Goal: Task Accomplishment & Management: Use online tool/utility

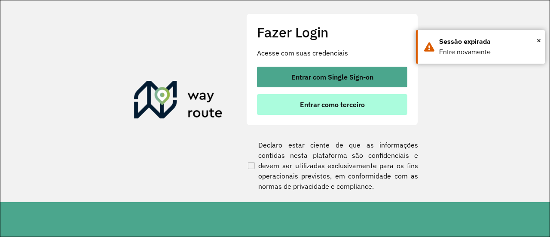
click at [340, 105] on span "Entrar como terceiro" at bounding box center [332, 104] width 65 height 7
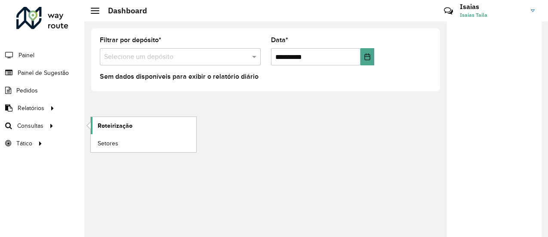
click at [106, 124] on span "Roteirização" at bounding box center [115, 125] width 35 height 9
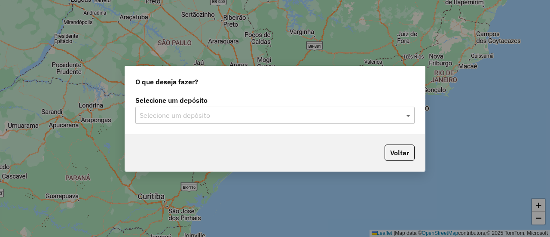
click at [409, 114] on span at bounding box center [409, 115] width 11 height 10
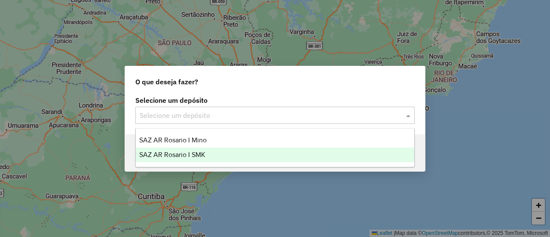
click at [192, 154] on span "SAZ AR Rosario I SMK" at bounding box center [172, 154] width 66 height 7
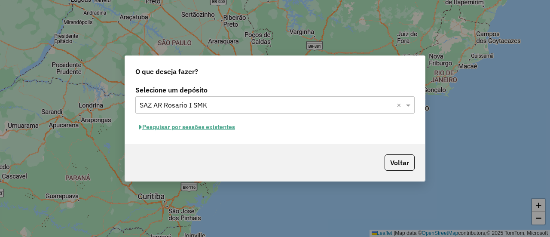
click at [200, 126] on button "Pesquisar por sessões existentes" at bounding box center [187, 126] width 104 height 13
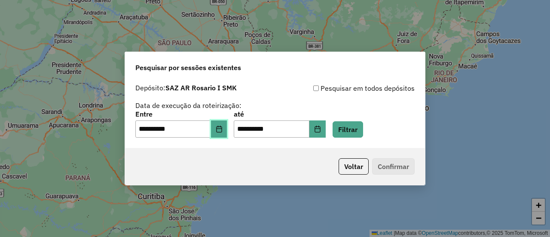
click at [223, 131] on icon "Choose Date" at bounding box center [219, 129] width 7 height 7
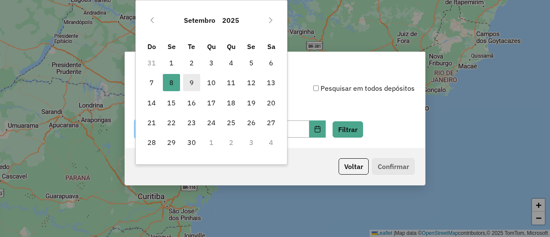
click at [190, 79] on span "9" at bounding box center [191, 82] width 17 height 17
type input "**********"
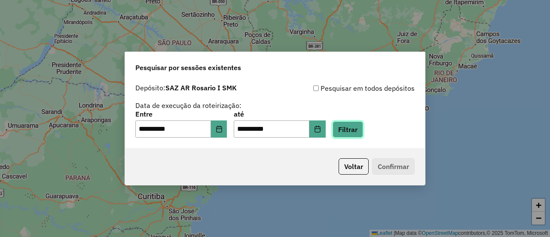
click at [361, 132] on button "Filtrar" at bounding box center [348, 129] width 31 height 16
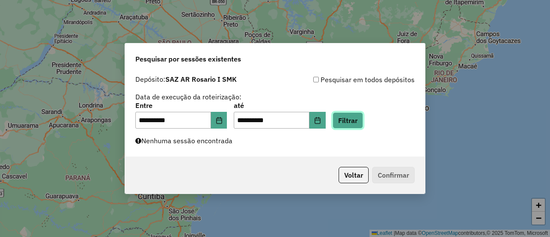
click at [363, 122] on button "Filtrar" at bounding box center [348, 120] width 31 height 16
click at [362, 118] on button "Filtrar" at bounding box center [348, 120] width 31 height 16
click at [359, 123] on button "Filtrar" at bounding box center [348, 120] width 31 height 16
click at [363, 117] on button "Filtrar" at bounding box center [348, 120] width 31 height 16
click at [358, 123] on button "Filtrar" at bounding box center [348, 120] width 31 height 16
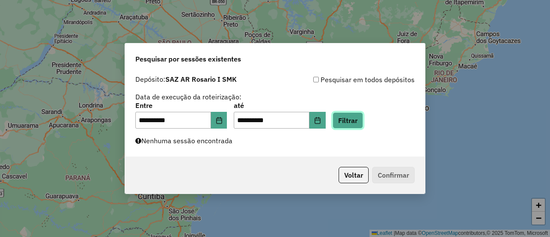
click at [358, 123] on button "Filtrar" at bounding box center [348, 120] width 31 height 16
click at [361, 123] on button "Filtrar" at bounding box center [348, 120] width 31 height 16
click at [359, 119] on button "Filtrar" at bounding box center [348, 120] width 31 height 16
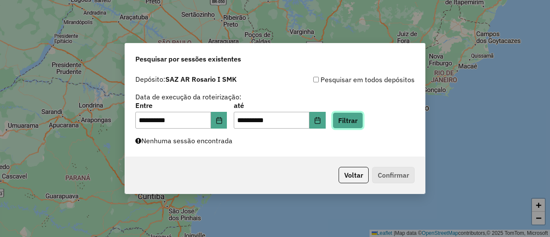
click at [357, 121] on button "Filtrar" at bounding box center [348, 120] width 31 height 16
click at [366, 107] on div "**********" at bounding box center [274, 115] width 279 height 27
click at [363, 120] on button "Filtrar" at bounding box center [348, 120] width 31 height 16
click at [362, 120] on button "Filtrar" at bounding box center [348, 120] width 31 height 16
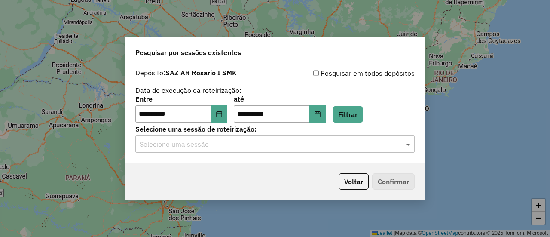
click at [408, 146] on span at bounding box center [409, 144] width 11 height 10
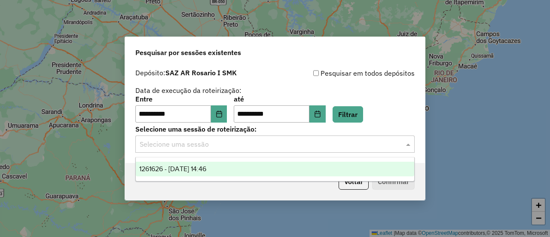
click at [206, 168] on span "1261626 - 09/09/2025 14:46" at bounding box center [172, 168] width 67 height 7
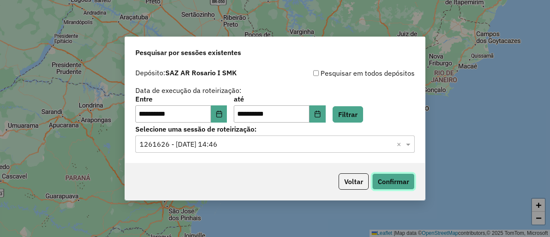
click at [395, 183] on button "Confirmar" at bounding box center [393, 181] width 43 height 16
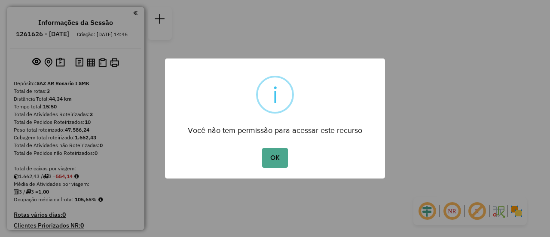
drag, startPoint x: 273, startPoint y: 150, endPoint x: 283, endPoint y: 152, distance: 9.6
click at [274, 150] on button "OK" at bounding box center [274, 158] width 25 height 20
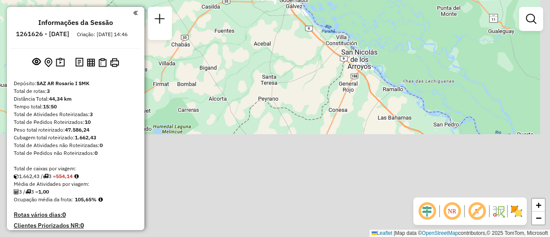
drag, startPoint x: 382, startPoint y: 190, endPoint x: 358, endPoint y: 18, distance: 173.6
click at [358, 18] on div "Janela de atendimento Grade de atendimento Capacidade Transportadoras Veículos …" at bounding box center [275, 118] width 550 height 237
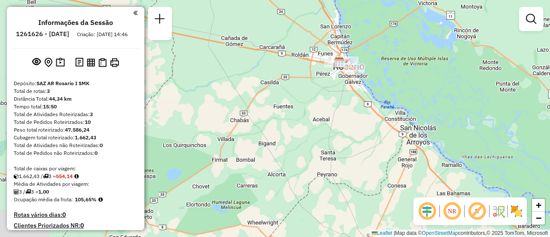
drag, startPoint x: 335, startPoint y: 93, endPoint x: 463, endPoint y: 196, distance: 163.3
click at [463, 196] on div "Janela de atendimento Grade de atendimento Capacidade Transportadoras Veículos …" at bounding box center [275, 118] width 550 height 237
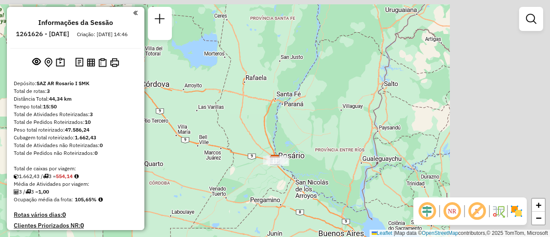
drag, startPoint x: 367, startPoint y: 92, endPoint x: 214, endPoint y: 157, distance: 167.0
click at [214, 157] on div "Janela de atendimento Grade de atendimento Capacidade Transportadoras Veículos …" at bounding box center [275, 118] width 550 height 237
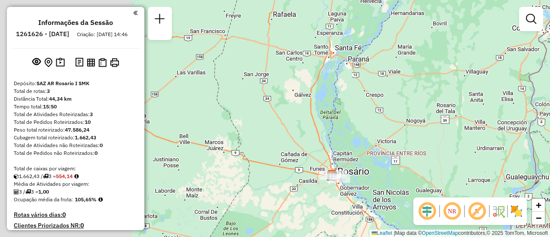
drag, startPoint x: 365, startPoint y: 104, endPoint x: 432, endPoint y: 93, distance: 67.4
click at [456, 83] on div "Janela de atendimento Grade de atendimento Capacidade Transportadoras Veículos …" at bounding box center [275, 118] width 550 height 237
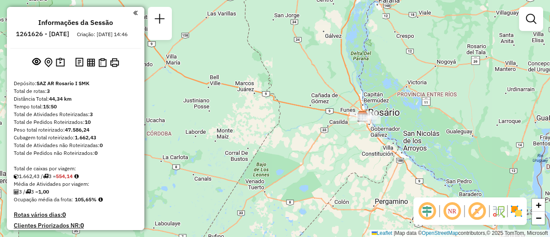
drag, startPoint x: 282, startPoint y: 209, endPoint x: 290, endPoint y: 99, distance: 110.3
click at [289, 98] on div "Janela de atendimento Grade de atendimento Capacidade Transportadoras Veículos …" at bounding box center [275, 118] width 550 height 237
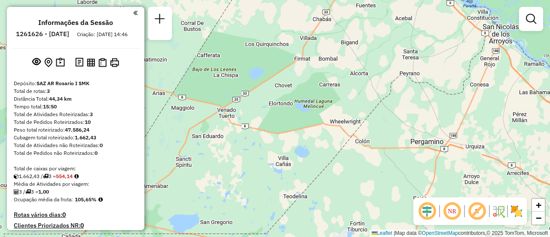
drag, startPoint x: 346, startPoint y: 38, endPoint x: 288, endPoint y: 171, distance: 144.4
click at [288, 171] on div "Janela de atendimento Grade de atendimento Capacidade Transportadoras Veículos …" at bounding box center [275, 118] width 550 height 237
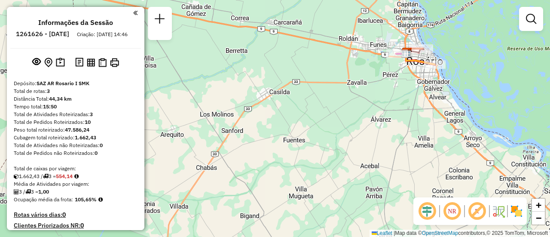
drag, startPoint x: 367, startPoint y: 91, endPoint x: 312, endPoint y: 109, distance: 57.8
click at [312, 109] on div "Janela de atendimento Grade de atendimento Capacidade Transportadoras Veículos …" at bounding box center [275, 118] width 550 height 237
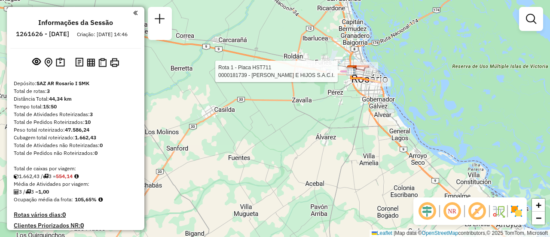
select select "**********"
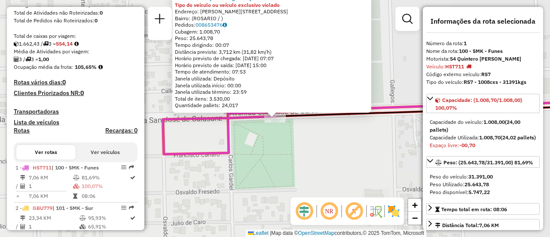
scroll to position [208, 0]
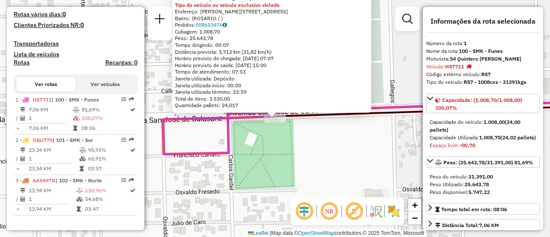
click at [321, 152] on div "0000181739 - DAVID ROSENTAL E HIJOS S.A.C.I. Tipo do veículo ou veículo exclusi…" at bounding box center [275, 118] width 550 height 237
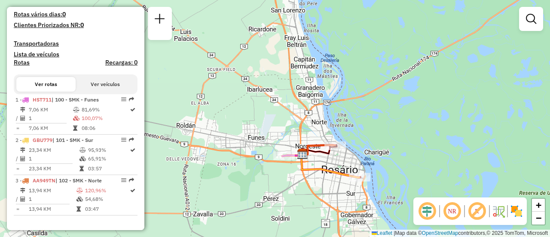
drag, startPoint x: 245, startPoint y: 133, endPoint x: 332, endPoint y: 62, distance: 112.2
click at [329, 69] on div "Janela de atendimento Grade de atendimento Capacidade Transportadoras Veículos …" at bounding box center [275, 118] width 550 height 237
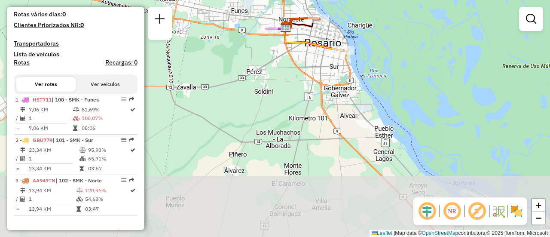
drag, startPoint x: 310, startPoint y: 131, endPoint x: 218, endPoint y: 60, distance: 116.5
click at [218, 60] on div "Janela de atendimento Grade de atendimento Capacidade Transportadoras Veículos …" at bounding box center [275, 118] width 550 height 237
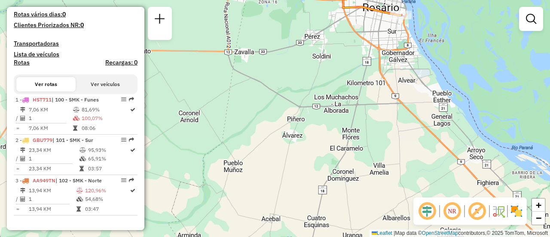
drag, startPoint x: 319, startPoint y: 120, endPoint x: 377, endPoint y: 84, distance: 67.9
click at [377, 84] on div "Janela de atendimento Grade de atendimento Capacidade Transportadoras Veículos …" at bounding box center [275, 118] width 550 height 237
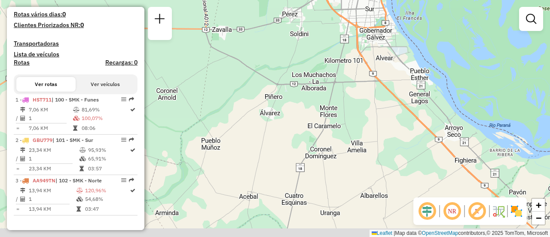
drag, startPoint x: 272, startPoint y: 87, endPoint x: 245, endPoint y: 58, distance: 39.8
click at [245, 58] on div "Janela de atendimento Grade de atendimento Capacidade Transportadoras Veículos …" at bounding box center [275, 118] width 550 height 237
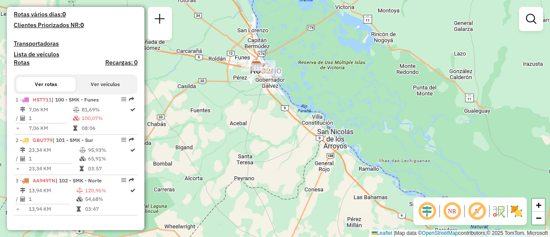
drag, startPoint x: 258, startPoint y: 112, endPoint x: 253, endPoint y: 138, distance: 25.8
click at [251, 138] on div "Janela de atendimento Grade de atendimento Capacidade Transportadoras Veículos …" at bounding box center [275, 118] width 550 height 237
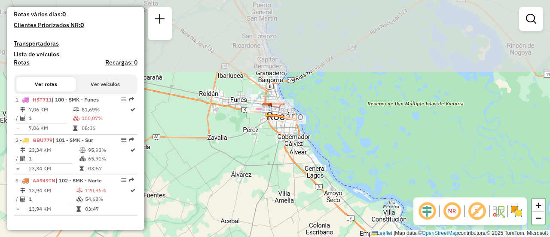
drag, startPoint x: 288, startPoint y: 110, endPoint x: 295, endPoint y: 209, distance: 98.7
click at [295, 209] on div "Janela de atendimento Grade de atendimento Capacidade Transportadoras Veículos …" at bounding box center [275, 118] width 550 height 237
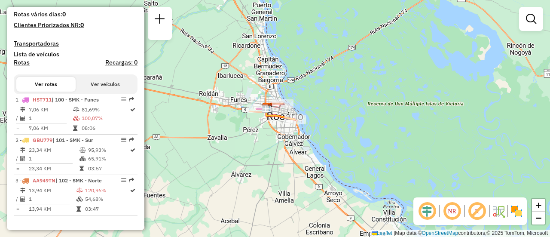
click at [375, 134] on div "Janela de atendimento Grade de atendimento Capacidade Transportadoras Veículos …" at bounding box center [275, 118] width 550 height 237
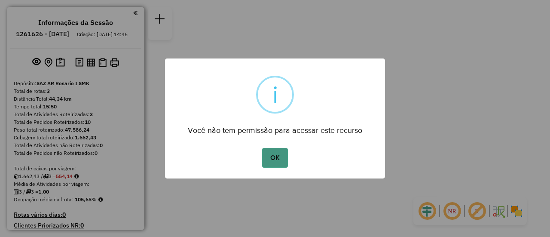
click at [273, 155] on button "OK" at bounding box center [274, 158] width 25 height 20
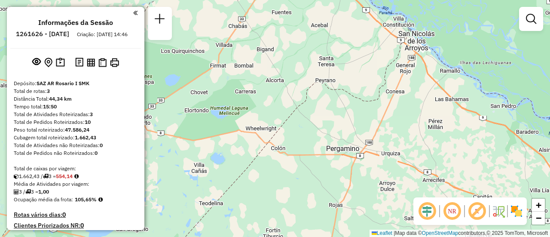
drag, startPoint x: 328, startPoint y: 109, endPoint x: 376, endPoint y: -52, distance: 167.7
click at [376, 0] on html "Aguarde... Pop-up bloqueado! Seu navegador bloqueou automáticamente a abertura …" at bounding box center [275, 118] width 550 height 237
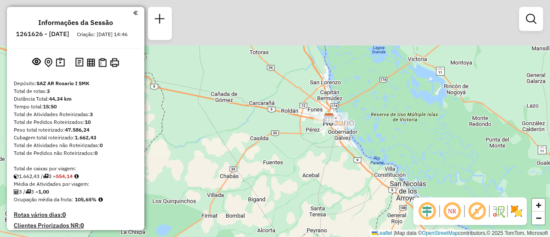
drag, startPoint x: 358, startPoint y: 59, endPoint x: 325, endPoint y: 205, distance: 149.8
click at [325, 205] on div "Janela de atendimento Grade de atendimento Capacidade Transportadoras Veículos …" at bounding box center [275, 118] width 550 height 237
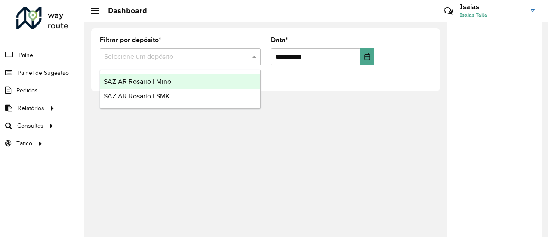
click at [254, 59] on span at bounding box center [255, 57] width 11 height 10
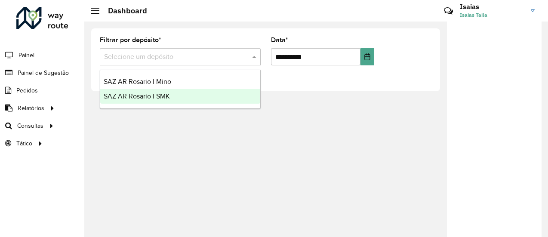
drag, startPoint x: 192, startPoint y: 143, endPoint x: 193, endPoint y: 133, distance: 9.5
click at [193, 143] on div "**********" at bounding box center [315, 128] width 463 height 215
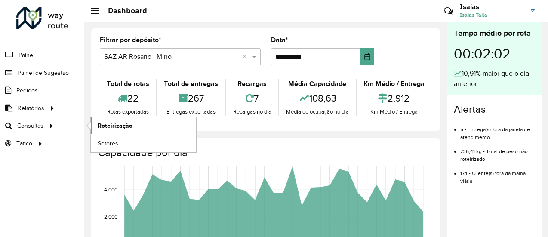
click at [113, 126] on span "Roteirização" at bounding box center [115, 125] width 35 height 9
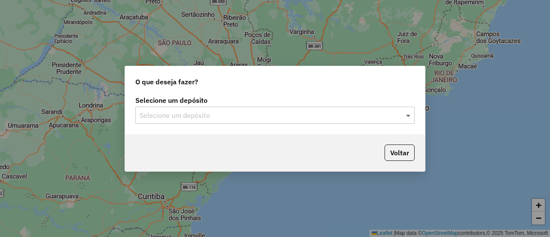
click at [407, 117] on span at bounding box center [409, 115] width 11 height 10
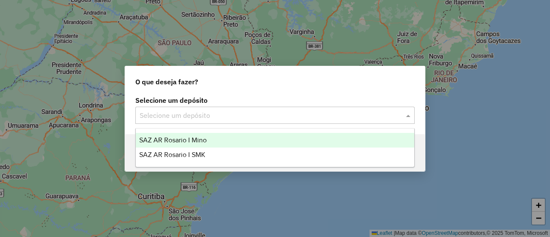
click at [199, 139] on span "SAZ AR Rosario I Mino" at bounding box center [172, 139] width 67 height 7
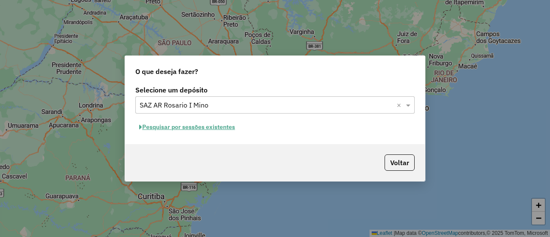
click at [219, 127] on button "Pesquisar por sessões existentes" at bounding box center [187, 126] width 104 height 13
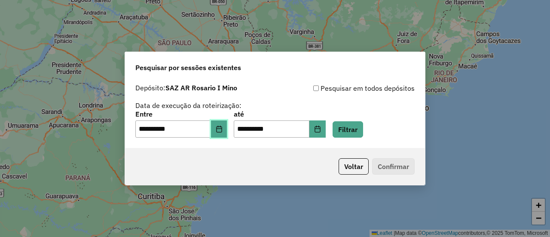
click at [223, 128] on icon "Choose Date" at bounding box center [219, 129] width 7 height 7
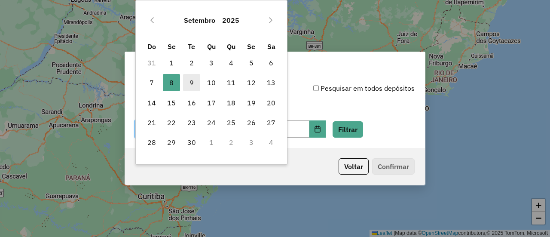
click at [189, 82] on span "9" at bounding box center [191, 82] width 17 height 17
type input "**********"
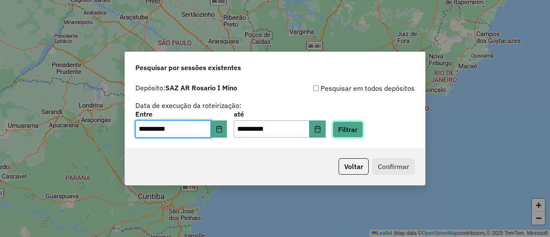
click at [359, 132] on button "Filtrar" at bounding box center [348, 129] width 31 height 16
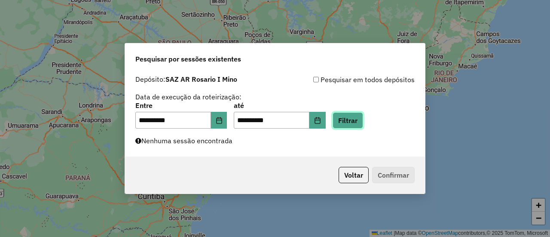
click at [362, 118] on button "Filtrar" at bounding box center [348, 120] width 31 height 16
click at [359, 121] on button "Filtrar" at bounding box center [348, 120] width 31 height 16
click at [362, 124] on button "Filtrar" at bounding box center [348, 120] width 31 height 16
click at [361, 121] on button "Filtrar" at bounding box center [348, 120] width 31 height 16
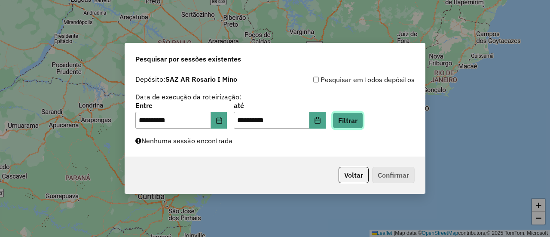
drag, startPoint x: 362, startPoint y: 122, endPoint x: 356, endPoint y: 122, distance: 6.0
click at [362, 122] on button "Filtrar" at bounding box center [348, 120] width 31 height 16
click at [361, 120] on button "Filtrar" at bounding box center [348, 120] width 31 height 16
click at [357, 121] on button "Filtrar" at bounding box center [348, 120] width 31 height 16
click at [360, 120] on button "Filtrar" at bounding box center [348, 120] width 31 height 16
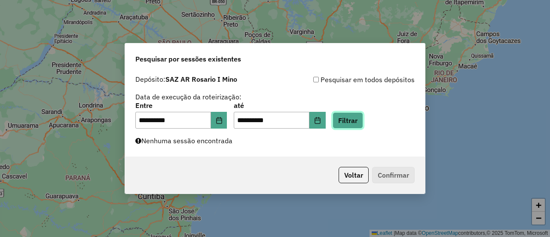
click at [359, 120] on button "Filtrar" at bounding box center [348, 120] width 31 height 16
click at [359, 121] on button "Filtrar" at bounding box center [348, 120] width 31 height 16
click at [359, 122] on button "Filtrar" at bounding box center [348, 120] width 31 height 16
click at [360, 121] on button "Filtrar" at bounding box center [348, 120] width 31 height 16
click at [361, 121] on button "Filtrar" at bounding box center [348, 120] width 31 height 16
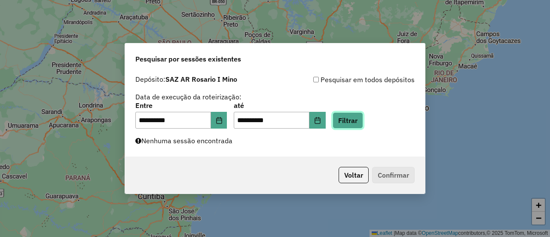
click at [359, 119] on button "Filtrar" at bounding box center [348, 120] width 31 height 16
click at [358, 118] on button "Filtrar" at bounding box center [348, 120] width 31 height 16
click at [361, 120] on button "Filtrar" at bounding box center [348, 120] width 31 height 16
click at [358, 120] on button "Filtrar" at bounding box center [348, 120] width 31 height 16
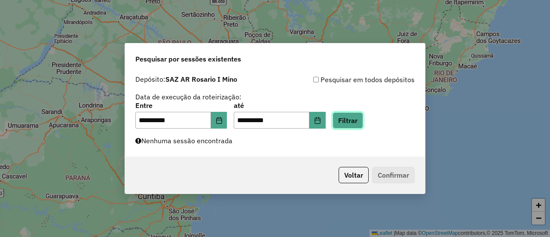
click at [358, 120] on button "Filtrar" at bounding box center [348, 120] width 31 height 16
click at [362, 124] on button "Filtrar" at bounding box center [348, 120] width 31 height 16
drag, startPoint x: 365, startPoint y: 122, endPoint x: 363, endPoint y: 96, distance: 25.9
click at [363, 121] on button "Filtrar" at bounding box center [348, 120] width 31 height 16
click at [360, 123] on button "Filtrar" at bounding box center [348, 120] width 31 height 16
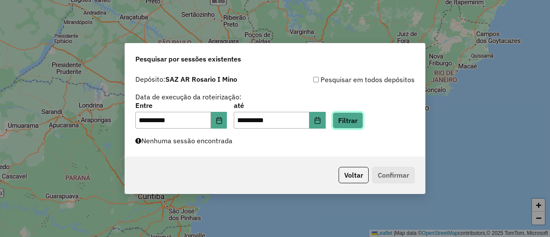
click at [361, 119] on button "Filtrar" at bounding box center [348, 120] width 31 height 16
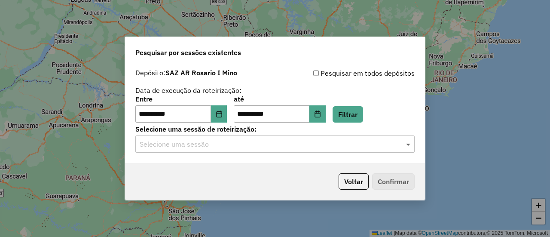
click at [407, 145] on span at bounding box center [409, 144] width 11 height 10
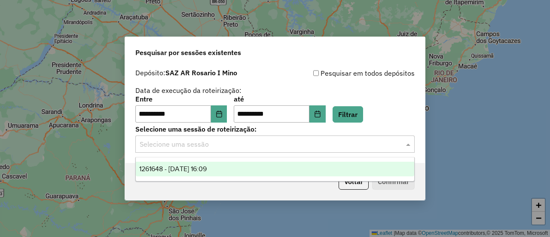
click at [205, 167] on span "1261648 - 09/09/2025 16:09" at bounding box center [172, 168] width 67 height 7
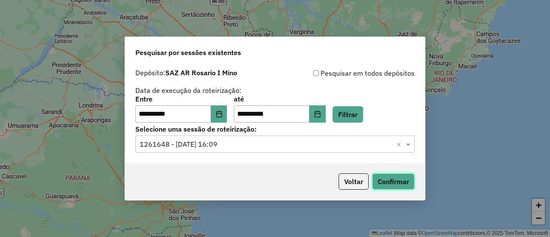
click at [393, 182] on button "Confirmar" at bounding box center [393, 181] width 43 height 16
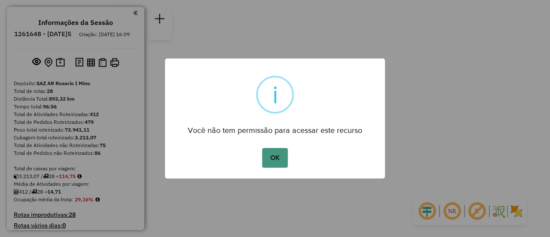
click at [267, 157] on button "OK" at bounding box center [274, 158] width 25 height 20
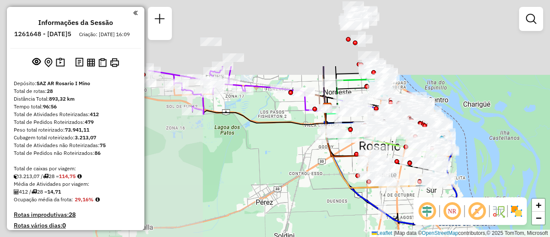
drag, startPoint x: 182, startPoint y: 102, endPoint x: 495, endPoint y: 207, distance: 329.7
click at [503, 212] on hb-router-mapa "Informações da Sessão 1261648 - 09/09/2025 Criação: 08/09/2025 16:09 Depósito: …" at bounding box center [275, 118] width 550 height 237
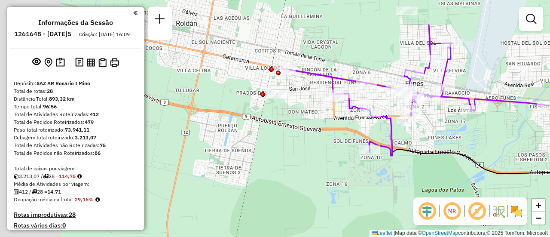
drag, startPoint x: 377, startPoint y: 99, endPoint x: 476, endPoint y: 149, distance: 110.4
click at [476, 149] on div "Janela de atendimento Grade de atendimento Capacidade Transportadoras Veículos …" at bounding box center [275, 118] width 550 height 237
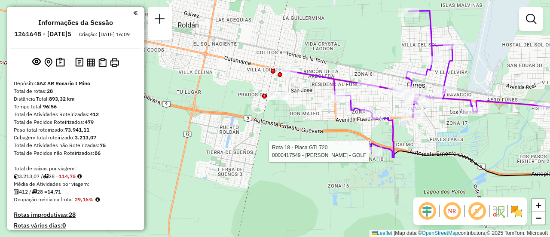
select select "**********"
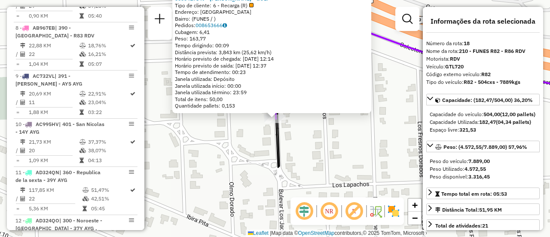
scroll to position [1171, 0]
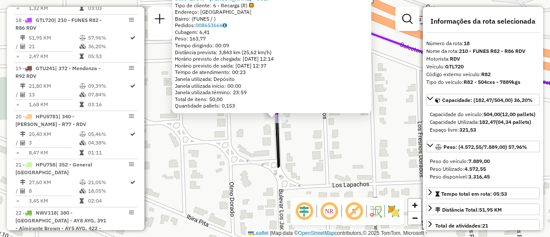
click at [373, 155] on div "0000417549 - MARTINO PABLO - GOLF Tipo de cliente: 6 - Recarga (R) Endereço: SA…" at bounding box center [275, 118] width 550 height 237
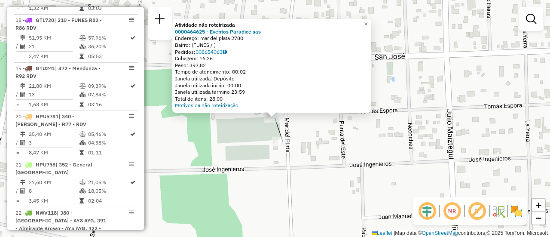
click at [328, 133] on div "Atividade não roteirizada 0000464625 - Eventos Paradice sas Endereço: mar del p…" at bounding box center [275, 118] width 550 height 237
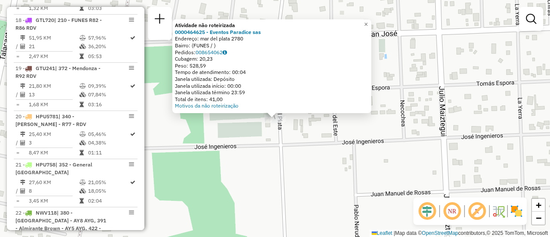
click at [339, 138] on div "Atividade não roteirizada 0000464625 - Eventos Paradice sas Endereço: mar del p…" at bounding box center [275, 118] width 550 height 237
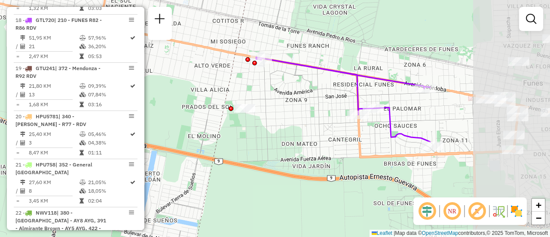
drag, startPoint x: 466, startPoint y: 123, endPoint x: 153, endPoint y: 91, distance: 314.2
click at [154, 91] on div "Janela de atendimento Grade de atendimento Capacidade Transportadoras Veículos …" at bounding box center [275, 118] width 550 height 237
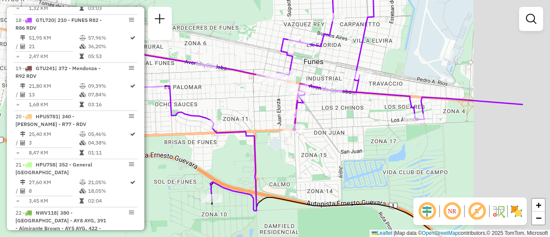
drag, startPoint x: 342, startPoint y: 120, endPoint x: 272, endPoint y: 110, distance: 70.4
click at [252, 111] on div "Janela de atendimento Grade de atendimento Capacidade Transportadoras Veículos …" at bounding box center [275, 118] width 550 height 237
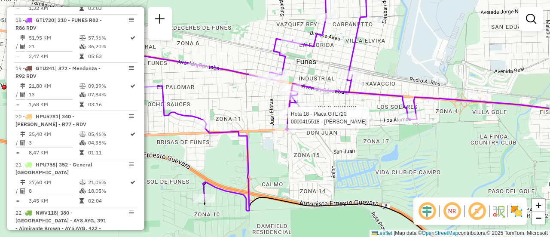
select select "**********"
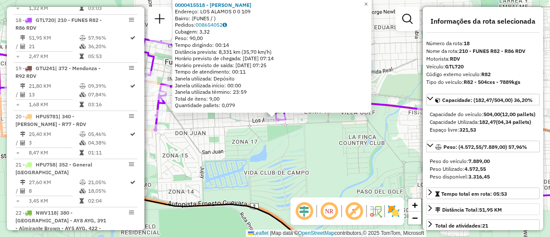
scroll to position [86, 0]
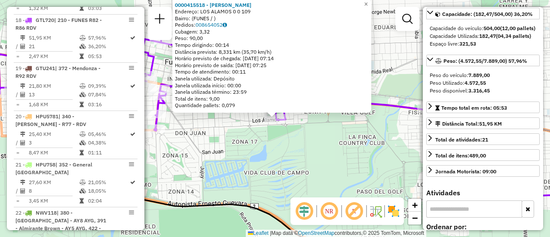
click at [363, 160] on div "0000415518 - MARTINEZ FERNANDO DANIEL Endereço: LOS ALAMOS 0 0 109 Bairro: (FUN…" at bounding box center [275, 118] width 550 height 237
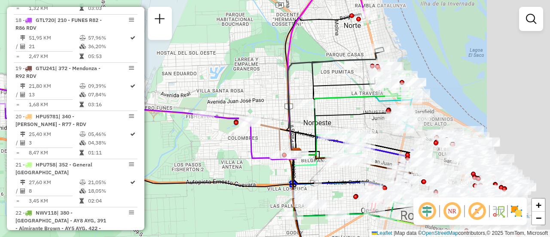
drag, startPoint x: 389, startPoint y: 107, endPoint x: 181, endPoint y: 86, distance: 209.6
click at [182, 86] on div "Janela de atendimento Grade de atendimento Capacidade Transportadoras Veículos …" at bounding box center [275, 118] width 550 height 237
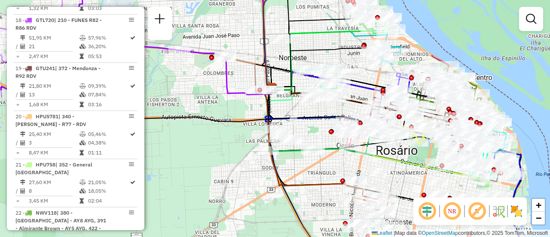
drag, startPoint x: 366, startPoint y: 54, endPoint x: 253, endPoint y: 33, distance: 115.0
click at [253, 33] on div "Janela de atendimento Grade de atendimento Capacidade Transportadoras Veículos …" at bounding box center [275, 118] width 550 height 237
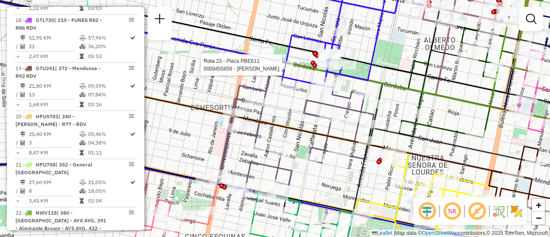
select select "**********"
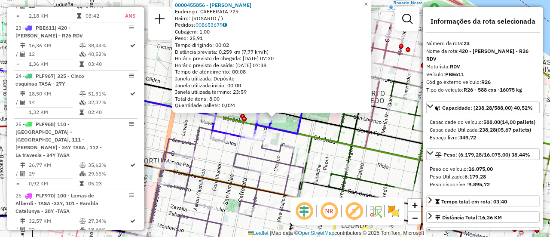
scroll to position [43, 0]
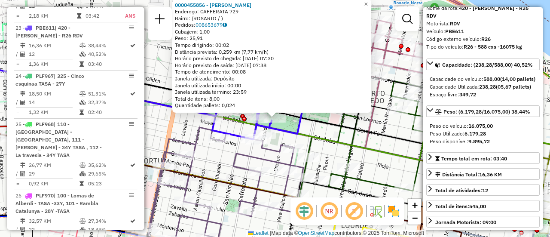
click at [332, 132] on div "0000455856 - POLIDORO MONICA - POLIDORO MONICA Endereço: CAFFERATA 729 Bairro: …" at bounding box center [275, 118] width 550 height 237
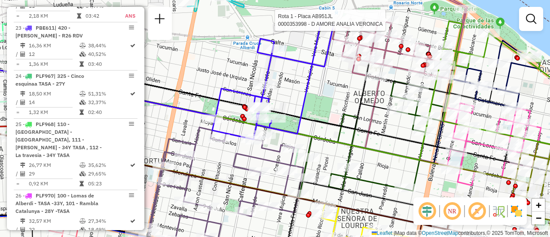
select select "**********"
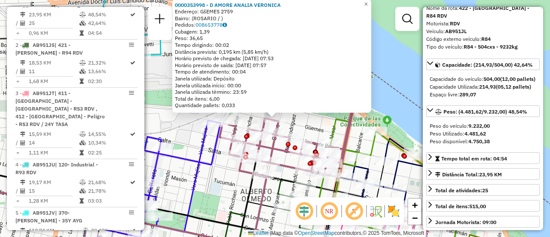
scroll to position [86, 0]
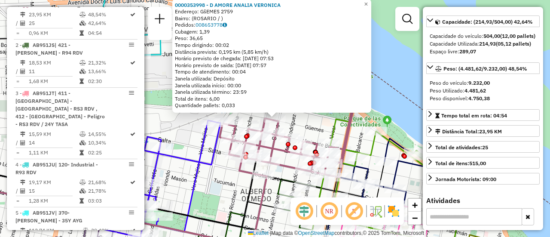
drag, startPoint x: 224, startPoint y: 181, endPoint x: 215, endPoint y: 163, distance: 20.4
click at [222, 181] on div "0000353998 - D AMORE ANALIA VERONICA Endereço: GšEMES 2759 Bairro: (ROSARIO / )…" at bounding box center [275, 118] width 550 height 237
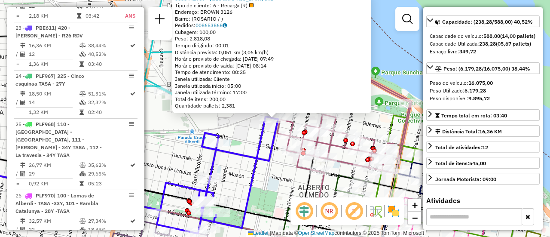
scroll to position [43, 0]
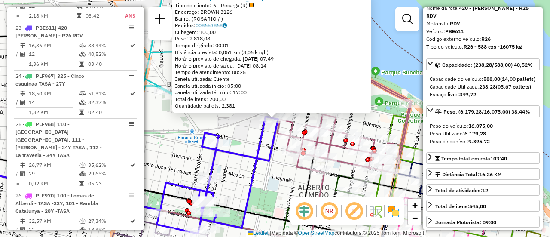
drag, startPoint x: 266, startPoint y: 178, endPoint x: 278, endPoint y: 169, distance: 15.3
click at [266, 178] on div "0000442769 - GARDEN ISLAND SRL Tipo de cliente: 6 - Recarga (R) Endereço: BROWN…" at bounding box center [275, 118] width 550 height 237
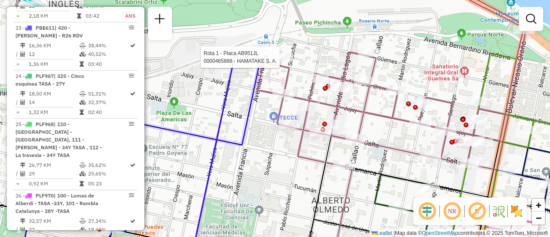
select select "**********"
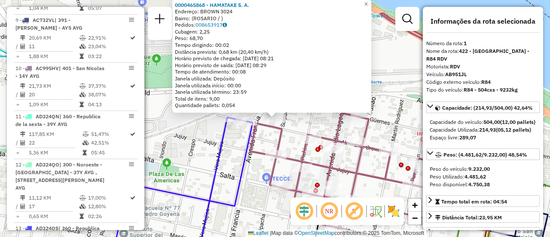
scroll to position [306, 0]
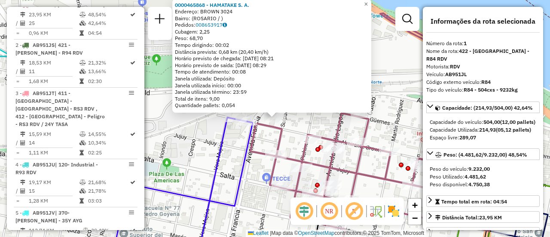
click at [245, 160] on icon at bounding box center [176, 188] width 153 height 143
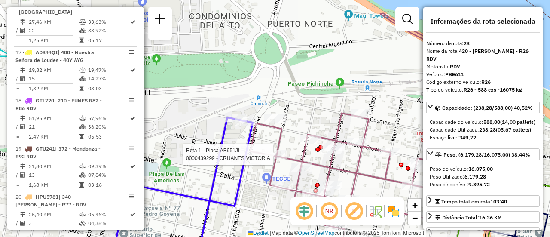
scroll to position [1427, 0]
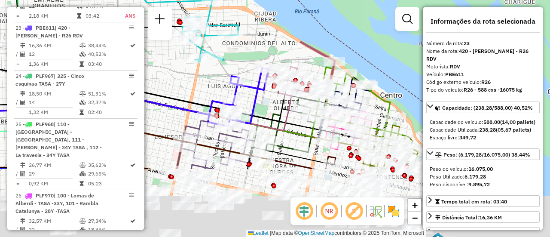
drag, startPoint x: 244, startPoint y: 191, endPoint x: 251, endPoint y: 75, distance: 116.8
click at [251, 76] on icon at bounding box center [238, 97] width 61 height 58
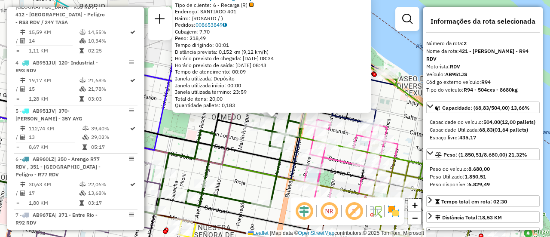
scroll to position [354, 0]
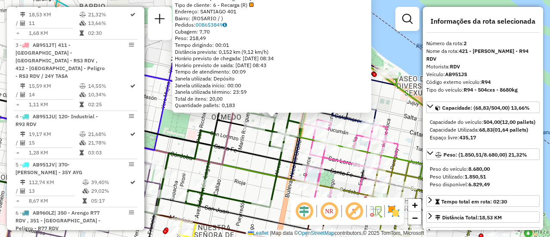
click at [248, 157] on icon at bounding box center [129, 114] width 368 height 98
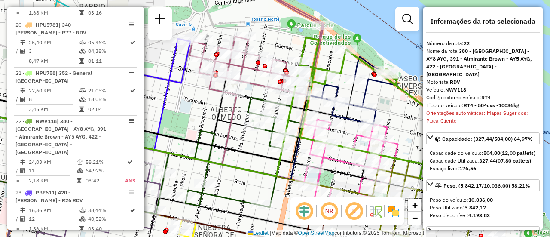
scroll to position [1364, 0]
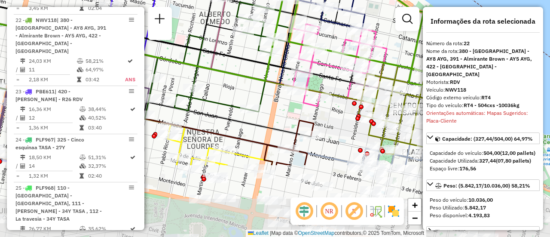
drag, startPoint x: 337, startPoint y: 164, endPoint x: 324, endPoint y: 64, distance: 100.1
click at [324, 64] on icon at bounding box center [338, 71] width 98 height 94
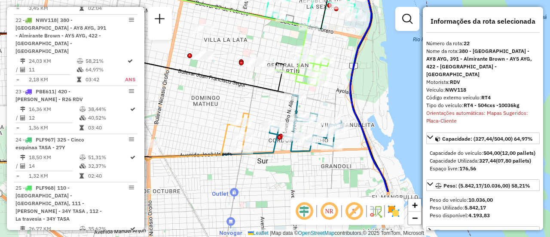
drag, startPoint x: 282, startPoint y: 103, endPoint x: 265, endPoint y: 47, distance: 58.6
click at [265, 47] on div "Rota 8 - Placa AB967EB 0000540623 - Super Veloz S. R. L. Janela de atendimento …" at bounding box center [275, 118] width 550 height 237
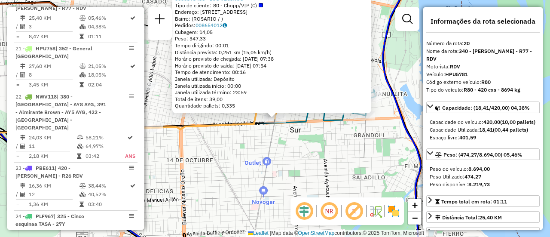
scroll to position [1267, 0]
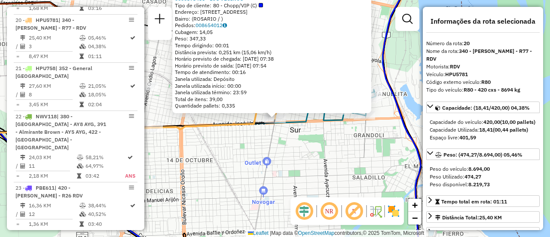
click at [244, 153] on div "0000373486 - LOS VECINOS Tipo de cliente: 80 - Chopp/VIP (C) Endereço: AVDA SAN…" at bounding box center [275, 118] width 550 height 237
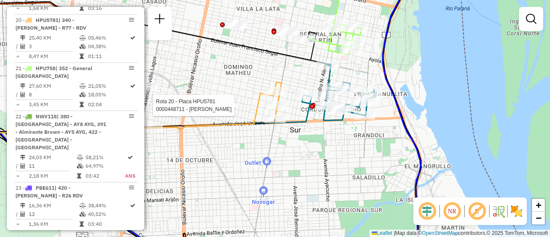
select select "**********"
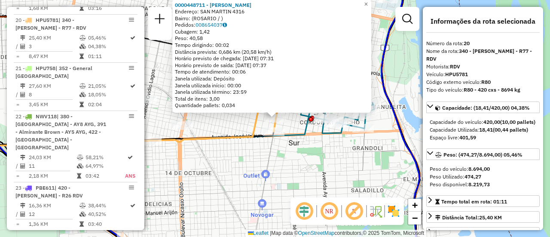
click at [240, 168] on div "0000448711 - AVILA LISANDRO JOAQUIN ELIAS Endereço: SAN MARTIN 4316 Bairro: (RO…" at bounding box center [275, 118] width 550 height 237
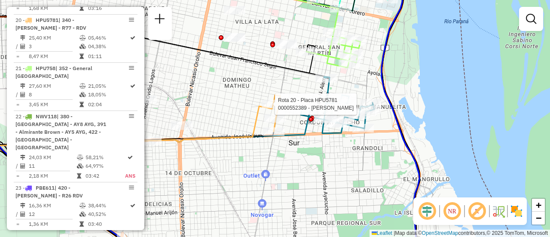
select select "**********"
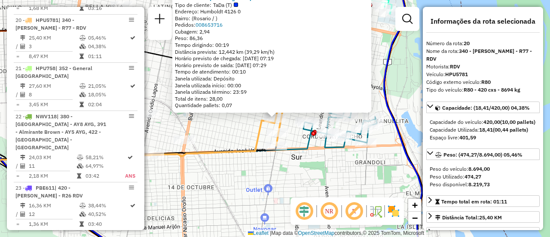
click at [232, 126] on div "0000552389 - mariano paleari Tipo de cliente: TaDa (T) Endereço: Humboldt 4126 …" at bounding box center [275, 118] width 550 height 237
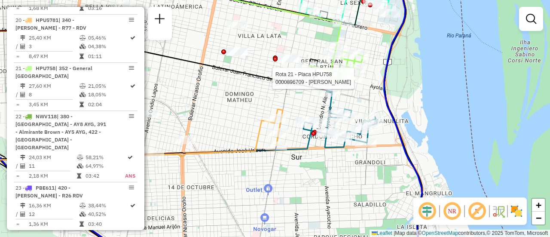
select select "**********"
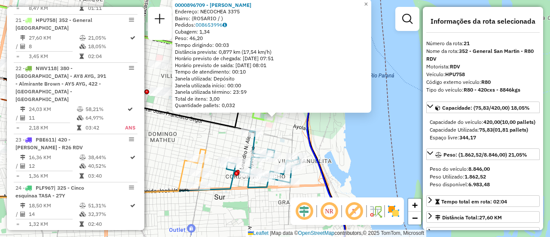
scroll to position [86, 0]
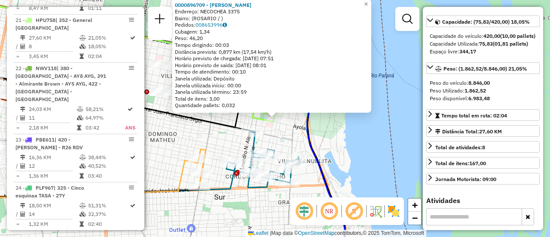
click at [341, 154] on div "0000896709 - DRAGHI GLORI Endereço: NECOCHEA 3375 Bairro: (ROSARIO / ) Pedidos:…" at bounding box center [275, 118] width 550 height 237
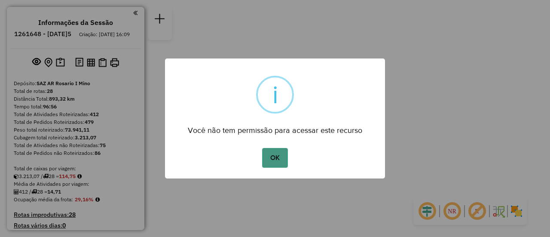
click at [273, 155] on button "OK" at bounding box center [274, 158] width 25 height 20
click at [276, 152] on button "OK" at bounding box center [274, 158] width 25 height 20
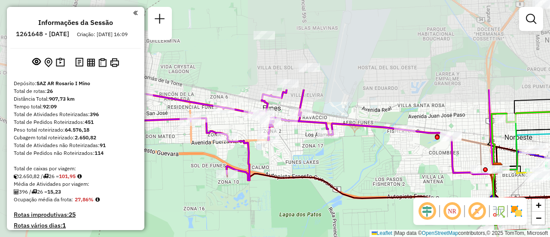
drag, startPoint x: 291, startPoint y: 34, endPoint x: 336, endPoint y: 144, distance: 118.7
click at [328, 149] on div "Janela de atendimento Grade de atendimento Capacidade Transportadoras Veículos …" at bounding box center [275, 118] width 550 height 237
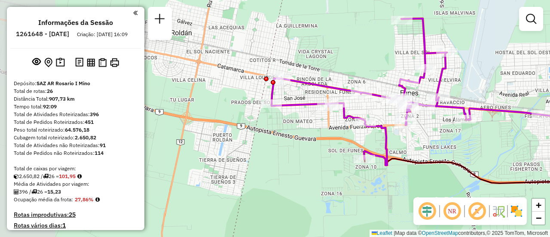
drag, startPoint x: 356, startPoint y: 178, endPoint x: 436, endPoint y: 153, distance: 83.6
click at [436, 153] on div "Janela de atendimento Grade de atendimento Capacidade Transportadoras Veículos …" at bounding box center [275, 118] width 550 height 237
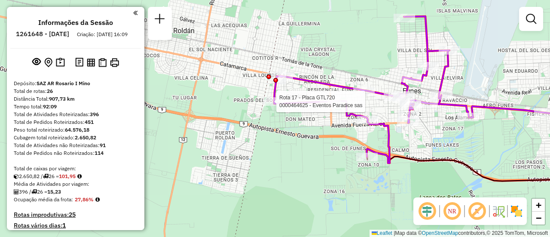
select select "**********"
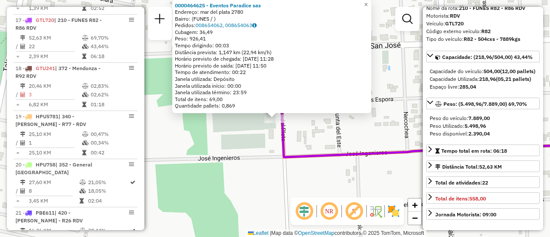
scroll to position [86, 0]
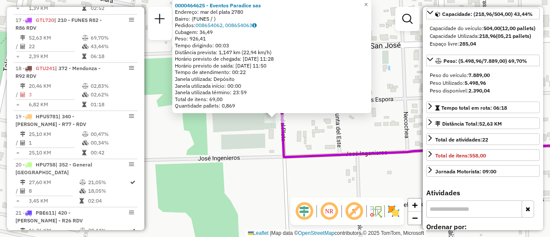
drag, startPoint x: 281, startPoint y: 180, endPoint x: 297, endPoint y: 152, distance: 31.8
click at [282, 178] on div "0000464625 - Eventos Paradice sas Endereço: mar del plata 2780 Bairro: (FUNES /…" at bounding box center [275, 118] width 550 height 237
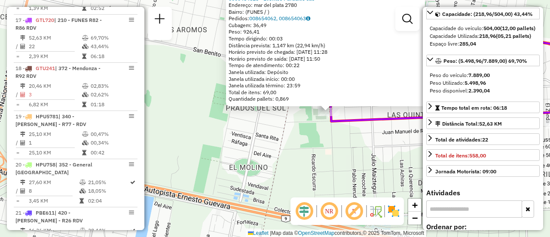
click at [305, 134] on div "0000464625 - Eventos Paradice sas Endereço: mar del plata 2780 Bairro: (FUNES /…" at bounding box center [275, 118] width 550 height 237
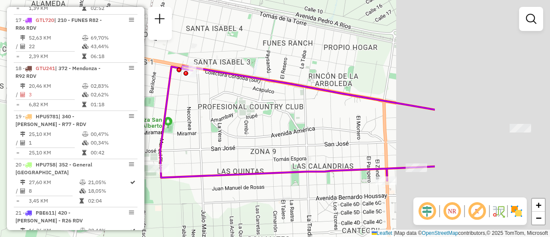
drag, startPoint x: 412, startPoint y: 89, endPoint x: 227, endPoint y: 148, distance: 194.4
click at [227, 148] on div "Janela de atendimento Grade de atendimento Capacidade Transportadoras Veículos …" at bounding box center [275, 118] width 550 height 237
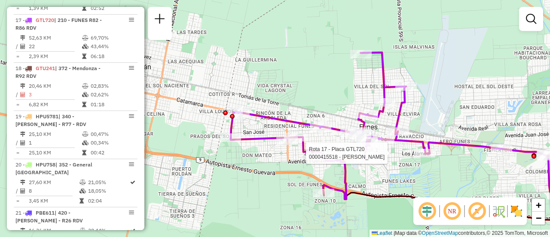
select select "**********"
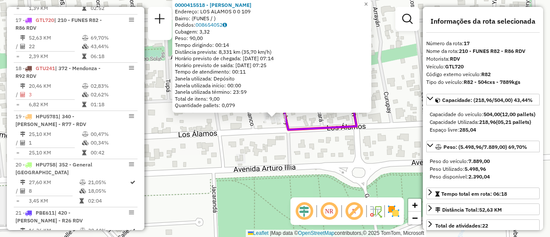
click at [334, 159] on div "0000415518 - MARTINEZ FERNANDO DANIEL Endereço: LOS ALAMOS 0 0 109 Bairro: (FUN…" at bounding box center [275, 118] width 550 height 237
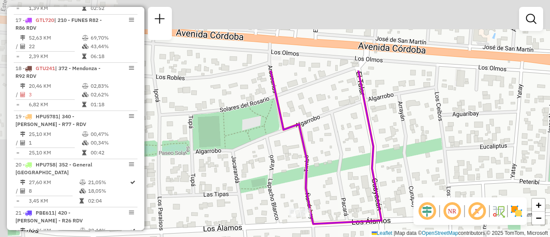
drag, startPoint x: 327, startPoint y: 100, endPoint x: 352, endPoint y: 194, distance: 97.4
click at [352, 194] on div "Janela de atendimento Grade de atendimento Capacidade Transportadoras Veículos …" at bounding box center [275, 118] width 550 height 237
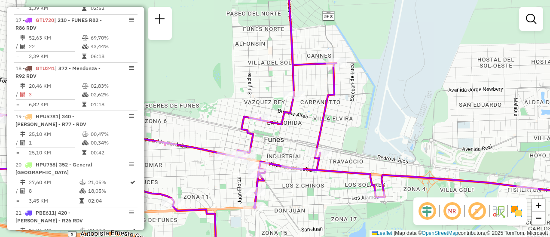
drag, startPoint x: 332, startPoint y: 100, endPoint x: 393, endPoint y: 113, distance: 62.0
click at [393, 113] on div "Janela de atendimento Grade de atendimento Capacidade Transportadoras Veículos …" at bounding box center [275, 118] width 550 height 237
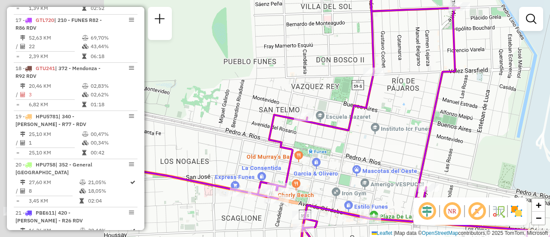
drag, startPoint x: 359, startPoint y: 147, endPoint x: 489, endPoint y: 129, distance: 131.5
click at [489, 129] on div "Janela de atendimento Grade de atendimento Capacidade Transportadoras Veículos …" at bounding box center [275, 118] width 550 height 237
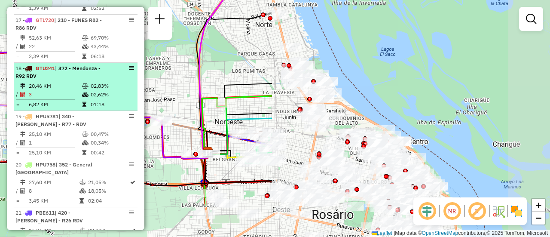
drag, startPoint x: 406, startPoint y: 121, endPoint x: 71, endPoint y: 64, distance: 339.2
click at [71, 64] on hb-router-mapa "Informações da Sessão 1261648 - 09/09/2025 Criação: 08/09/2025 16:09 Depósito: …" at bounding box center [275, 118] width 550 height 237
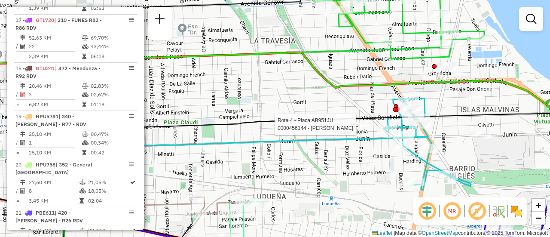
select select "**********"
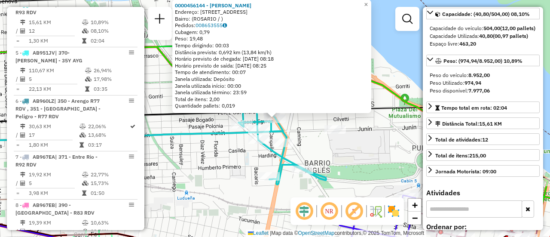
click at [360, 152] on div "0000456144 - DONNIACUO ANTON - DONNIACUO PARRI Endereço: AVDA ALBERDI 256 Bairr…" at bounding box center [275, 118] width 550 height 237
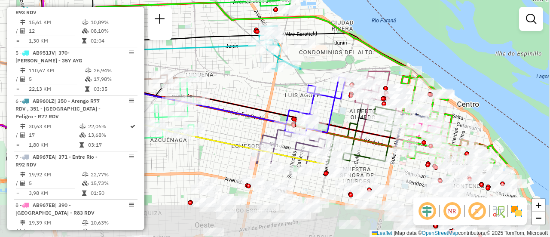
drag, startPoint x: 285, startPoint y: 187, endPoint x: 239, endPoint y: 84, distance: 113.1
click at [239, 84] on div "Janela de atendimento Grade de atendimento Capacidade Transportadoras Veículos …" at bounding box center [275, 118] width 550 height 237
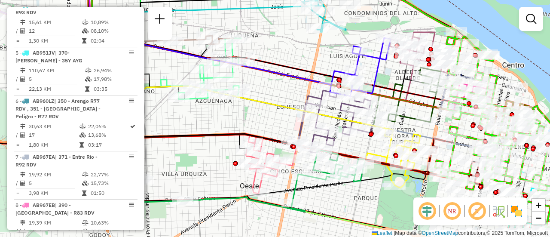
drag, startPoint x: 242, startPoint y: 83, endPoint x: 291, endPoint y: 51, distance: 58.9
click at [291, 51] on div "Janela de atendimento Grade de atendimento Capacidade Transportadoras Veículos …" at bounding box center [275, 118] width 550 height 237
select select "**********"
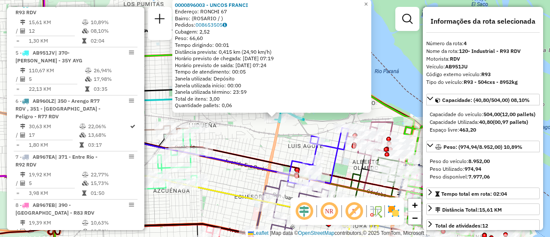
scroll to position [43, 0]
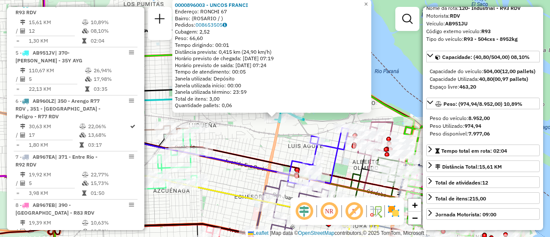
click at [255, 141] on div "0000896003 - UNCOS FRANCI Endereço: RONCHI 67 Bairro: (ROSARIO / ) Pedidos: 008…" at bounding box center [275, 118] width 550 height 237
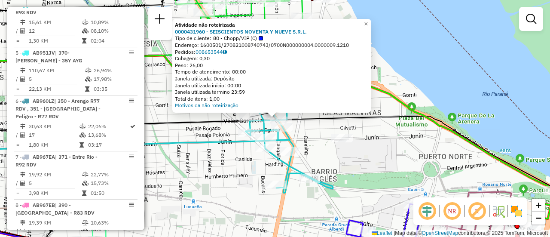
click at [314, 135] on div "Atividade não roteirizada 0000431960 - SEISCIENTOS NOVENTA Y NUEVE S.R.L. Tipo …" at bounding box center [275, 118] width 550 height 237
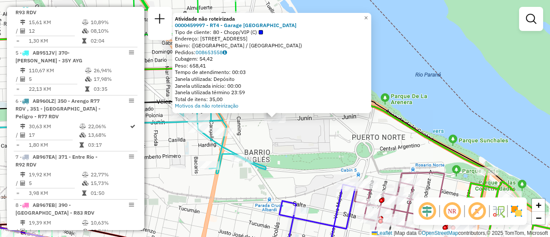
click at [282, 151] on div "Atividade não roteirizada 0000459997 - RT4 - Garage Italia Tipo de cliente: 80 …" at bounding box center [275, 118] width 550 height 237
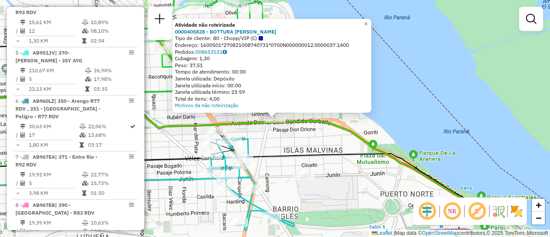
click at [256, 131] on div "Atividade não roteirizada 0000405828 - BOTTURA DIEGO F Tipo de cliente: 80 - Ch…" at bounding box center [275, 118] width 550 height 237
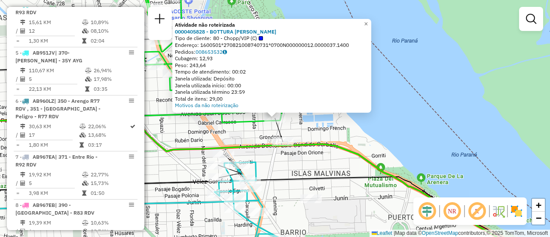
click at [261, 138] on div "Atividade não roteirizada 0000405828 - BOTTURA DIEGO F Tipo de cliente: 80 - Ch…" at bounding box center [275, 118] width 550 height 237
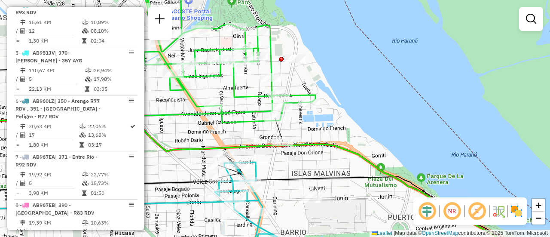
click at [310, 167] on div "Janela de atendimento Grade de atendimento Capacidade Transportadoras Veículos …" at bounding box center [275, 118] width 550 height 237
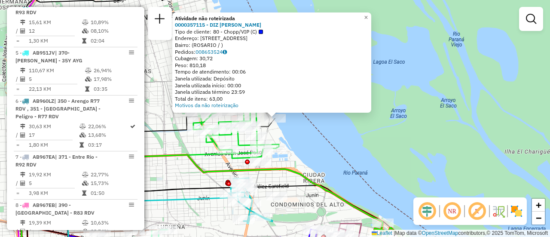
click at [177, 172] on div "Atividade não roteirizada 0000357115 - DIZ MIRTA CARMEN Tipo de cliente: 80 - C…" at bounding box center [275, 118] width 550 height 237
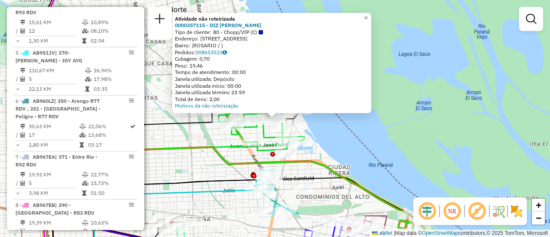
click at [197, 167] on div "Atividade não roteirizada 0000357115 - DIZ MIRTA CARMEN Tipo de cliente: 80 - C…" at bounding box center [275, 118] width 550 height 237
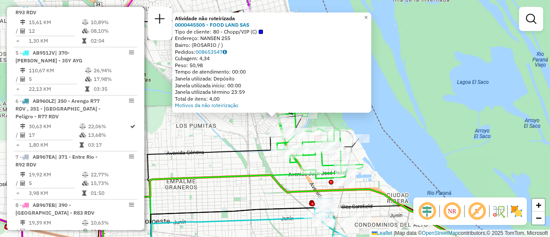
click at [232, 141] on div "Atividade não roteirizada 0000445505 - FOOD LAND SAS Tipo de cliente: 80 - Chop…" at bounding box center [275, 118] width 550 height 237
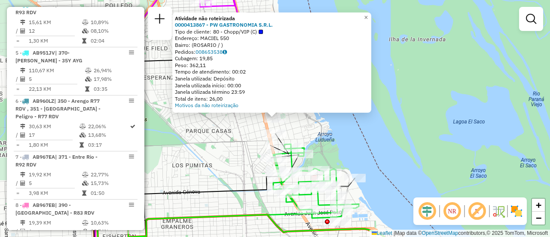
click at [229, 146] on div "Atividade não roteirizada 0000413867 - PW GASTRONOMIA S.R.L. Tipo de cliente: 8…" at bounding box center [275, 118] width 550 height 237
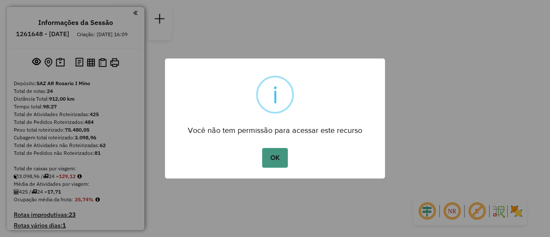
click at [272, 154] on button "OK" at bounding box center [274, 158] width 25 height 20
click at [281, 156] on button "OK" at bounding box center [274, 158] width 25 height 20
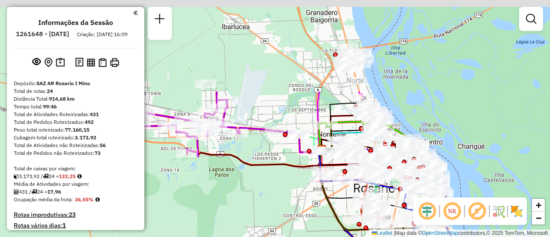
drag, startPoint x: 247, startPoint y: 63, endPoint x: 263, endPoint y: 177, distance: 115.0
click at [263, 177] on div "Janela de atendimento Grade de atendimento Capacidade Transportadoras Veículos …" at bounding box center [275, 118] width 550 height 237
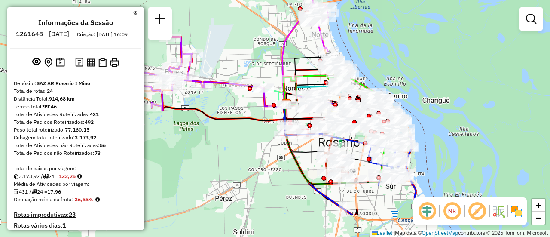
drag, startPoint x: 304, startPoint y: 110, endPoint x: 271, endPoint y: 65, distance: 55.7
click at [268, 64] on div "Janela de atendimento Grade de atendimento Capacidade Transportadoras Veículos …" at bounding box center [275, 118] width 550 height 237
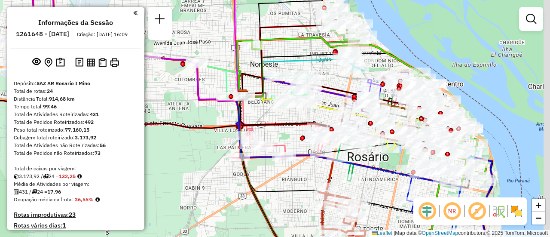
drag, startPoint x: 322, startPoint y: 66, endPoint x: 262, endPoint y: 62, distance: 60.7
click at [260, 61] on div "Janela de atendimento Grade de atendimento Capacidade Transportadoras Veículos …" at bounding box center [275, 118] width 550 height 237
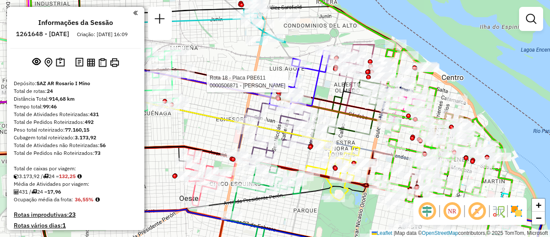
select select "**********"
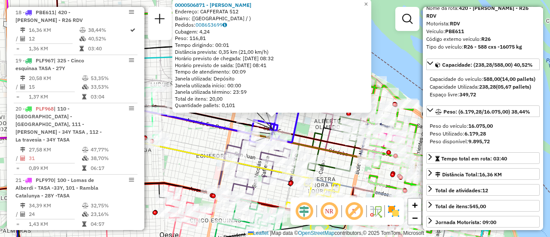
scroll to position [86, 0]
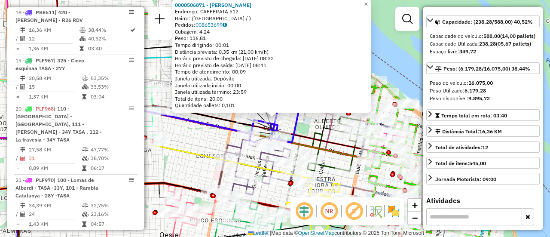
click at [205, 141] on div "0000506871 - Sanchez Alan David Endereço: CAFFERATA 512 Bairro: (rosario / ) Pe…" at bounding box center [275, 118] width 550 height 237
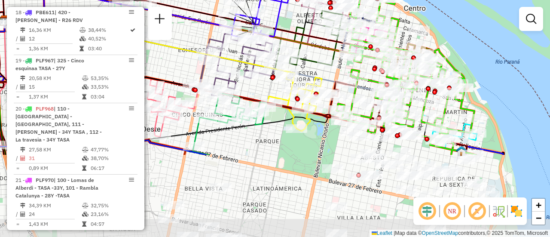
drag, startPoint x: 360, startPoint y: 174, endPoint x: 342, endPoint y: 68, distance: 107.3
click at [342, 68] on div "Janela de atendimento Grade de atendimento Capacidade Transportadoras Veículos …" at bounding box center [275, 118] width 550 height 237
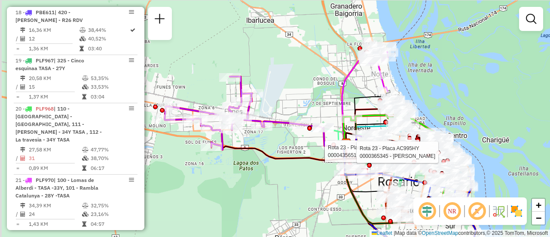
drag, startPoint x: 188, startPoint y: 120, endPoint x: 297, endPoint y: 194, distance: 131.7
click at [297, 194] on div "Rota 23 - Placa AC995HY 0000435651 - FISCHER WILFREDO JOSE Rota 23 - Placa AC99…" at bounding box center [275, 118] width 550 height 237
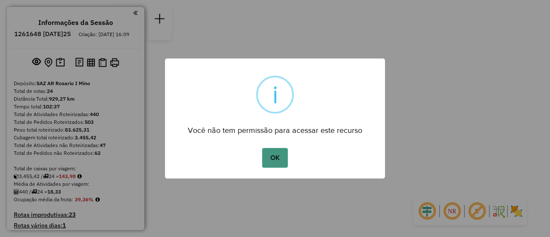
click at [277, 158] on button "OK" at bounding box center [274, 158] width 25 height 20
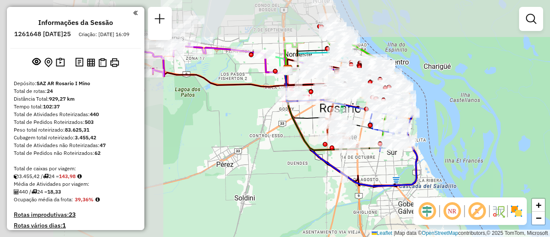
drag, startPoint x: 205, startPoint y: 101, endPoint x: 384, endPoint y: 167, distance: 190.4
click at [387, 168] on div "Janela de atendimento Grade de atendimento Capacidade Transportadoras Veículos …" at bounding box center [275, 118] width 550 height 237
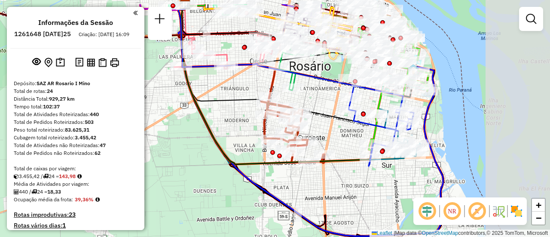
drag, startPoint x: 421, startPoint y: 108, endPoint x: 348, endPoint y: 140, distance: 79.5
click at [342, 139] on div "Janela de atendimento Grade de atendimento Capacidade Transportadoras Veículos …" at bounding box center [275, 118] width 550 height 237
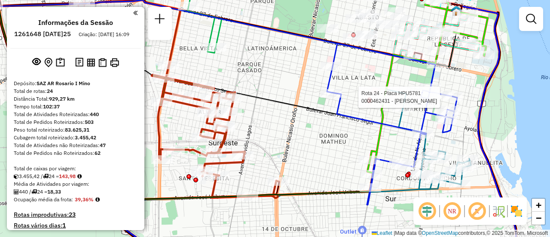
select select "**********"
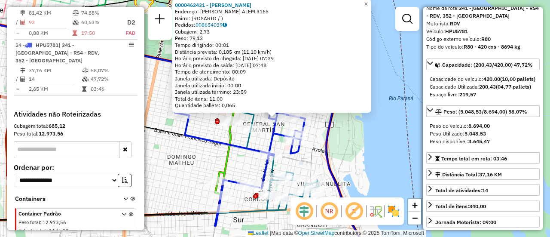
scroll to position [86, 0]
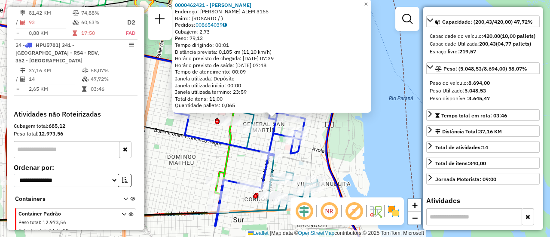
click at [365, 152] on div "0000462431 - REN PENG Endereço: LEANDRO N. ALEM 3165 Bairro: (ROSARIO / ) Pedid…" at bounding box center [275, 118] width 550 height 237
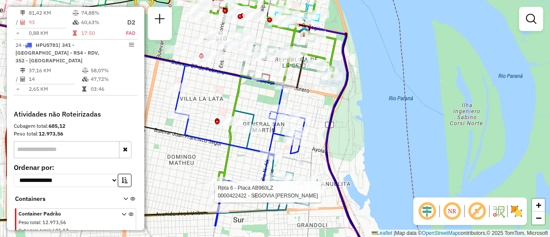
select select "**********"
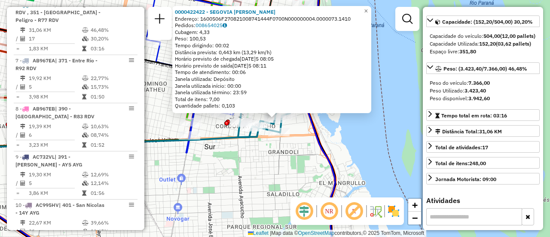
scroll to position [0, 0]
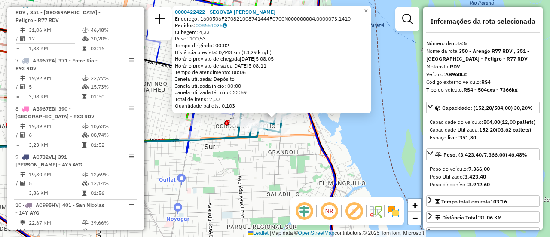
click at [304, 168] on div "0000422422 - SEGOVIA SABRINA Endereço: 1600506F270821008741444F0700N000000004.0…" at bounding box center [275, 118] width 550 height 237
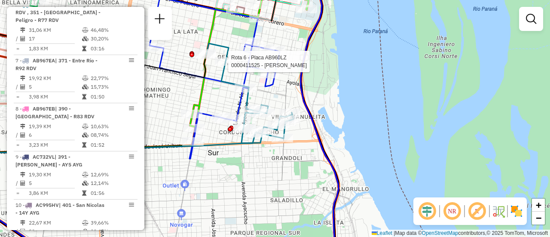
select select "**********"
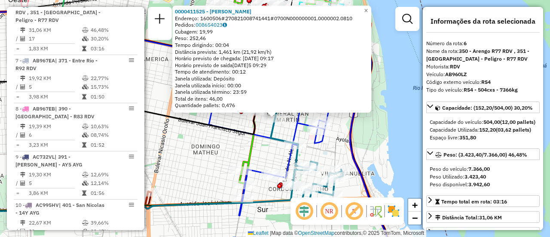
click at [334, 146] on div "0000411525 - SILVA MARIA FERNANDA Endereço: 1600506#270821008741441#0700N000000…" at bounding box center [275, 118] width 550 height 237
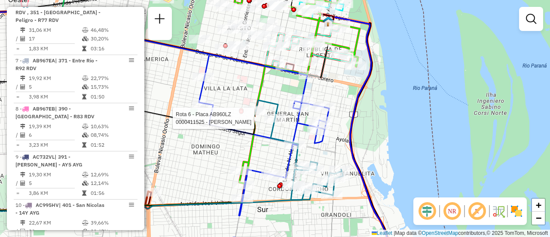
select select "**********"
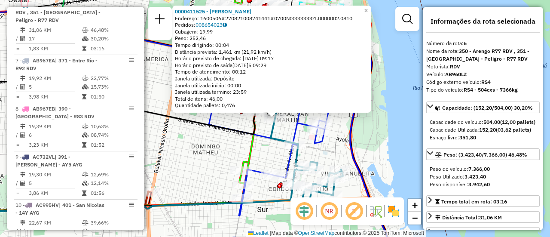
click at [225, 149] on div "0000411525 - SILVA MARIA FERNANDA Endereço: 1600506#270821008741441#0700N000000…" at bounding box center [275, 118] width 550 height 237
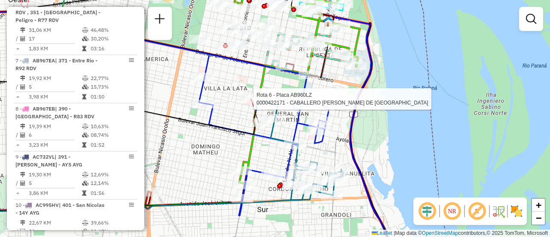
select select "**********"
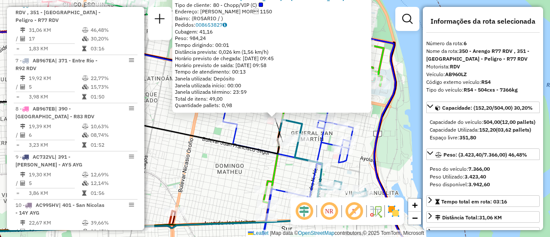
click at [227, 173] on div "0000422171 - CABALLERO ANDREA MARIA DE LOS ANGELES Tipo de cliente: 80 - Chopp/…" at bounding box center [275, 118] width 550 height 237
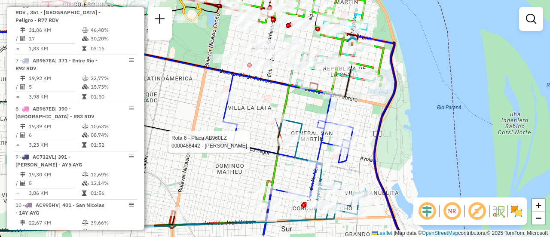
select select "**********"
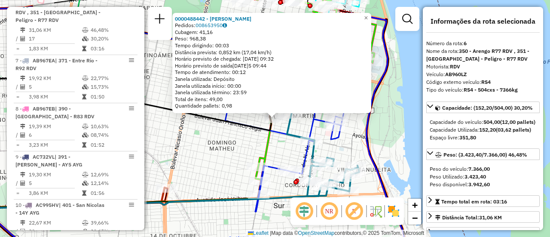
click at [214, 168] on div "0000488442 - YASSOGNA CESAR ALBERTO Pedidos: 008653950 Cubagem: 41,16 Peso: 968…" at bounding box center [275, 118] width 550 height 237
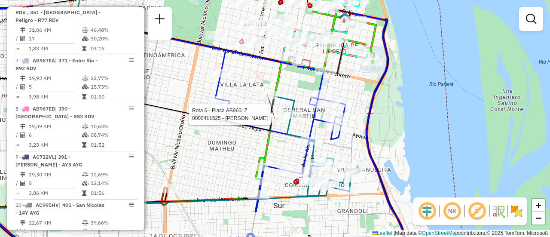
select select "**********"
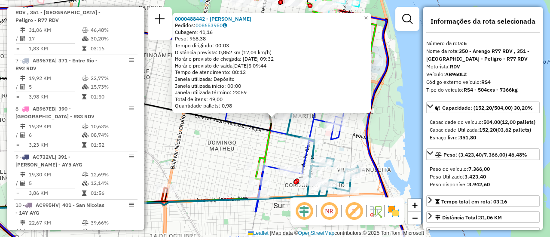
click at [203, 165] on div "0000488442 - YASSOGNA CESAR ALBERTO Pedidos: 008653950 Cubagem: 41,16 Peso: 968…" at bounding box center [275, 118] width 550 height 237
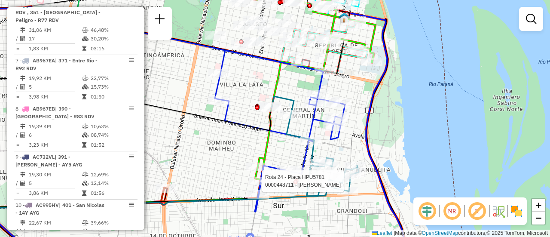
select select "**********"
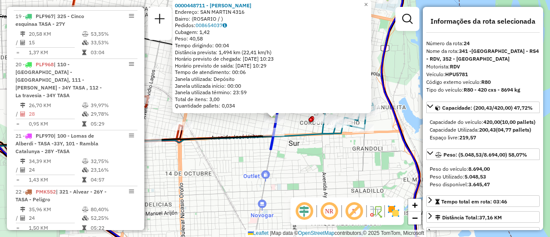
scroll to position [1468, 0]
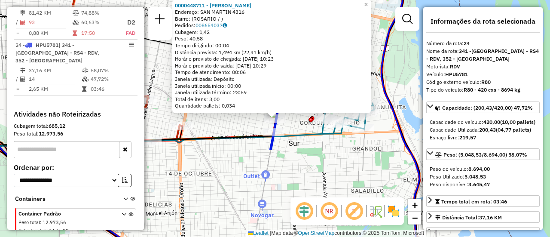
click at [221, 126] on div "0000448711 - AVILA LISANDRO JOAQUIN ELIAS Endereço: SAN MARTIN 4316 Bairro: (RO…" at bounding box center [275, 118] width 550 height 237
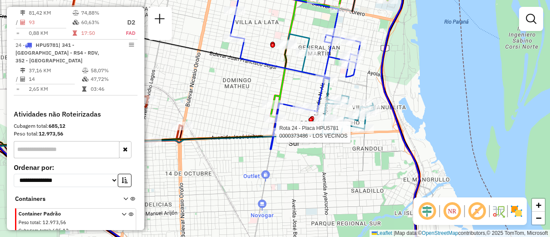
select select "**********"
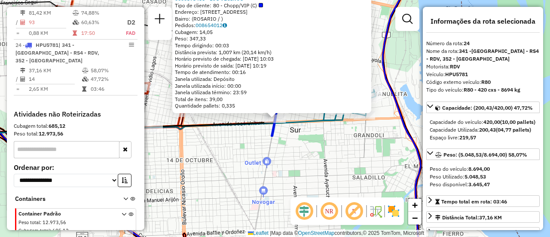
click at [231, 179] on div "0000373486 - LOS VECINOS Tipo de cliente: 80 - Chopp/VIP (C) Endereço: AVDA SAN…" at bounding box center [275, 118] width 550 height 237
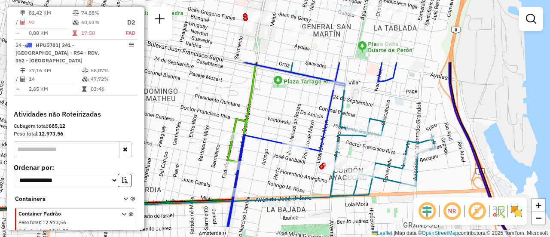
drag, startPoint x: 329, startPoint y: 24, endPoint x: 294, endPoint y: 110, distance: 92.9
click at [294, 110] on div "Janela de atendimento Grade de atendimento Capacidade Transportadoras Veículos …" at bounding box center [275, 118] width 550 height 237
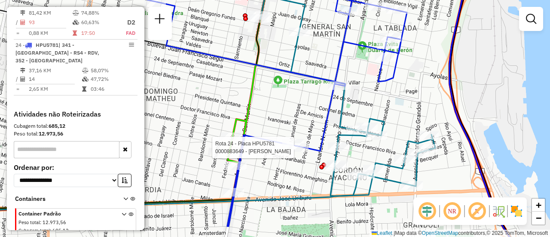
select select "**********"
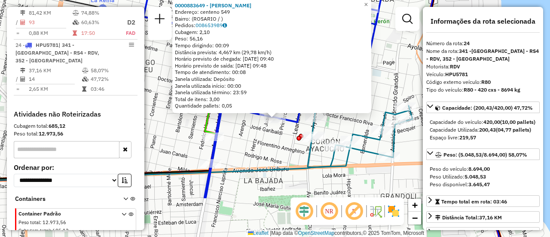
click at [260, 145] on div "0000883649 - LIRUSO CLAUDIO Endereço: centeno 549 Bairro: (ROSARIO / ) Pedidos:…" at bounding box center [275, 118] width 550 height 237
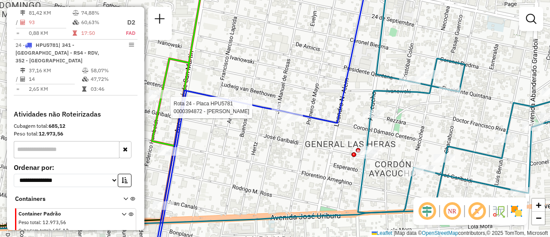
select select "**********"
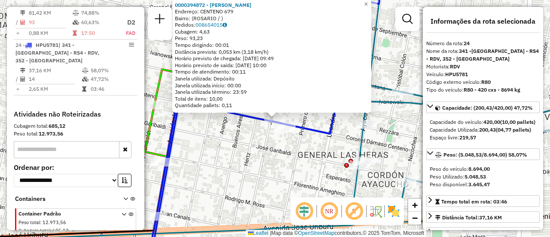
click at [225, 170] on div "0000394872 - DANELUTTI PABLO MANUEL Endereço: CENTENO 679 Bairro: (ROSARIO / ) …" at bounding box center [275, 118] width 550 height 237
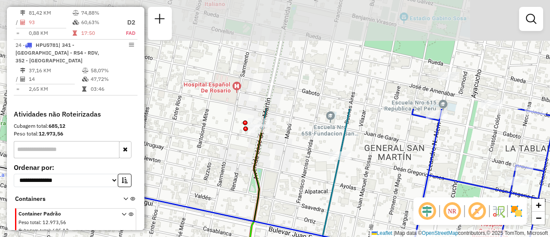
drag, startPoint x: 310, startPoint y: 52, endPoint x: 300, endPoint y: 184, distance: 132.8
click at [300, 184] on div "Janela de atendimento Grade de atendimento Capacidade Transportadoras Veículos …" at bounding box center [275, 118] width 550 height 237
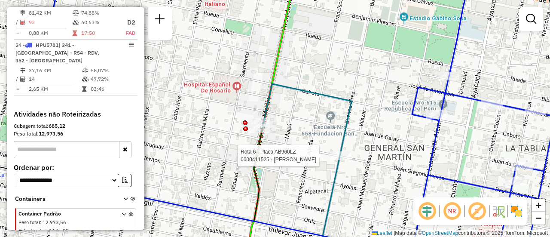
select select "**********"
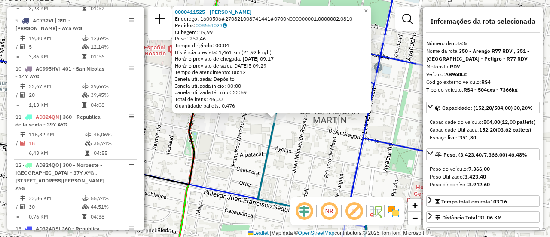
scroll to position [562, 0]
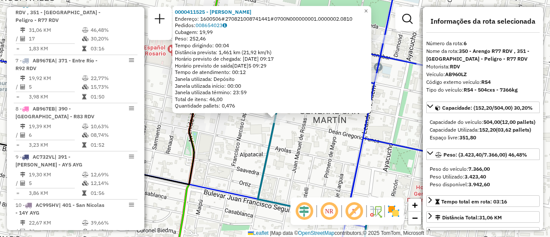
click at [233, 156] on div "0000411525 - SILVA MARIA FERNANDA Endereço: 1600506#270821008741441#0700N000000…" at bounding box center [275, 118] width 550 height 237
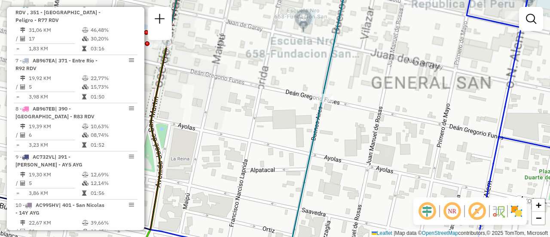
drag, startPoint x: 203, startPoint y: 97, endPoint x: 254, endPoint y: 155, distance: 77.1
click at [251, 157] on div "Janela de atendimento Grade de atendimento Capacidade Transportadoras Veículos …" at bounding box center [275, 118] width 550 height 237
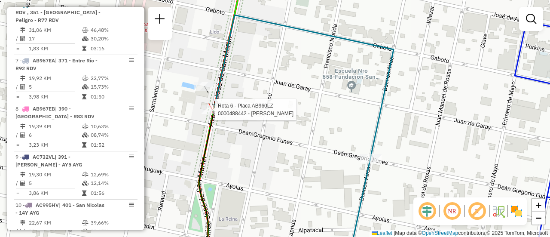
select select "**********"
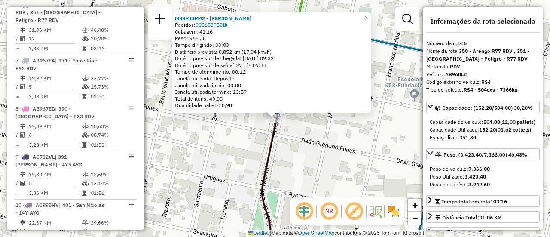
click at [239, 154] on div "0000488442 - YASSOGNA CESAR ALBERTO Pedidos: 008653950 Cubagem: 41,16 Peso: 968…" at bounding box center [275, 118] width 550 height 237
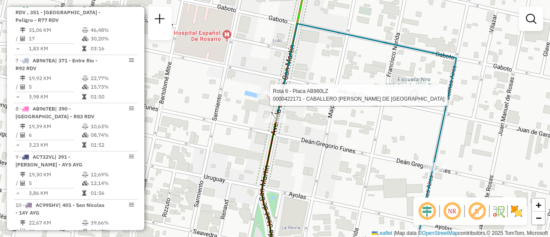
select select "**********"
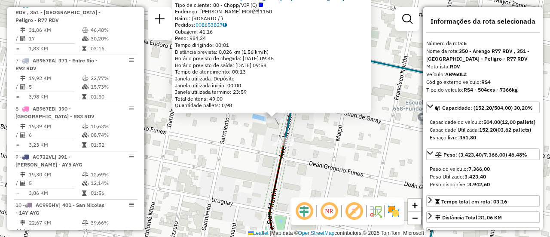
click at [227, 163] on div "0000422171 - CABALLERO ANDREA MARIA DE LOS ANGELES Tipo de cliente: 80 - Chopp/…" at bounding box center [275, 118] width 550 height 237
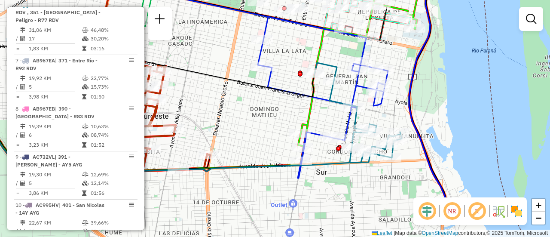
drag, startPoint x: 401, startPoint y: 178, endPoint x: 383, endPoint y: 103, distance: 77.7
click at [382, 104] on div "Janela de atendimento Grade de atendimento Capacidade Transportadoras Veículos …" at bounding box center [275, 118] width 550 height 237
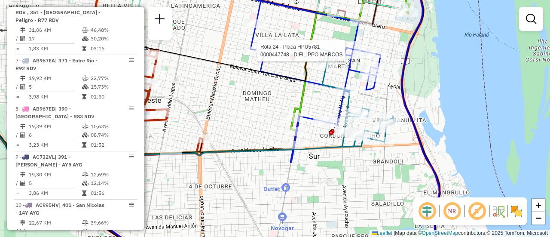
select select "**********"
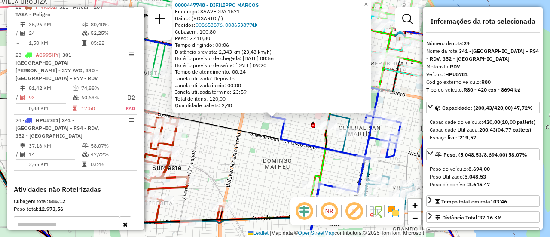
scroll to position [1468, 0]
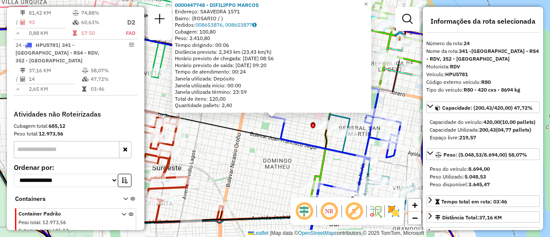
click at [245, 150] on div "0000447748 - DIFILIPPO MARCOS Endereço: SAAVEDRA 1571 Bairro: (ROSARIO / ) Pedi…" at bounding box center [275, 118] width 550 height 237
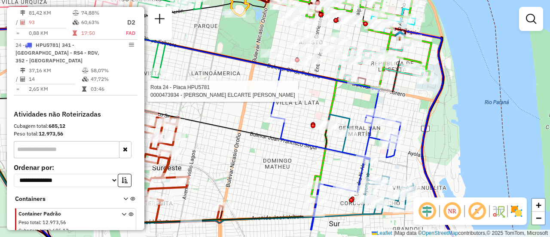
select select "**********"
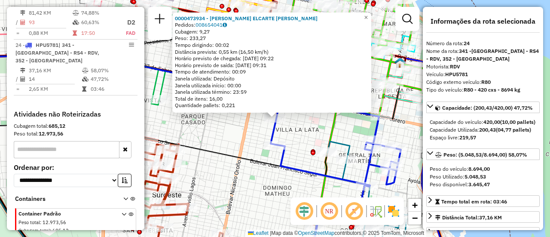
click at [236, 181] on div "0000473934 - ALVAREZ ELCARTE JUAN IGNACIO Pedidos: 008654041 Cubagem: 9,27 Peso…" at bounding box center [275, 118] width 550 height 237
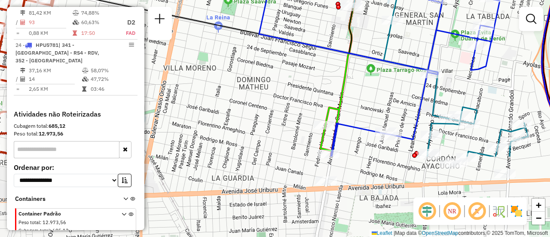
drag, startPoint x: 313, startPoint y: 180, endPoint x: 313, endPoint y: 76, distance: 104.0
click at [313, 76] on div "Janela de atendimento Grade de atendimento Capacidade Transportadoras Veículos …" at bounding box center [275, 118] width 550 height 237
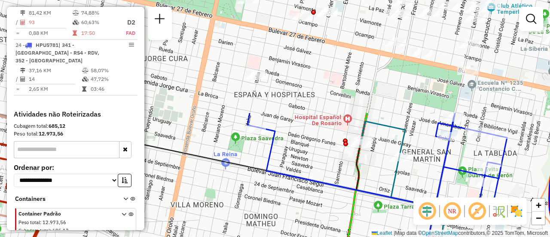
drag, startPoint x: 248, startPoint y: 91, endPoint x: 255, endPoint y: 227, distance: 136.9
click at [255, 227] on div "Janela de atendimento Grade de atendimento Capacidade Transportadoras Veículos …" at bounding box center [275, 118] width 550 height 237
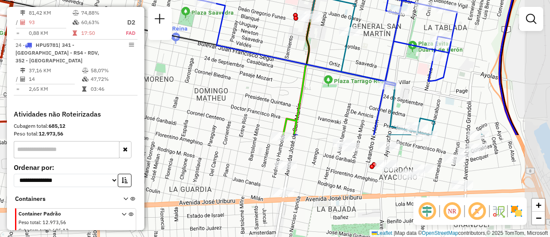
drag, startPoint x: 371, startPoint y: 177, endPoint x: 322, endPoint y: 51, distance: 135.1
click at [322, 51] on div "Janela de atendimento Grade de atendimento Capacidade Transportadoras Veículos …" at bounding box center [275, 118] width 550 height 237
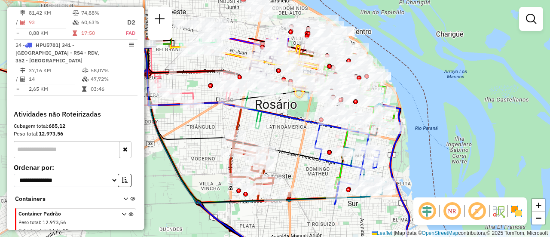
drag, startPoint x: 294, startPoint y: 110, endPoint x: 316, endPoint y: 172, distance: 65.8
click at [316, 172] on div "Janela de atendimento Grade de atendimento Capacidade Transportadoras Veículos …" at bounding box center [275, 118] width 550 height 237
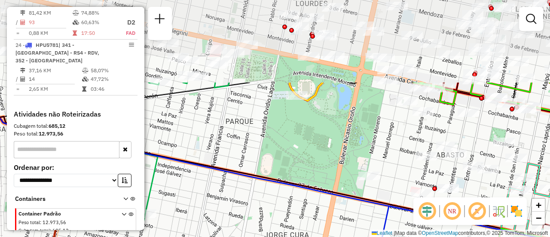
drag, startPoint x: 276, startPoint y: 159, endPoint x: 290, endPoint y: 212, distance: 54.3
click at [290, 219] on div "Janela de atendimento Grade de atendimento Capacidade Transportadoras Veículos …" at bounding box center [275, 118] width 550 height 237
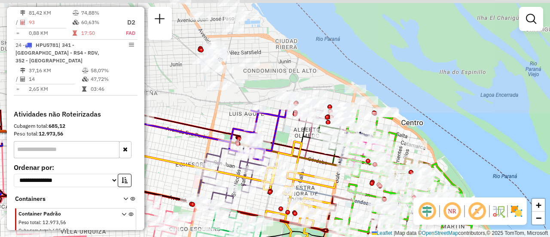
drag, startPoint x: 332, startPoint y: 56, endPoint x: 339, endPoint y: 190, distance: 133.4
click at [336, 190] on icon at bounding box center [300, 193] width 73 height 104
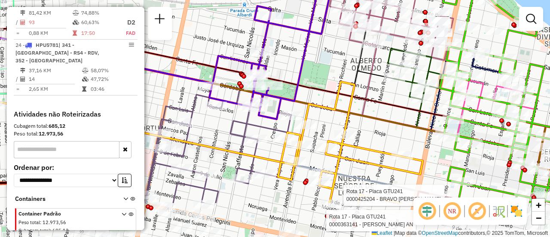
drag, startPoint x: 189, startPoint y: 179, endPoint x: 228, endPoint y: 118, distance: 72.7
click at [215, 121] on div "Rota 17 - Placa GTU241 0000363141 - HOYOS MARTIN AN Rota 17 - Placa GTU241 0000…" at bounding box center [275, 118] width 550 height 237
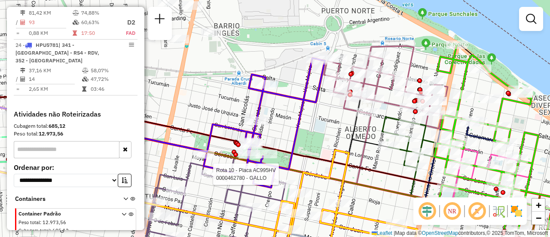
drag, startPoint x: 301, startPoint y: 73, endPoint x: 295, endPoint y: 142, distance: 69.0
click at [295, 142] on icon at bounding box center [264, 122] width 121 height 129
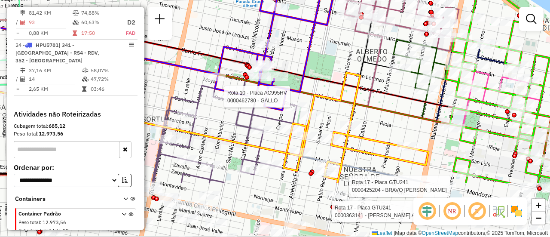
drag, startPoint x: 300, startPoint y: 159, endPoint x: 311, endPoint y: 81, distance: 78.2
click at [311, 81] on icon at bounding box center [274, 78] width 637 height 120
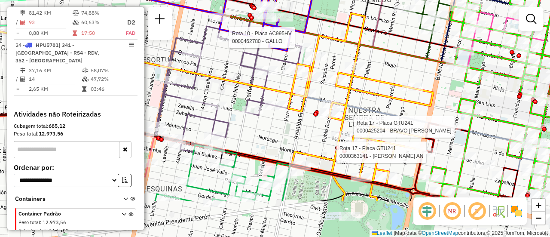
drag, startPoint x: 292, startPoint y: 195, endPoint x: 297, endPoint y: 136, distance: 59.5
click at [297, 136] on div "Rota 17 - Placa GTU241 0000363141 - HOYOS MARTIN AN Rota 17 - Placa GTU241 0000…" at bounding box center [275, 118] width 550 height 237
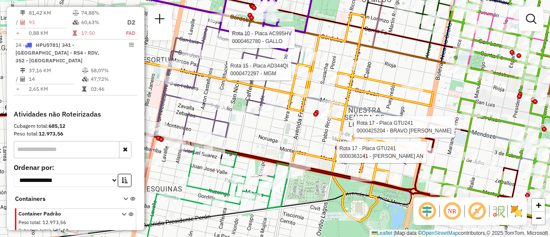
select select "**********"
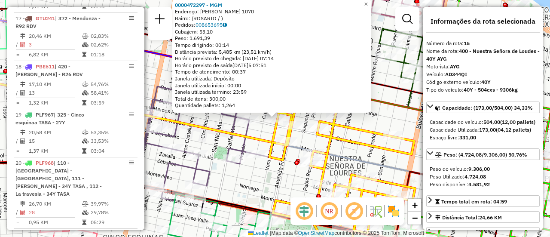
scroll to position [1019, 0]
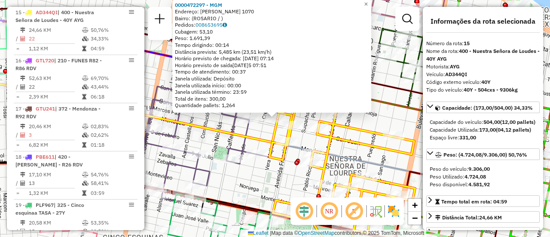
click at [258, 181] on div "0000472297 - MGM Endereço: VERA MUJICA 1070 Bairro: (ROSARIO / ) Pedidos: 00865…" at bounding box center [275, 118] width 550 height 237
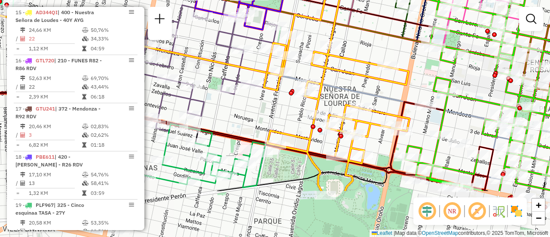
drag, startPoint x: 294, startPoint y: 193, endPoint x: 289, endPoint y: 123, distance: 69.9
click at [289, 123] on div "Janela de atendimento Grade de atendimento Capacidade Transportadoras Veículos …" at bounding box center [275, 118] width 550 height 237
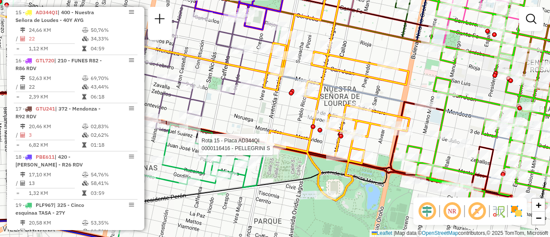
select select "**********"
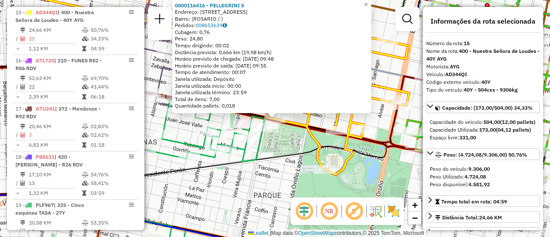
scroll to position [86, 0]
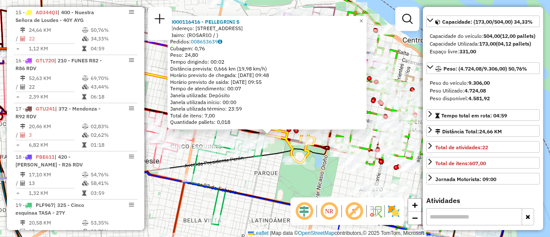
click at [279, 172] on div "0000116416 - PELLEGRINI S Endereço: AVDA PELLEGRINI 3044 Bairro: (ROSARIO / ) P…" at bounding box center [275, 118] width 550 height 237
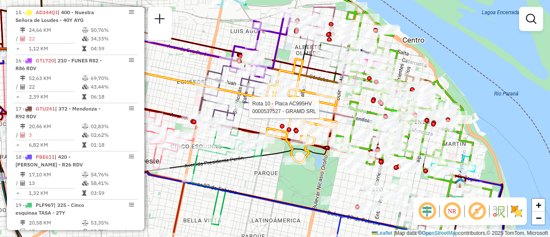
select select "**********"
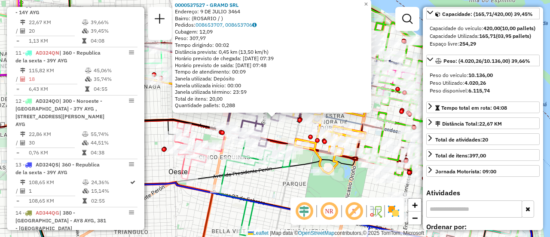
click at [277, 184] on div "0000537527 - GRAMD SRL Endereço: 9 DE JULIO 3464 Bairro: (ROSARIO / ) Pedidos: …" at bounding box center [275, 118] width 550 height 237
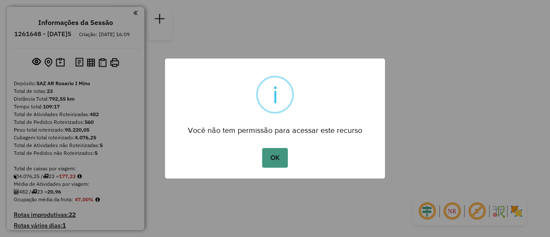
click at [275, 162] on button "OK" at bounding box center [274, 158] width 25 height 20
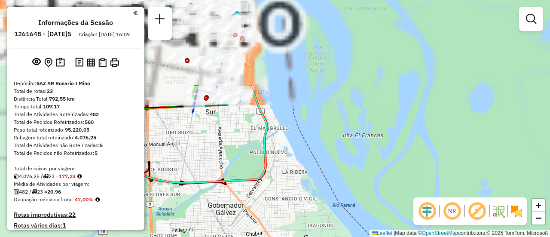
drag, startPoint x: 364, startPoint y: 216, endPoint x: 421, endPoint y: 195, distance: 61.3
click at [407, 223] on div "Janela de atendimento Grade de atendimento Capacidade Transportadoras Veículos …" at bounding box center [275, 118] width 550 height 237
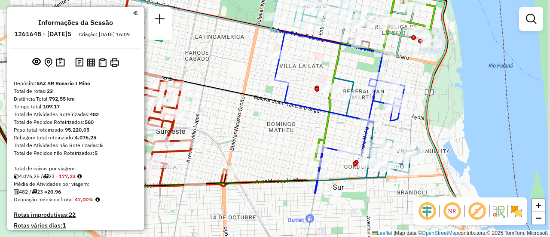
drag, startPoint x: 314, startPoint y: 164, endPoint x: 309, endPoint y: 110, distance: 54.0
click at [309, 110] on div "Janela de atendimento Grade de atendimento Capacidade Transportadoras Veículos …" at bounding box center [275, 118] width 550 height 237
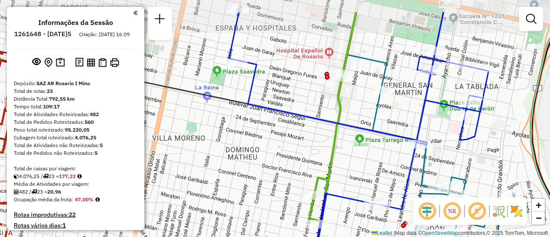
drag, startPoint x: 386, startPoint y: 126, endPoint x: 388, endPoint y: 162, distance: 35.7
click at [388, 162] on div "Janela de atendimento Grade de atendimento Capacidade Transportadoras Veículos …" at bounding box center [275, 118] width 550 height 237
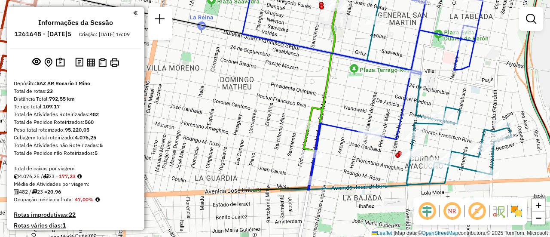
drag, startPoint x: 371, startPoint y: 168, endPoint x: 365, endPoint y: 95, distance: 72.9
click at [365, 95] on div "Janela de atendimento Grade de atendimento Capacidade Transportadoras Veículos …" at bounding box center [275, 118] width 550 height 237
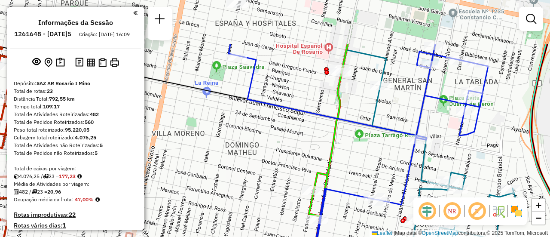
drag, startPoint x: 354, startPoint y: 79, endPoint x: 361, endPoint y: 162, distance: 83.3
click at [361, 162] on div "Janela de atendimento Grade de atendimento Capacidade Transportadoras Veículos …" at bounding box center [275, 118] width 550 height 237
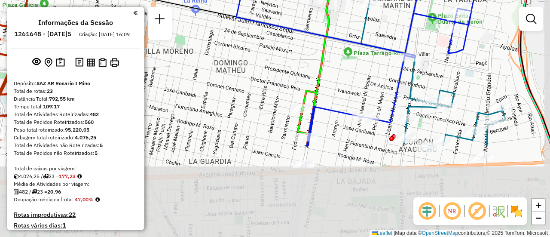
drag, startPoint x: 372, startPoint y: 199, endPoint x: 343, endPoint y: 78, distance: 124.5
click at [343, 78] on div "Janela de atendimento Grade de atendimento Capacidade Transportadoras Veículos …" at bounding box center [275, 118] width 550 height 237
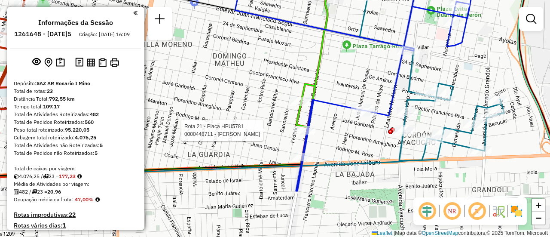
select select "**********"
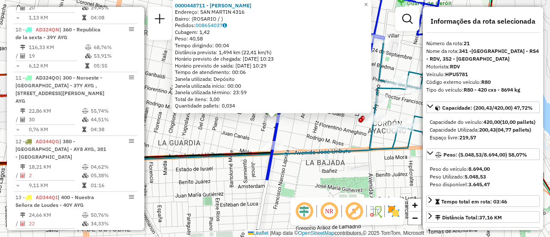
scroll to position [1340, 0]
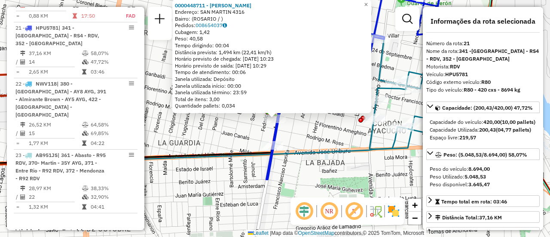
click at [316, 129] on div "0000448711 - AVILA LISANDRO JOAQUIN ELIAS Endereço: SAN MARTIN 4316 Bairro: (RO…" at bounding box center [275, 118] width 550 height 237
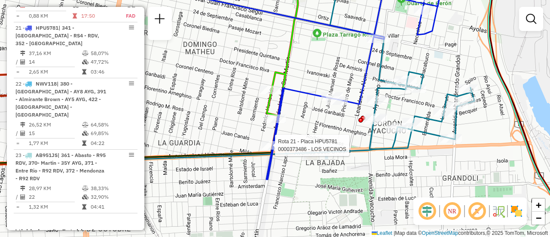
select select "**********"
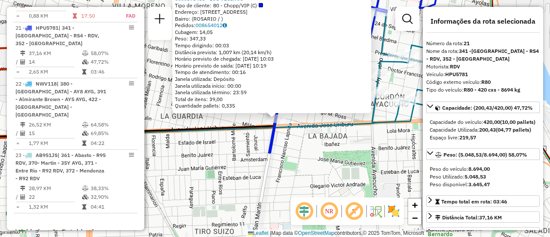
click at [231, 150] on div "0000373486 - LOS VECINOS Tipo de cliente: 80 - Chopp/VIP (C) Endereço: AVDA SAN…" at bounding box center [275, 118] width 550 height 237
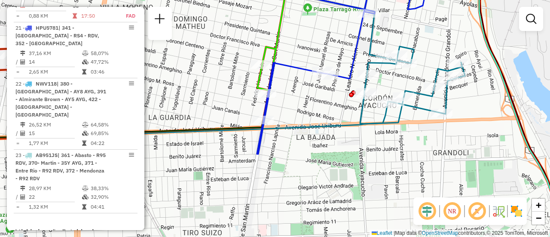
click at [290, 112] on div "Janela de atendimento Grade de atendimento Capacidade Transportadoras Veículos …" at bounding box center [275, 118] width 550 height 237
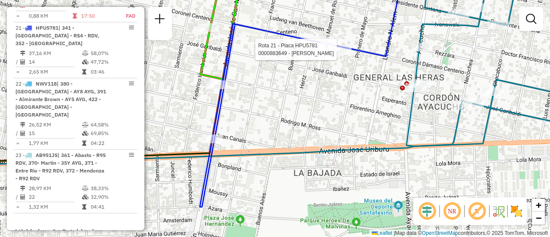
select select "**********"
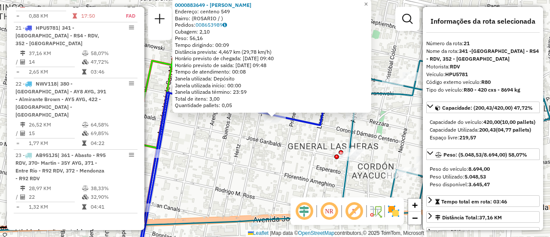
click at [264, 161] on div "0000883649 - LIRUSO CLAUDIO Endereço: centeno 549 Bairro: (ROSARIO / ) Pedidos:…" at bounding box center [275, 118] width 550 height 237
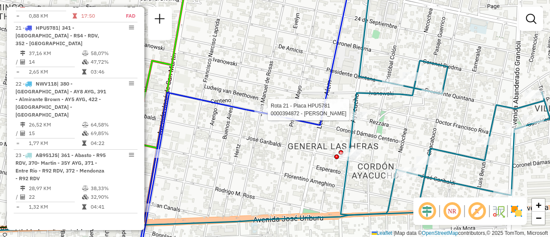
select select "**********"
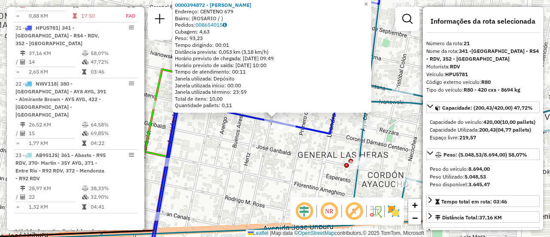
click at [237, 153] on div "0000394872 - DANELUTTI PABLO MANUEL Endereço: CENTENO 679 Bairro: (ROSARIO / ) …" at bounding box center [275, 118] width 550 height 237
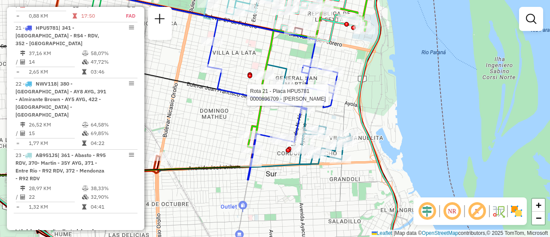
select select "**********"
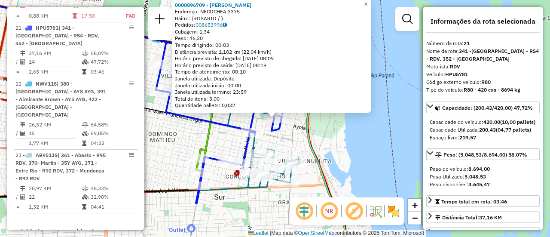
scroll to position [86, 0]
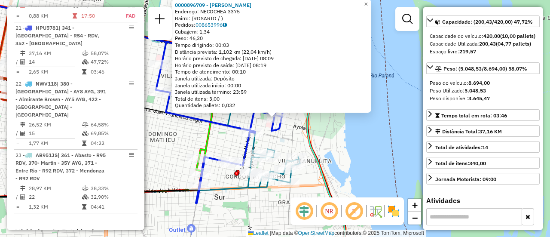
click at [365, 159] on div "0000896709 - DRAGHI GLORI Endereço: NECOCHEA 3375 Bairro: (ROSARIO / ) Pedidos:…" at bounding box center [275, 118] width 550 height 237
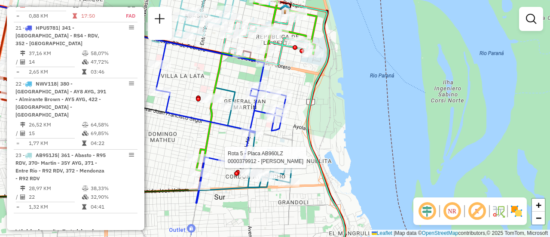
select select "**********"
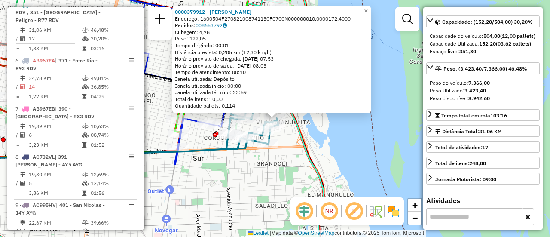
click at [218, 193] on div "0000379912 - LIN GUOXIN Endereço: 1600504F270821008741130F0700N000000010.000017…" at bounding box center [275, 118] width 550 height 237
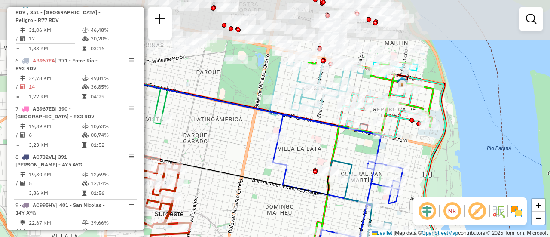
drag, startPoint x: 202, startPoint y: 125, endPoint x: 303, endPoint y: 210, distance: 131.5
click at [303, 210] on div "Janela de atendimento Grade de atendimento Capacidade Transportadoras Veículos …" at bounding box center [275, 118] width 550 height 237
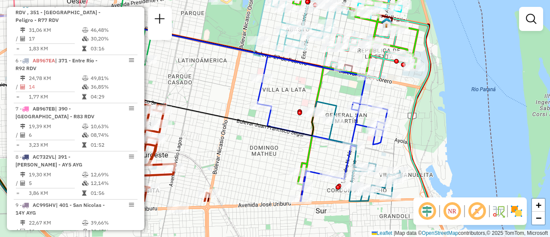
drag, startPoint x: 338, startPoint y: 211, endPoint x: 322, endPoint y: 152, distance: 60.9
click at [322, 152] on div "Janela de atendimento Grade de atendimento Capacidade Transportadoras Veículos …" at bounding box center [275, 118] width 550 height 237
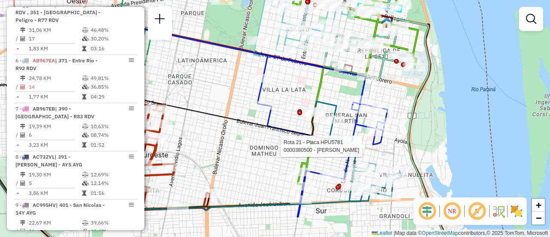
select select "**********"
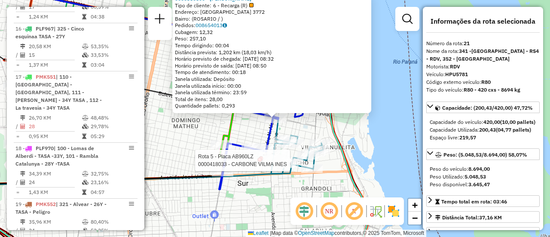
scroll to position [1340, 0]
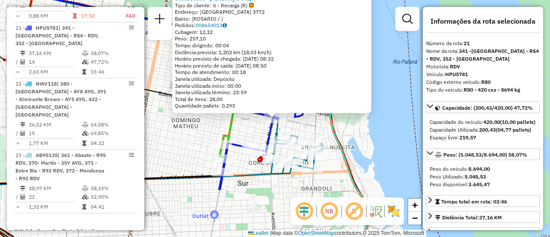
click at [239, 131] on div "0000380500 - XUE JINHUA Tipo de cliente: 6 - Recarga (R) Endereço: BUENOS AIRES…" at bounding box center [275, 118] width 550 height 237
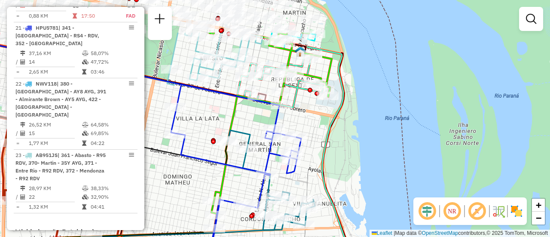
drag, startPoint x: 239, startPoint y: 128, endPoint x: 231, endPoint y: 187, distance: 59.4
click at [231, 187] on div "Janela de atendimento Grade de atendimento Capacidade Transportadoras Veículos …" at bounding box center [275, 118] width 550 height 237
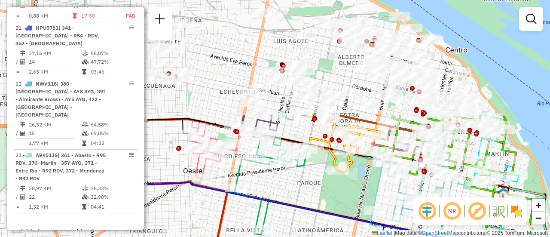
drag, startPoint x: 214, startPoint y: 119, endPoint x: 417, endPoint y: 257, distance: 246.0
click at [417, 236] on html "Aguarde... Pop-up bloqueado! Seu navegador bloqueou automáticamente a abertura …" at bounding box center [275, 118] width 550 height 237
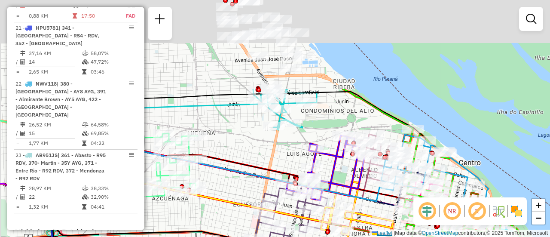
drag, startPoint x: 354, startPoint y: 95, endPoint x: 377, endPoint y: 236, distance: 142.1
click at [377, 236] on div "Rota 5 - Placa AB960LZ 0000488442 - YASSOGNA CESAR ALBERTO Janela de atendiment…" at bounding box center [275, 118] width 550 height 237
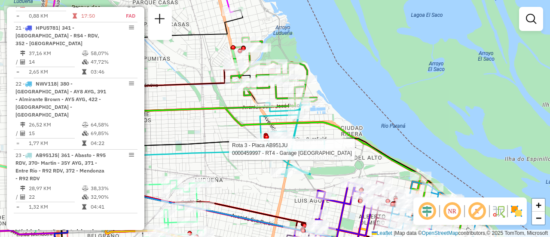
select select "**********"
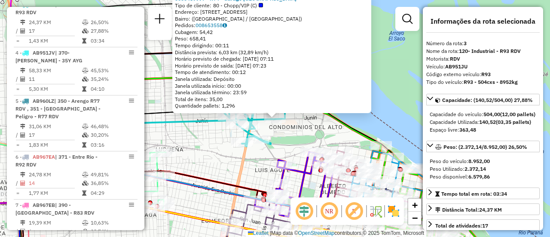
scroll to position [86, 0]
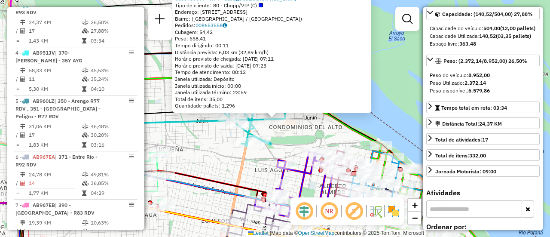
click at [247, 167] on div "0000459997 - RT4 - Garage Italia Tipo de cliente: 80 - Chopp/VIP (C) Endereço: …" at bounding box center [275, 118] width 550 height 237
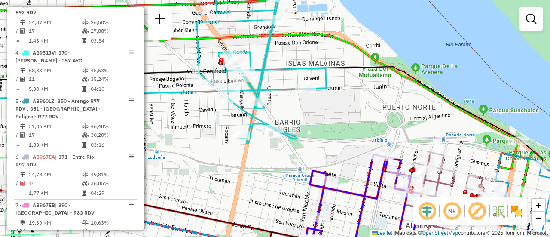
drag, startPoint x: 267, startPoint y: 34, endPoint x: 281, endPoint y: 112, distance: 79.9
click at [281, 112] on icon at bounding box center [261, 68] width 129 height 151
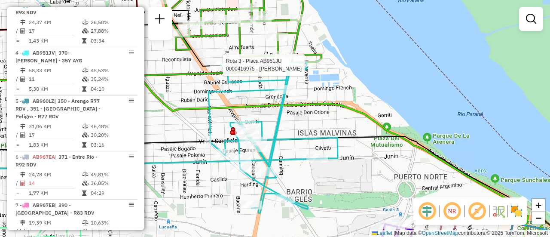
select select "**********"
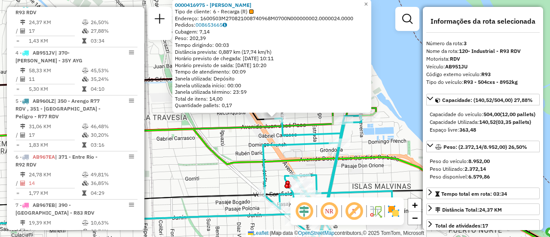
click at [245, 148] on div "0000416975 - WENG BIHUI Tipo de cliente: 6 - Recarga (R) Endereço: 1600503M2708…" at bounding box center [275, 118] width 550 height 237
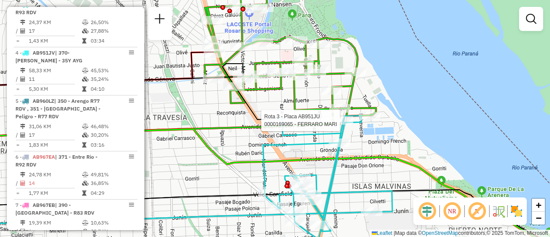
select select "**********"
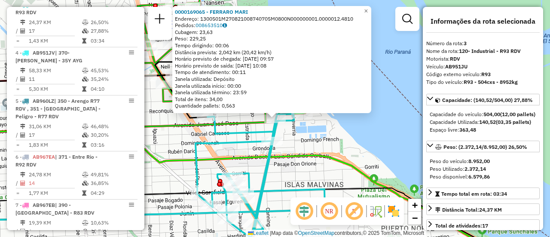
drag, startPoint x: 184, startPoint y: 154, endPoint x: 326, endPoint y: 144, distance: 142.6
click at [183, 154] on div "0000169065 - FERRARO MARI Endereço: 1300501M270821008740705M0800N000000001.0000…" at bounding box center [275, 118] width 550 height 237
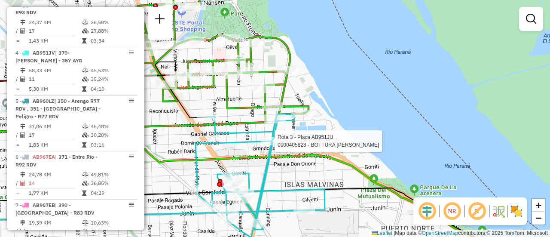
select select "**********"
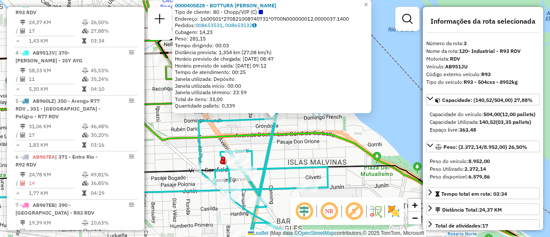
click at [186, 150] on div "0000405828 - BOTTURA DIEGO F Tipo de cliente: 80 - Chopp/VIP (C) Endereço: 1600…" at bounding box center [275, 118] width 550 height 237
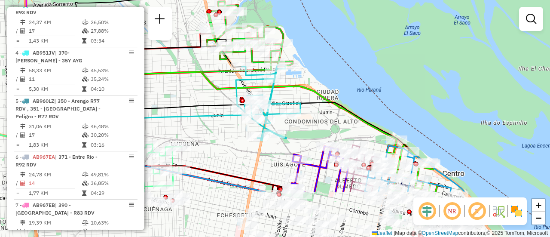
drag, startPoint x: 318, startPoint y: 190, endPoint x: 321, endPoint y: 131, distance: 58.5
click at [321, 131] on div "Janela de atendimento Grade de atendimento Capacidade Transportadoras Veículos …" at bounding box center [275, 118] width 550 height 237
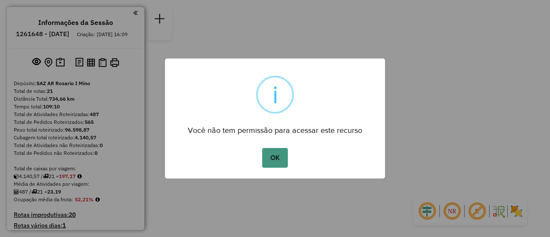
click at [273, 158] on button "OK" at bounding box center [274, 158] width 25 height 20
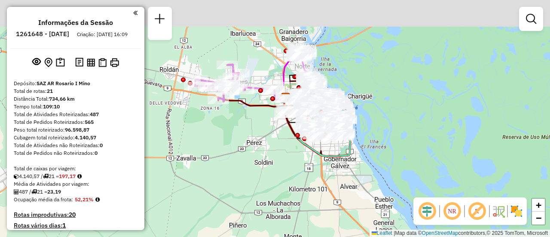
drag, startPoint x: 239, startPoint y: 82, endPoint x: 230, endPoint y: 155, distance: 74.0
click at [227, 155] on div "Janela de atendimento Grade de atendimento Capacidade Transportadoras Veículos …" at bounding box center [275, 118] width 550 height 237
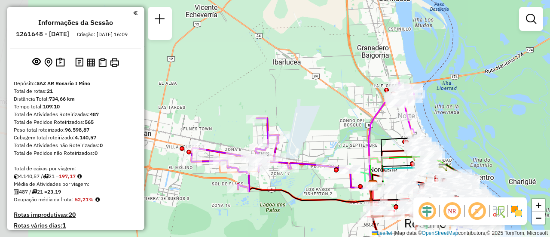
drag, startPoint x: 257, startPoint y: 132, endPoint x: 310, endPoint y: 180, distance: 71.8
click at [310, 180] on div "Janela de atendimento Grade de atendimento Capacidade Transportadoras Veículos …" at bounding box center [275, 118] width 550 height 237
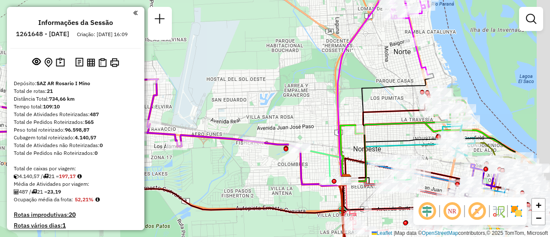
drag, startPoint x: 361, startPoint y: 123, endPoint x: 240, endPoint y: 126, distance: 120.8
click at [234, 123] on div "Janela de atendimento Grade de atendimento Capacidade Transportadoras Veículos …" at bounding box center [275, 118] width 550 height 237
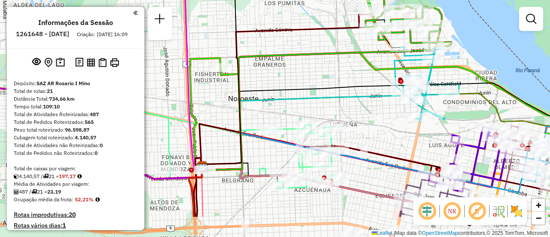
drag, startPoint x: 397, startPoint y: 166, endPoint x: 377, endPoint y: 92, distance: 76.1
click at [377, 92] on div "Janela de atendimento Grade de atendimento Capacidade Transportadoras Veículos …" at bounding box center [275, 118] width 550 height 237
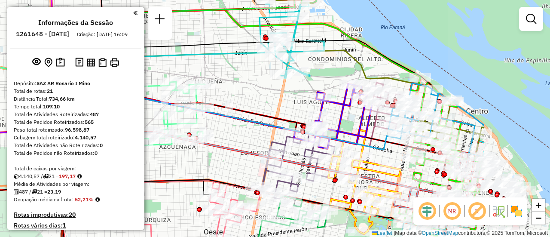
drag, startPoint x: 407, startPoint y: 115, endPoint x: 286, endPoint y: 101, distance: 121.5
click at [286, 101] on div "Janela de atendimento Grade de atendimento Capacidade Transportadoras Veículos …" at bounding box center [275, 118] width 550 height 237
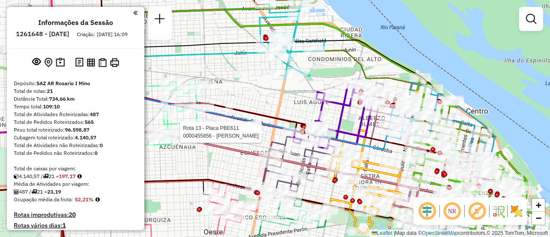
select select "**********"
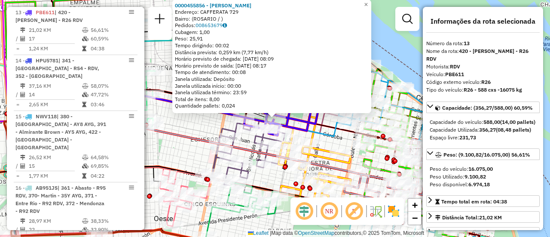
scroll to position [43, 0]
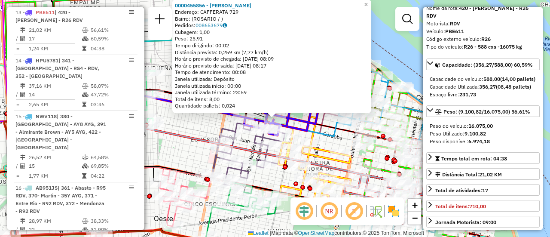
click at [184, 151] on div "0000455856 - POLIDORO MONICA - POLIDORO MONICA Endereço: CAFFERATA 729 Bairro: …" at bounding box center [275, 118] width 550 height 237
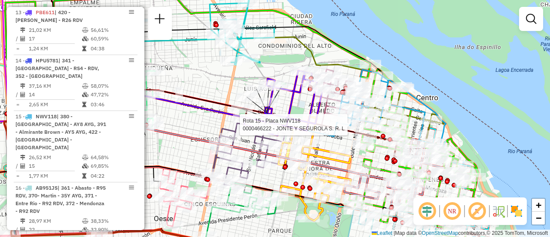
select select "**********"
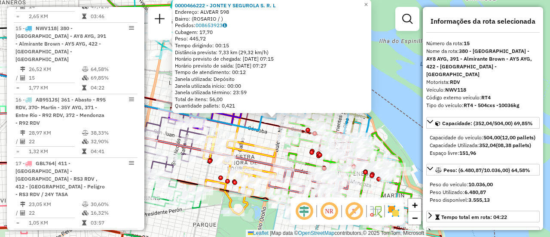
scroll to position [1021, 0]
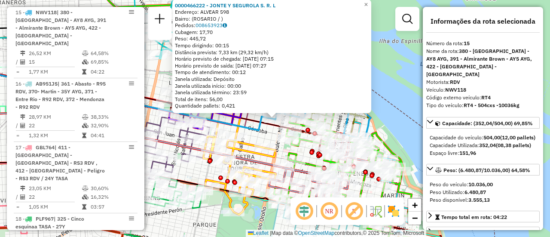
click at [264, 137] on div "0000466222 - JONTE Y SEGUROLA S. R. L Endereço: ALVEAR 598 Bairro: (ROSARIO / )…" at bounding box center [275, 118] width 550 height 237
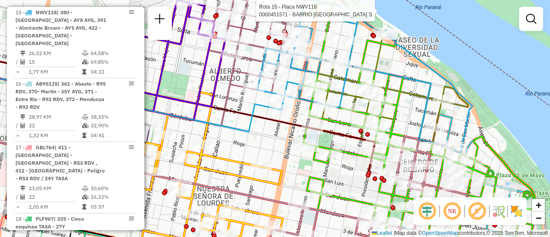
select select "**********"
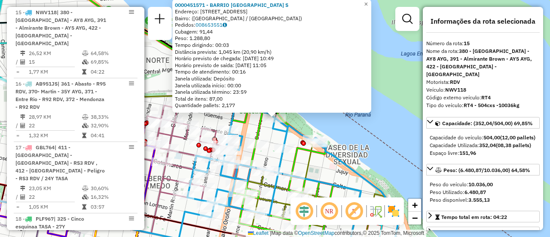
click at [332, 123] on div "0000451571 - BARRIO DAMALE S Endereço: Avenida Rivadavia, 1701 Bairro: (Rosario…" at bounding box center [275, 118] width 550 height 237
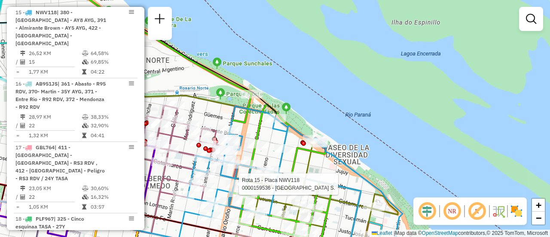
select select "**********"
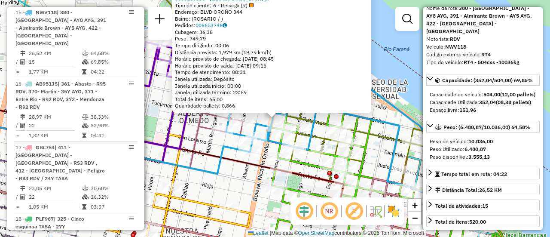
scroll to position [86, 0]
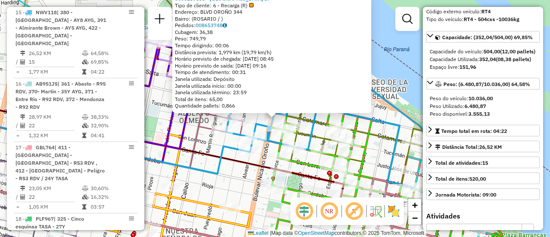
click at [207, 164] on div "0000159536 - LA GUAYRA S. Tipo de cliente: 6 - Recarga (R) Endereço: BLVD OROÑO…" at bounding box center [275, 118] width 550 height 237
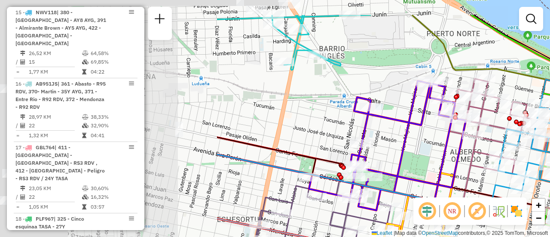
drag, startPoint x: 172, startPoint y: 117, endPoint x: 457, endPoint y: 164, distance: 288.8
click at [455, 165] on icon at bounding box center [336, 153] width 238 height 95
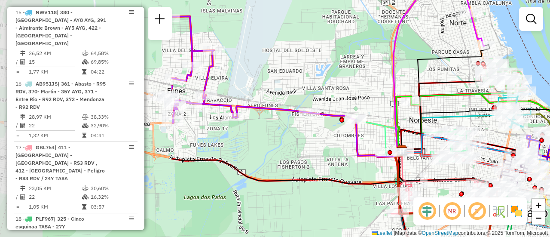
drag, startPoint x: 183, startPoint y: 124, endPoint x: 423, endPoint y: 128, distance: 240.3
click at [419, 127] on div "Janela de atendimento Grade de atendimento Capacidade Transportadoras Veículos …" at bounding box center [275, 118] width 550 height 237
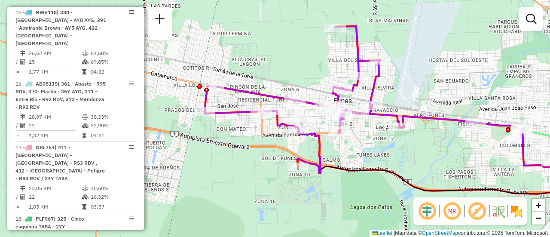
drag, startPoint x: 267, startPoint y: 139, endPoint x: 422, endPoint y: 148, distance: 155.9
click at [422, 148] on div "Janela de atendimento Grade de atendimento Capacidade Transportadoras Veículos …" at bounding box center [275, 118] width 550 height 237
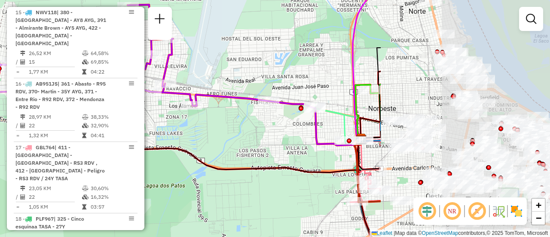
drag, startPoint x: 456, startPoint y: 80, endPoint x: 237, endPoint y: 76, distance: 219.3
click at [211, 74] on div "Janela de atendimento Grade de atendimento Capacidade Transportadoras Veículos …" at bounding box center [275, 118] width 550 height 237
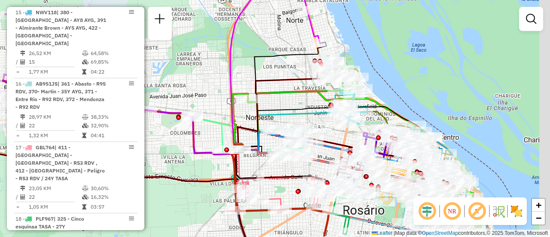
drag, startPoint x: 305, startPoint y: 58, endPoint x: 177, endPoint y: 67, distance: 128.4
click at [183, 66] on div "Janela de atendimento Grade de atendimento Capacidade Transportadoras Veículos …" at bounding box center [275, 118] width 550 height 237
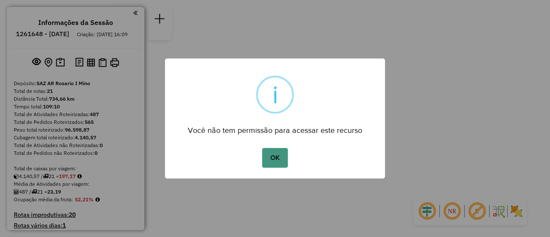
click at [271, 158] on button "OK" at bounding box center [274, 158] width 25 height 20
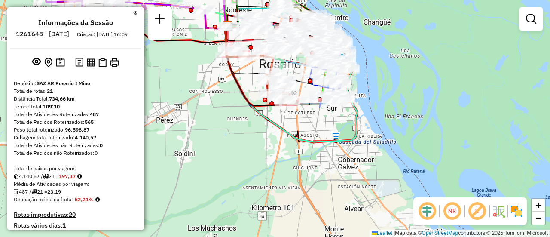
drag, startPoint x: 239, startPoint y: 86, endPoint x: 247, endPoint y: 166, distance: 80.8
click at [247, 106] on icon at bounding box center [262, 65] width 72 height 82
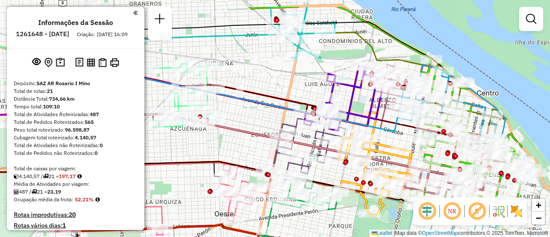
drag, startPoint x: 382, startPoint y: 53, endPoint x: 297, endPoint y: 87, distance: 91.5
click at [291, 85] on div "Janela de atendimento Grade de atendimento Capacidade Transportadoras Veículos …" at bounding box center [275, 118] width 550 height 237
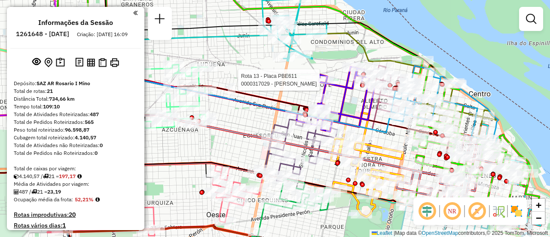
select select "**********"
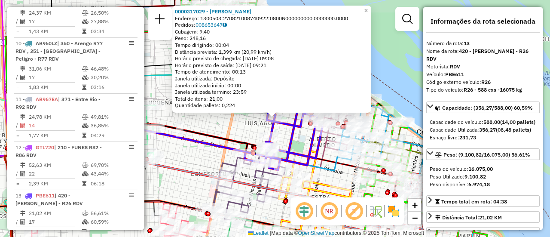
scroll to position [917, 0]
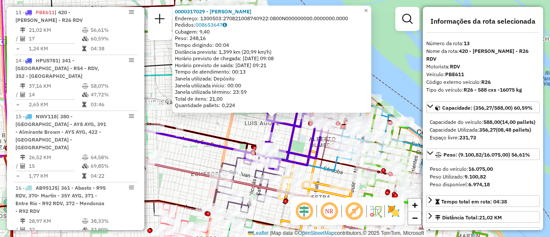
click at [405, 79] on div "0000317029 - BUSSO [PERSON_NAME]: 1300503:270821008740922:0800N000000000.000000…" at bounding box center [275, 118] width 550 height 237
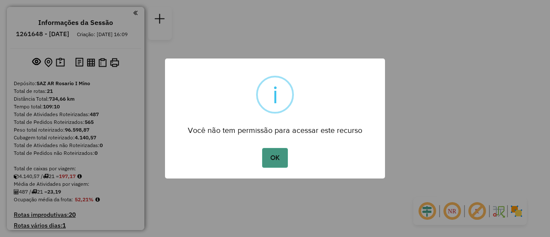
click at [277, 156] on button "OK" at bounding box center [274, 158] width 25 height 20
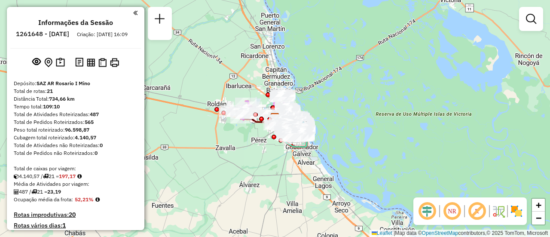
click at [530, 19] on em at bounding box center [531, 19] width 10 height 10
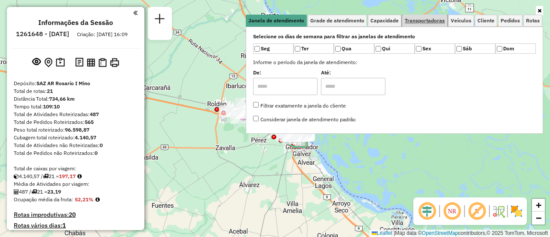
click at [426, 20] on span "Transportadoras" at bounding box center [425, 20] width 40 height 5
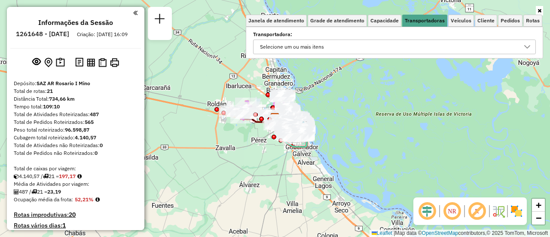
click at [527, 48] on icon at bounding box center [527, 46] width 6 height 3
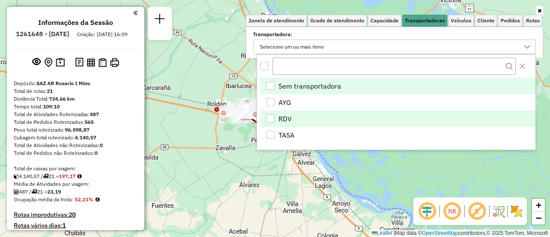
click at [270, 117] on div "RDV" at bounding box center [271, 118] width 8 height 8
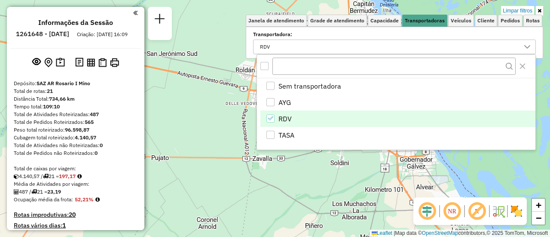
click at [204, 133] on div "Limpar filtros Janela de atendimento Grade de atendimento Capacidade Transporta…" at bounding box center [275, 118] width 550 height 237
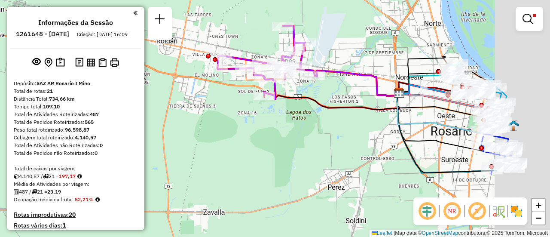
drag, startPoint x: 281, startPoint y: 110, endPoint x: 209, endPoint y: 133, distance: 75.0
click at [209, 133] on div "Limpar filtros Janela de atendimento Grade de atendimento Capacidade Transporta…" at bounding box center [275, 118] width 550 height 237
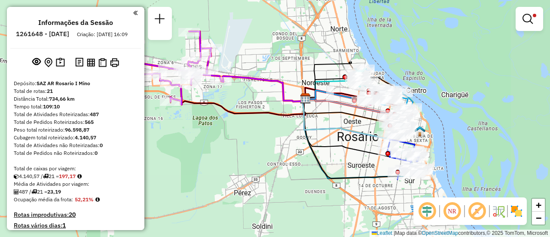
drag, startPoint x: 326, startPoint y: 53, endPoint x: 227, endPoint y: 52, distance: 98.5
click at [222, 49] on div "Limpar filtros Janela de atendimento Grade de atendimento Capacidade Transporta…" at bounding box center [275, 118] width 550 height 237
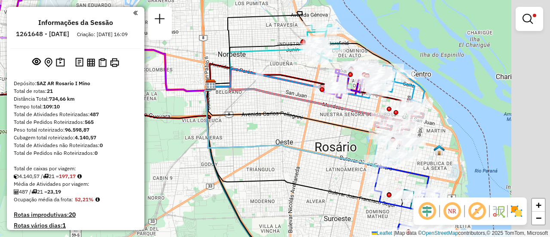
drag, startPoint x: 334, startPoint y: 58, endPoint x: 273, endPoint y: 55, distance: 61.6
click at [273, 54] on icon at bounding box center [273, 68] width 124 height 38
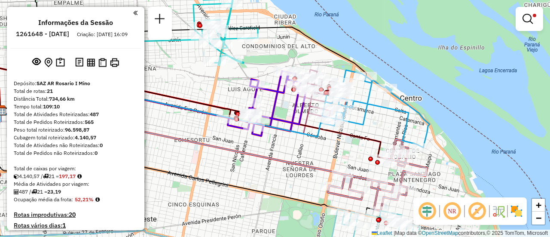
drag, startPoint x: 323, startPoint y: 83, endPoint x: 183, endPoint y: 78, distance: 140.2
click at [183, 78] on div "Limpar filtros Janela de atendimento Grade de atendimento Capacidade Transporta…" at bounding box center [275, 118] width 550 height 237
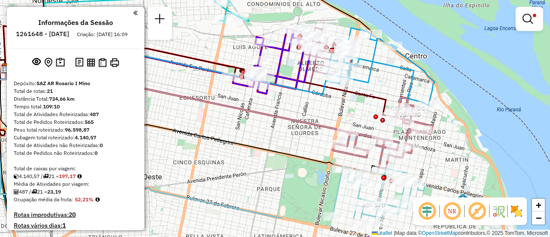
drag, startPoint x: 286, startPoint y: 185, endPoint x: 314, endPoint y: 97, distance: 91.9
click at [301, 94] on div "Limpar filtros Janela de atendimento Grade de atendimento Capacidade Transporta…" at bounding box center [275, 118] width 550 height 237
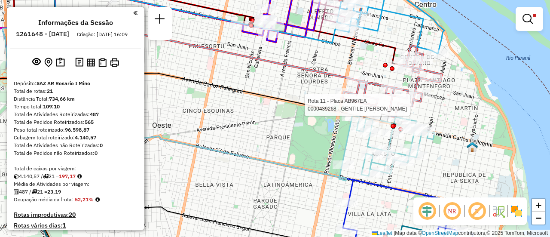
select select "**********"
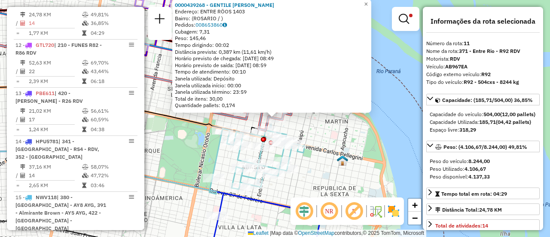
scroll to position [43, 0]
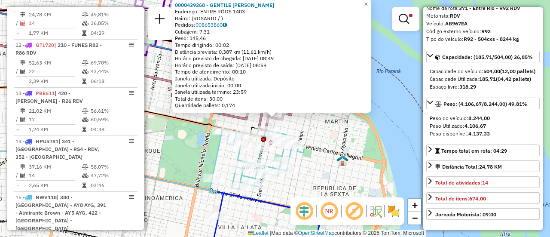
click at [331, 129] on div "0000439268 - GENTILE PABLO DARIO Endereço: ENTRE RÖOS 1403 Bairro: (ROSARIO / )…" at bounding box center [275, 118] width 550 height 237
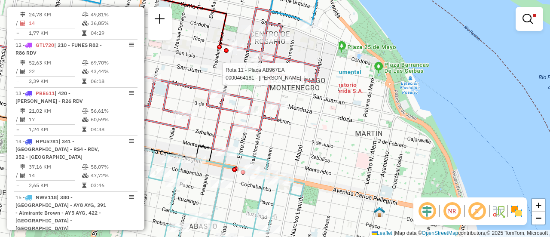
select select "**********"
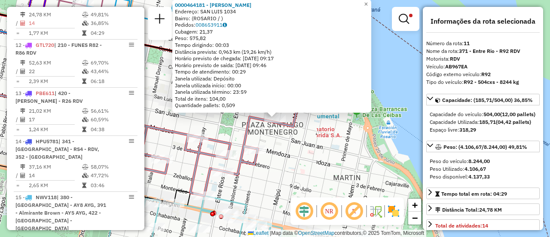
click at [299, 138] on div "0000464181 - RIOS BRUNO Endereço: SAN LUIS 1034 Bairro: (ROSARIO / ) Pedidos: 0…" at bounding box center [275, 118] width 550 height 237
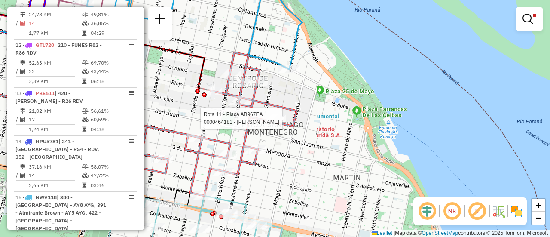
select select "**********"
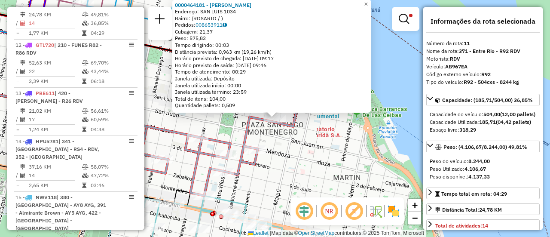
click at [295, 131] on icon at bounding box center [197, 123] width 198 height 143
click at [329, 145] on div "0000464181 - RIOS BRUNO Endereço: SAN LUIS 1034 Bairro: (ROSARIO / ) Pedidos: 0…" at bounding box center [275, 118] width 550 height 237
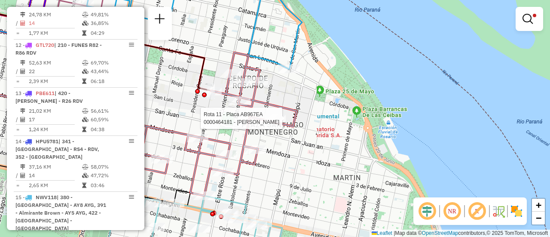
select select "**********"
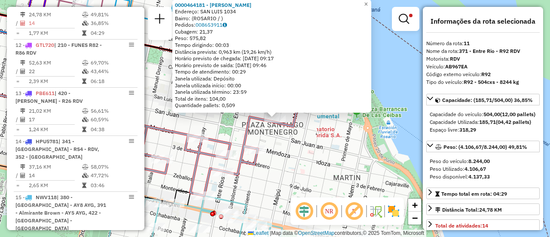
scroll to position [86, 0]
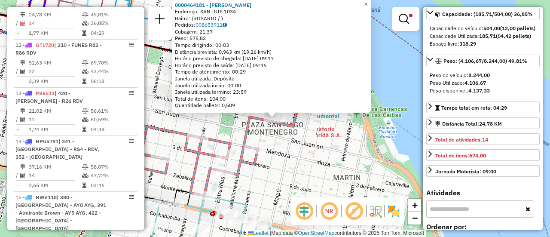
click at [316, 156] on div "0000464181 - RIOS BRUNO Endereço: SAN LUIS 1034 Bairro: (ROSARIO / ) Pedidos: 0…" at bounding box center [275, 118] width 550 height 237
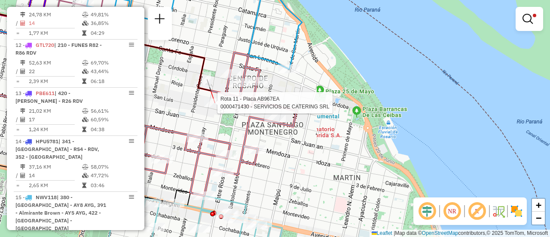
select select "**********"
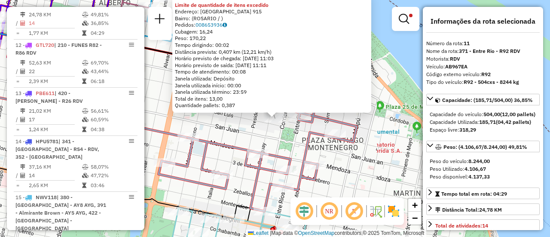
click at [225, 128] on div "0000471430 - SERVICIOS DE CATERING SRL Limite de quantidade de itens excedido E…" at bounding box center [275, 118] width 550 height 237
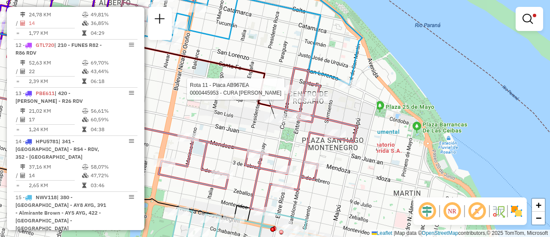
select select "**********"
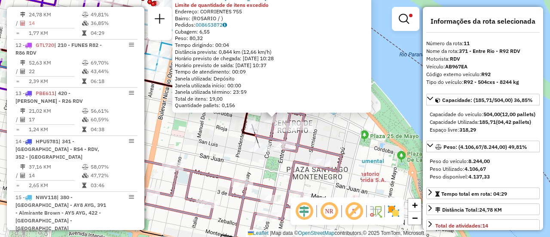
click at [347, 139] on div "0000445953 - CURA JORGE EDMUNDO Limite de quantidade de itens excedido Endereço…" at bounding box center [275, 118] width 550 height 237
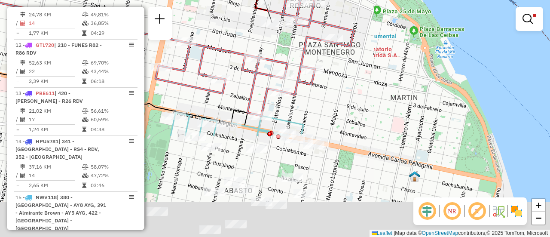
drag, startPoint x: 343, startPoint y: 180, endPoint x: 350, endPoint y: 52, distance: 128.7
click at [350, 52] on div "Limpar filtros Janela de atendimento Grade de atendimento Capacidade Transporta…" at bounding box center [275, 118] width 550 height 237
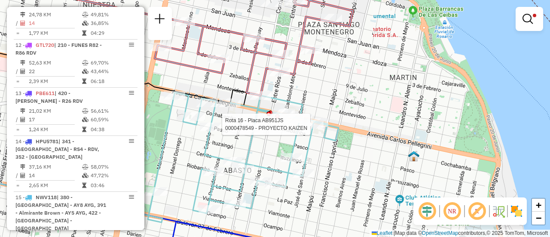
select select "**********"
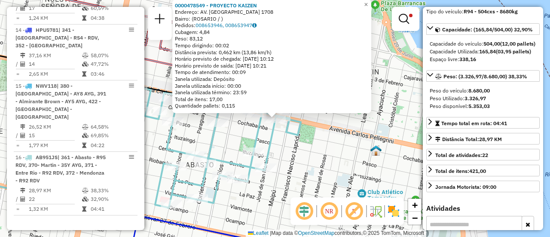
scroll to position [129, 0]
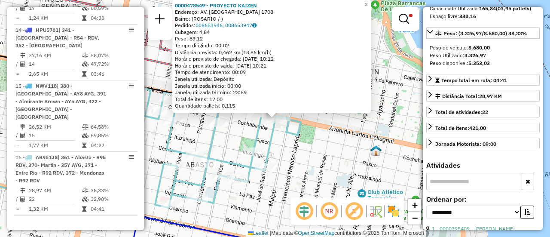
click at [313, 157] on div "0000478549 - PROYECTO KAIZEN Endereço: AV. SAN MARTIN 1708 Bairro: (ROSARIO / )…" at bounding box center [275, 118] width 550 height 237
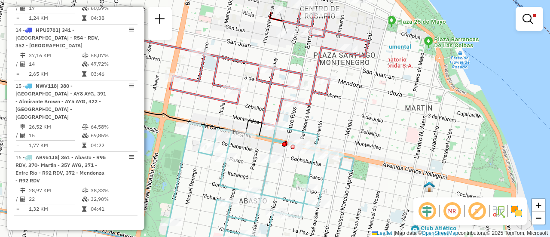
drag, startPoint x: 289, startPoint y: 88, endPoint x: 350, endPoint y: 125, distance: 71.4
click at [350, 128] on div "Limpar filtros Janela de atendimento Grade de atendimento Capacidade Transporta…" at bounding box center [275, 118] width 550 height 237
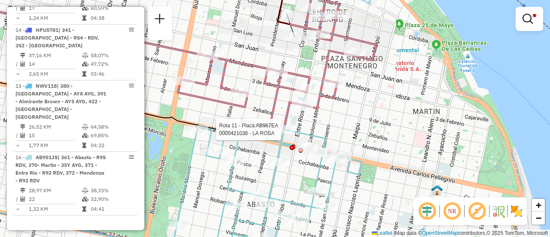
select select "**********"
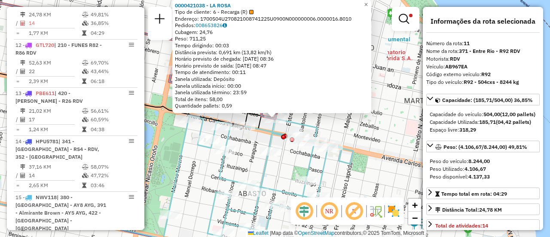
scroll to position [43, 0]
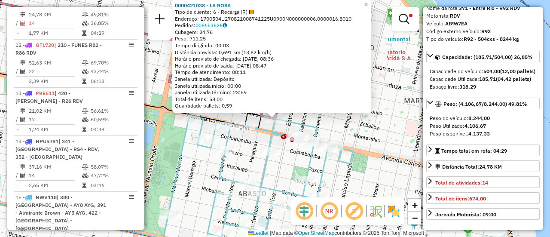
click at [391, 137] on div "0000421038 - LA ROSA Tipo de cliente: 6 - Recarga (R) Endereço: 1700504U2708210…" at bounding box center [275, 118] width 550 height 237
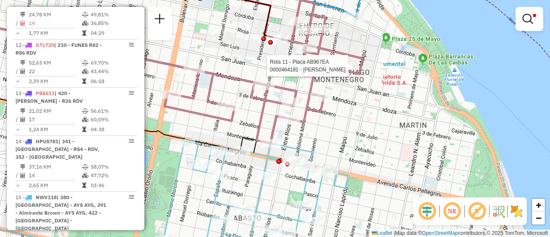
select select "**********"
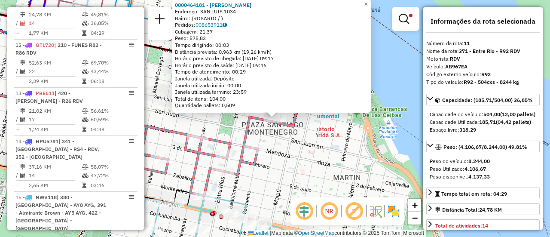
click at [293, 178] on div "0000464181 - RIOS BRUNO Endereço: SAN LUIS 1034 Bairro: (ROSARIO / ) Pedidos: 0…" at bounding box center [275, 118] width 550 height 237
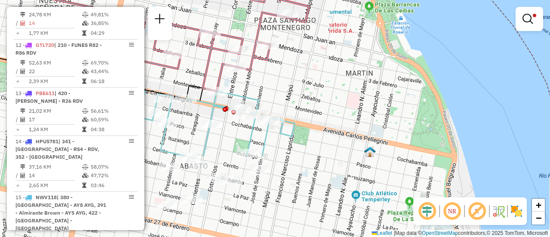
drag, startPoint x: 285, startPoint y: 178, endPoint x: 298, endPoint y: 71, distance: 107.8
click at [298, 72] on div "Limpar filtros Janela de atendimento Grade de atendimento Capacidade Transporta…" at bounding box center [275, 118] width 550 height 237
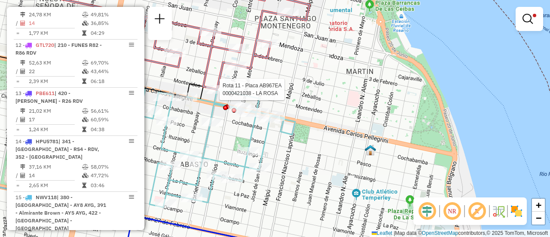
select select "**********"
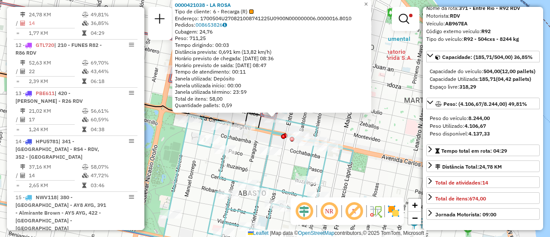
click at [370, 135] on div "0000421038 - LA ROSA Tipo de cliente: 6 - Recarga (R) Endereço: 1700504U2708210…" at bounding box center [275, 118] width 550 height 237
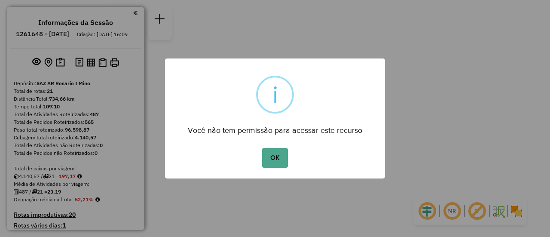
click at [377, 25] on div "× i Você não tem permissão para acessar este recurso OK No Cancel" at bounding box center [275, 118] width 550 height 237
click at [275, 157] on button "OK" at bounding box center [274, 158] width 25 height 20
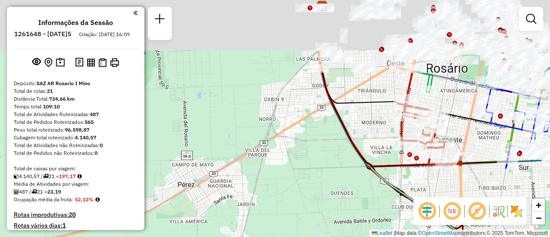
drag, startPoint x: 275, startPoint y: 80, endPoint x: 300, endPoint y: 197, distance: 119.5
click at [295, 212] on div "Janela de atendimento Grade de atendimento Capacidade Transportadoras Veículos …" at bounding box center [275, 118] width 550 height 237
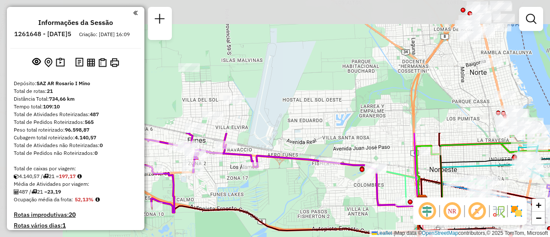
drag, startPoint x: 283, startPoint y: 168, endPoint x: 351, endPoint y: 257, distance: 112.3
click at [351, 236] on html "Aguarde... Pop-up bloqueado! Seu navegador bloqueou automáticamente a abertura …" at bounding box center [275, 118] width 550 height 237
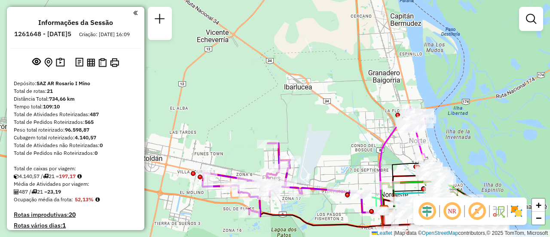
click at [351, 169] on div "Rota 4 - Placa AD324QU 0000458382 - GOLDEN CATERING SRL Janela de atendimento G…" at bounding box center [275, 118] width 550 height 237
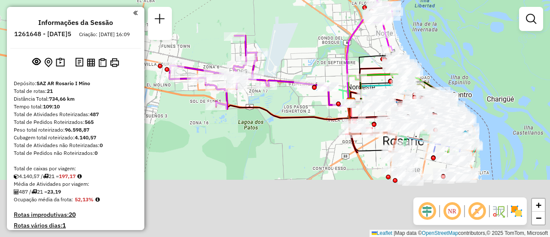
drag, startPoint x: 479, startPoint y: 154, endPoint x: 436, endPoint y: 34, distance: 127.3
click at [436, 34] on div "Janela de atendimento Grade de atendimento Capacidade Transportadoras Veículos …" at bounding box center [275, 118] width 550 height 237
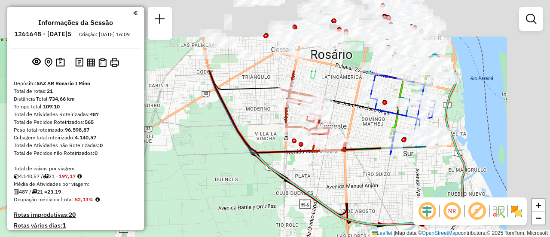
drag, startPoint x: 536, startPoint y: 87, endPoint x: 366, endPoint y: 192, distance: 199.6
click at [366, 205] on div "Janela de atendimento Grade de atendimento Capacidade Transportadoras Veículos …" at bounding box center [275, 118] width 550 height 237
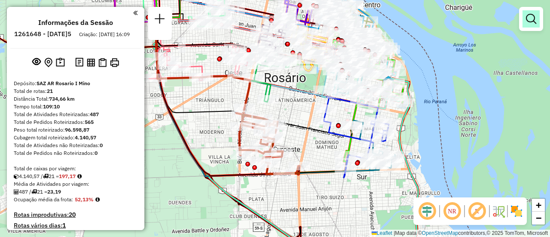
click at [533, 19] on em at bounding box center [531, 19] width 10 height 10
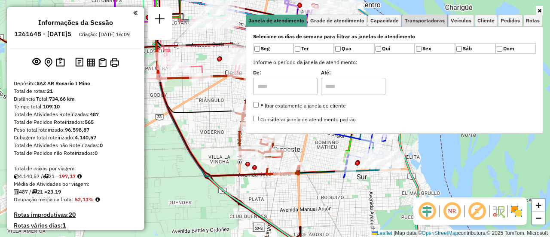
click at [435, 21] on span "Transportadoras" at bounding box center [425, 20] width 40 height 5
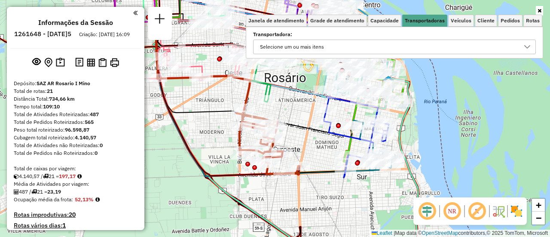
click at [526, 46] on icon at bounding box center [527, 46] width 7 height 7
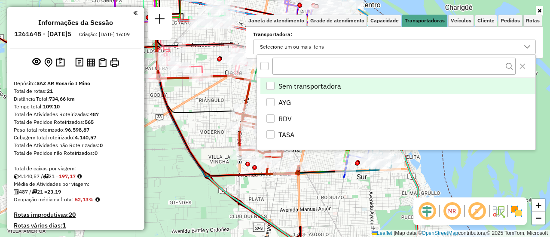
scroll to position [5, 30]
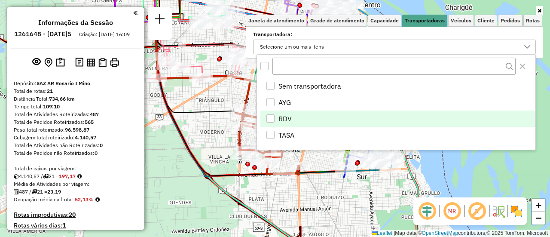
click at [271, 118] on div "RDV" at bounding box center [271, 118] width 8 height 8
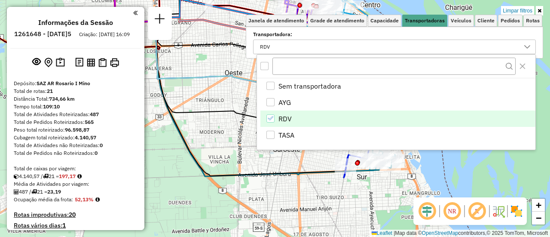
click at [239, 140] on div "Limpar filtros Janela de atendimento Grade de atendimento Capacidade Transporta…" at bounding box center [275, 118] width 550 height 237
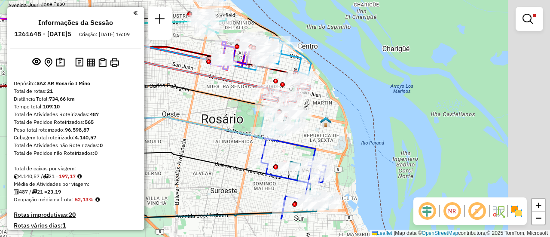
drag, startPoint x: 317, startPoint y: 83, endPoint x: 251, endPoint y: 138, distance: 85.8
click at [242, 144] on div "Limpar filtros Janela de atendimento Grade de atendimento Capacidade Transporta…" at bounding box center [275, 118] width 550 height 237
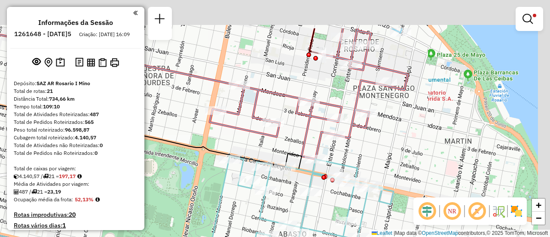
drag, startPoint x: 460, startPoint y: 48, endPoint x: 412, endPoint y: 135, distance: 99.5
click at [417, 135] on div "Rota 16 - Placa AB951JS 0000395409 - GUIBAUDO [PERSON_NAME] filtros Janela de a…" at bounding box center [275, 118] width 550 height 237
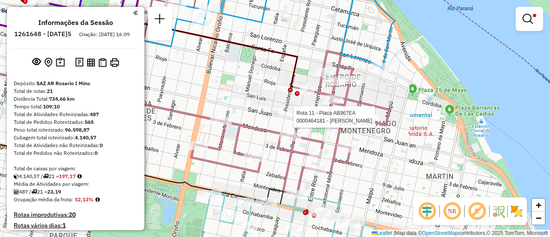
select select "**********"
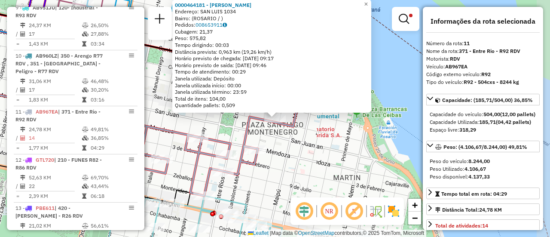
scroll to position [458, 0]
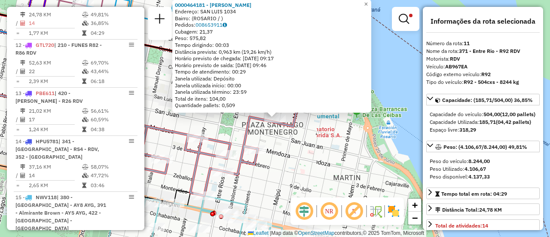
click at [314, 153] on div "0000464181 - [PERSON_NAME]: SAN LUIS 1034 Bairro: ([GEOGRAPHIC_DATA] / ) Pedido…" at bounding box center [275, 118] width 550 height 237
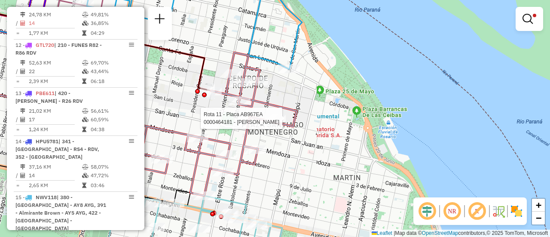
select select "**********"
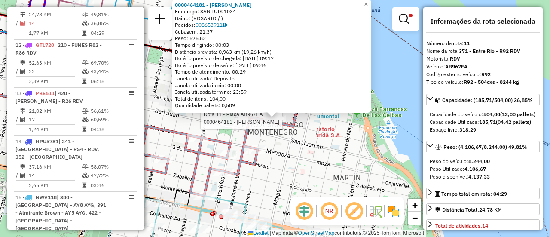
click at [310, 145] on div "Rota 11 - Placa AB967EA 0000464181 - RIOS BRUNO 0000464181 - [PERSON_NAME]: SAN…" at bounding box center [275, 118] width 550 height 237
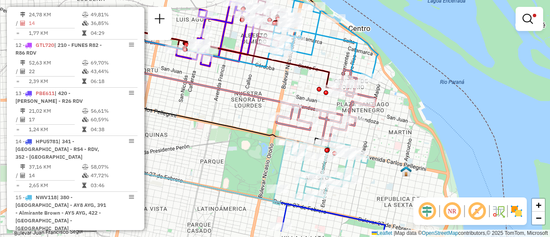
drag, startPoint x: 310, startPoint y: 161, endPoint x: 383, endPoint y: 131, distance: 78.9
click at [383, 131] on div "Limpar filtros Janela de atendimento Grade de atendimento Capacidade Transporta…" at bounding box center [275, 118] width 550 height 237
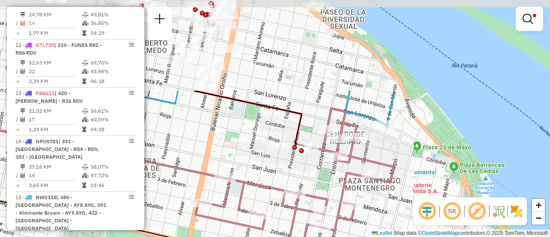
drag, startPoint x: 387, startPoint y: 52, endPoint x: 406, endPoint y: 167, distance: 116.0
click at [406, 167] on div "Limpar filtros Janela de atendimento Grade de atendimento Capacidade Transporta…" at bounding box center [275, 118] width 550 height 237
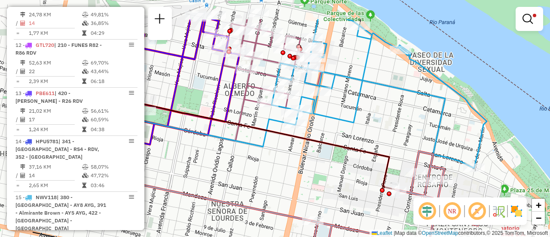
drag, startPoint x: 298, startPoint y: 83, endPoint x: 386, endPoint y: 126, distance: 97.7
click at [386, 126] on div "Limpar filtros Janela de atendimento Grade de atendimento Capacidade Transporta…" at bounding box center [275, 118] width 550 height 237
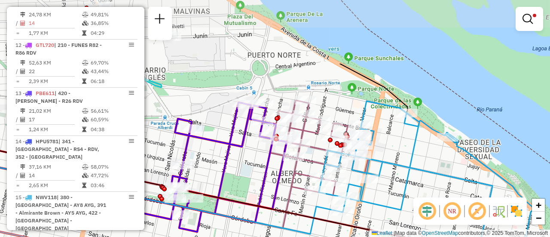
drag, startPoint x: 201, startPoint y: 80, endPoint x: 248, endPoint y: 168, distance: 99.3
click at [248, 168] on div "Limpar filtros Janela de atendimento Grade de atendimento Capacidade Transporta…" at bounding box center [275, 118] width 550 height 237
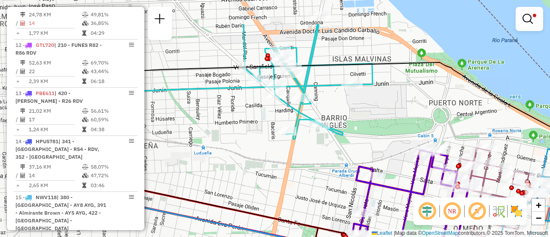
drag, startPoint x: 200, startPoint y: 70, endPoint x: 382, endPoint y: 117, distance: 187.6
click at [382, 117] on div "Limpar filtros Janela de atendimento Grade de atendimento Capacidade Transporta…" at bounding box center [275, 118] width 550 height 237
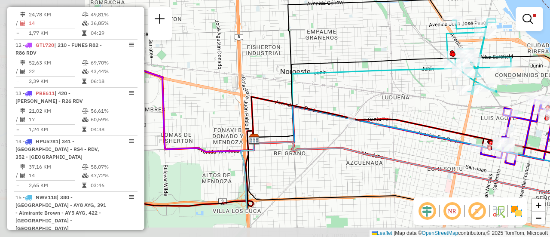
drag, startPoint x: 243, startPoint y: 150, endPoint x: 435, endPoint y: 96, distance: 199.2
click at [427, 97] on div "Limpar filtros Janela de atendimento Grade de atendimento Capacidade Transporta…" at bounding box center [275, 118] width 550 height 237
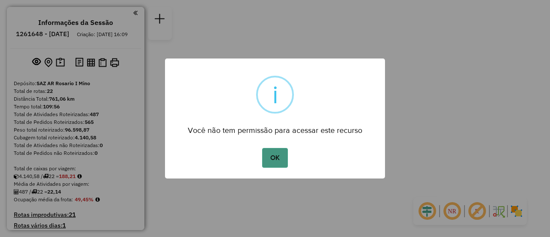
click at [272, 155] on button "OK" at bounding box center [274, 158] width 25 height 20
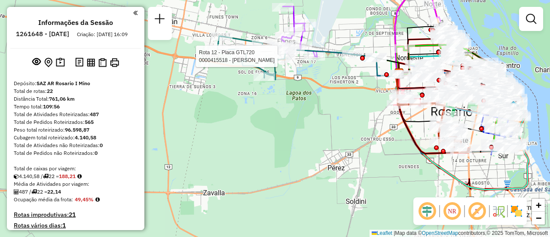
select select "**********"
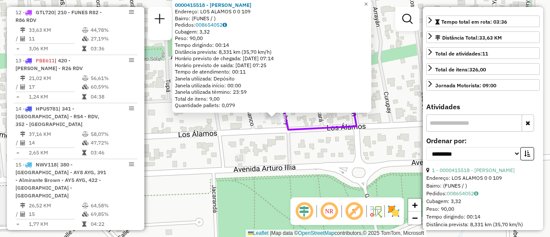
scroll to position [129, 0]
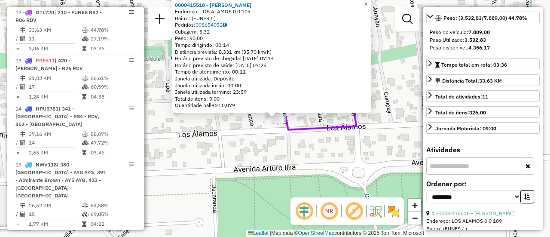
click at [327, 158] on div "0000415518 - [PERSON_NAME]: LOS ALAMOS 0 0 109 Bairro: (FUNES / ) Pedidos: 0086…" at bounding box center [275, 118] width 550 height 237
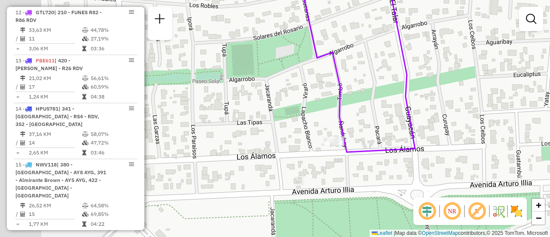
drag, startPoint x: 206, startPoint y: 110, endPoint x: 426, endPoint y: 190, distance: 234.3
click at [426, 190] on div "Janela de atendimento Grade de atendimento Capacidade Transportadoras Veículos …" at bounding box center [275, 118] width 550 height 237
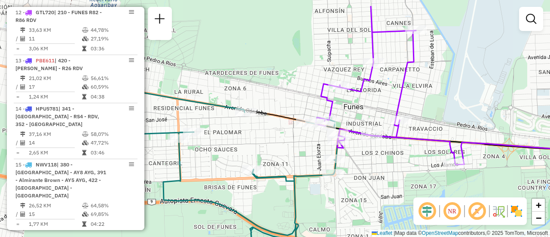
drag, startPoint x: 251, startPoint y: 138, endPoint x: 380, endPoint y: 168, distance: 133.2
click at [380, 168] on div "Janela de atendimento Grade de atendimento Capacidade Transportadoras Veículos …" at bounding box center [275, 118] width 550 height 237
select select "**********"
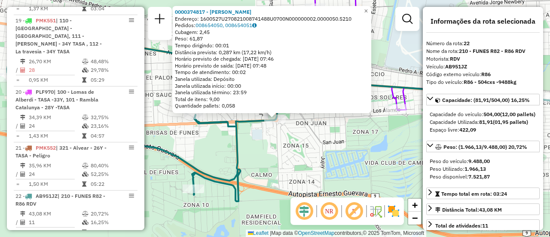
scroll to position [43, 0]
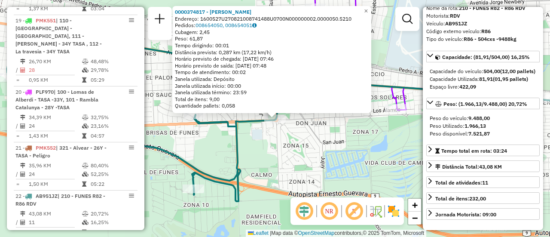
click at [367, 160] on div "0000374817 - [PERSON_NAME]: 1600527U270821008741488U0700N000000002.0000050.5210…" at bounding box center [275, 118] width 550 height 237
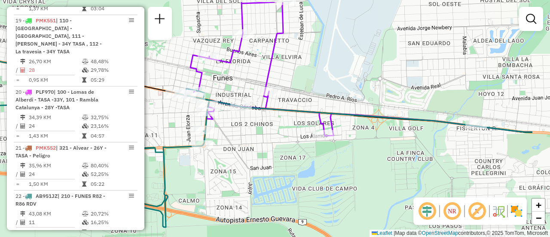
drag, startPoint x: 436, startPoint y: 55, endPoint x: 172, endPoint y: 115, distance: 271.4
click at [171, 115] on div "Janela de atendimento Grade de atendimento Capacidade Transportadoras Veículos …" at bounding box center [275, 118] width 550 height 237
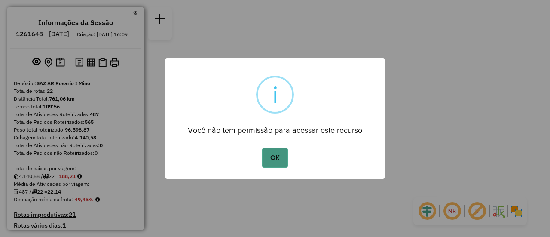
click at [276, 158] on button "OK" at bounding box center [274, 158] width 25 height 20
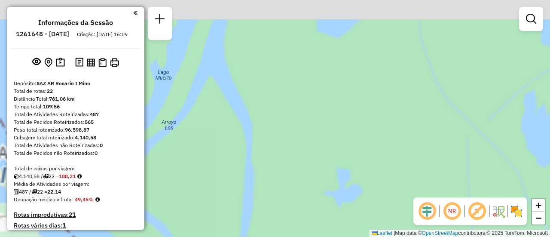
drag, startPoint x: 257, startPoint y: 79, endPoint x: 516, endPoint y: 141, distance: 266.6
click at [550, 150] on div "Janela de atendimento Grade de atendimento Capacidade Transportadoras Veículos …" at bounding box center [275, 118] width 550 height 237
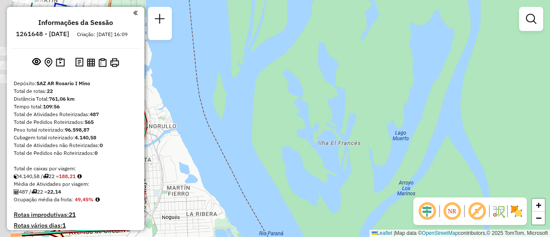
drag, startPoint x: 276, startPoint y: 95, endPoint x: 550, endPoint y: 182, distance: 287.4
click at [550, 182] on div "Janela de atendimento Grade de atendimento Capacidade Transportadoras Veículos …" at bounding box center [275, 118] width 550 height 237
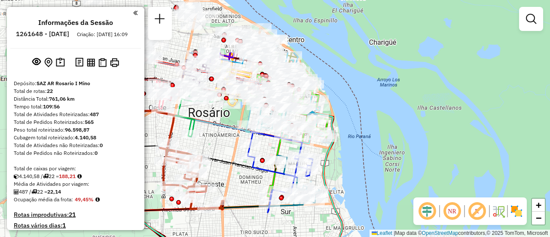
drag, startPoint x: 326, startPoint y: 90, endPoint x: 355, endPoint y: 179, distance: 93.5
click at [353, 181] on div "Janela de atendimento Grade de atendimento Capacidade Transportadoras Veículos …" at bounding box center [275, 118] width 550 height 237
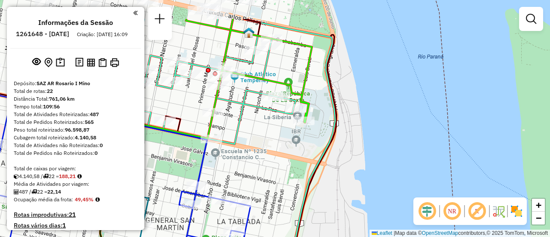
drag, startPoint x: 357, startPoint y: 115, endPoint x: 469, endPoint y: 191, distance: 135.2
click at [468, 190] on div "Janela de atendimento Grade de atendimento Capacidade Transportadoras Veículos …" at bounding box center [275, 118] width 550 height 237
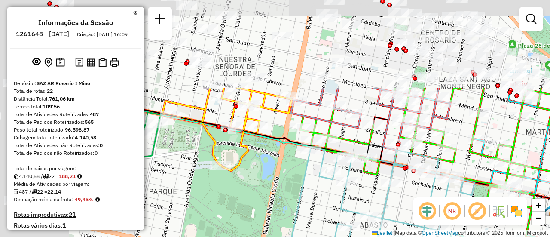
drag, startPoint x: 294, startPoint y: 113, endPoint x: 492, endPoint y: 224, distance: 227.7
click at [492, 224] on hb-router-mapa "Informações da Sessão 1261648 - 09/09/2025 Criação: 08/09/2025 16:09 Depósito: …" at bounding box center [275, 118] width 550 height 237
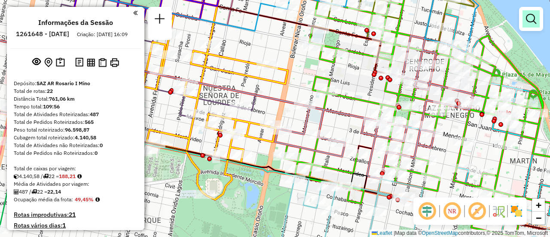
click at [532, 19] on em at bounding box center [531, 19] width 10 height 10
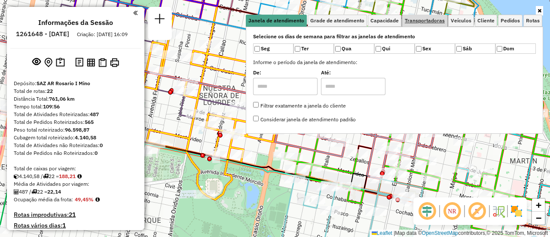
click at [441, 21] on span "Transportadoras" at bounding box center [425, 20] width 40 height 5
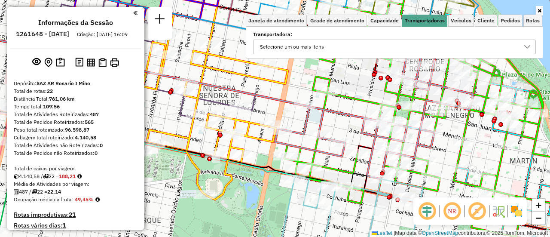
click at [528, 46] on icon at bounding box center [527, 46] width 7 height 7
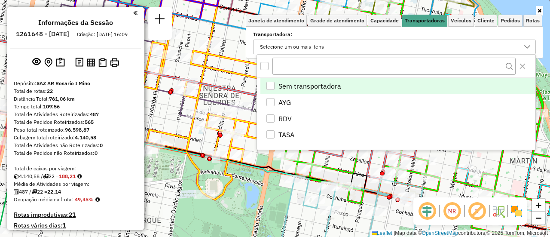
scroll to position [5, 30]
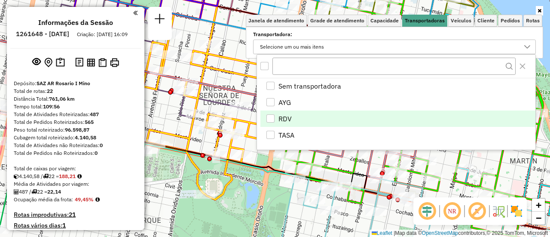
click at [270, 116] on div "RDV" at bounding box center [271, 118] width 8 height 8
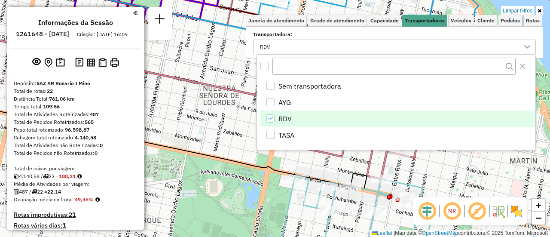
click at [310, 165] on div "Limpar filtros Janela de atendimento Grade de atendimento Capacidade Transporta…" at bounding box center [275, 118] width 550 height 237
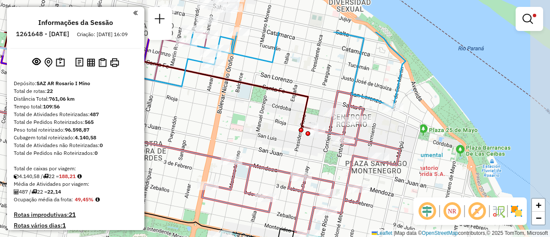
drag, startPoint x: 468, startPoint y: 166, endPoint x: 398, endPoint y: 221, distance: 89.7
click at [398, 221] on div "Limpar filtros Janela de atendimento Grade de atendimento Capacidade Transporta…" at bounding box center [275, 118] width 550 height 237
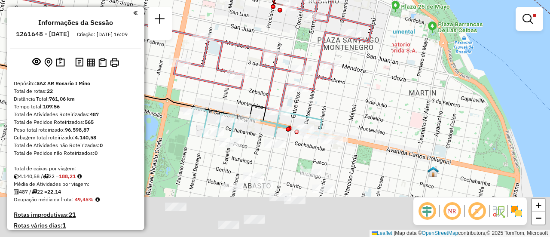
drag, startPoint x: 377, startPoint y: 196, endPoint x: 347, endPoint y: 55, distance: 144.5
click at [347, 55] on div "Limpar filtros Janela de atendimento Grade de atendimento Capacidade Transporta…" at bounding box center [275, 118] width 550 height 237
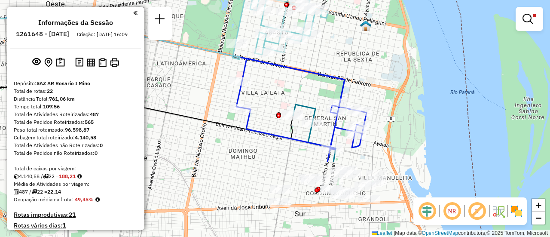
drag, startPoint x: 365, startPoint y: 173, endPoint x: 334, endPoint y: 74, distance: 103.2
click at [334, 74] on icon at bounding box center [301, 110] width 130 height 104
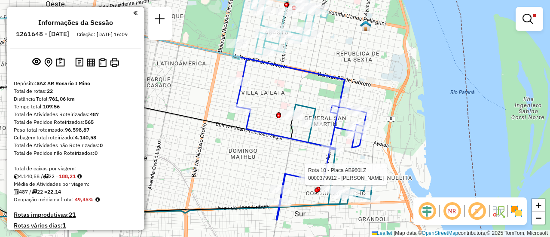
select select "**********"
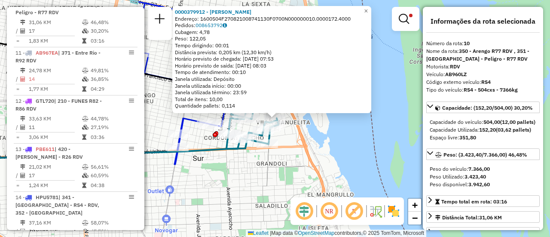
scroll to position [86, 0]
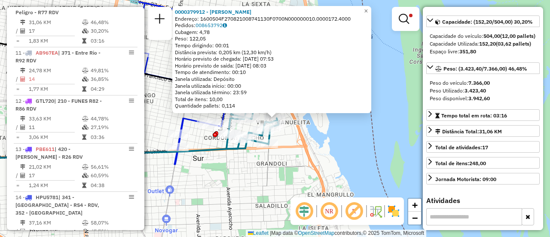
click at [352, 167] on div "0000379912 - LIN GUOXIN Endereço: 1600504F270821008741130F0700N000000010.000017…" at bounding box center [275, 118] width 550 height 237
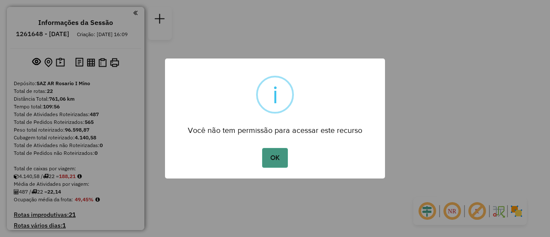
click at [274, 153] on button "OK" at bounding box center [274, 158] width 25 height 20
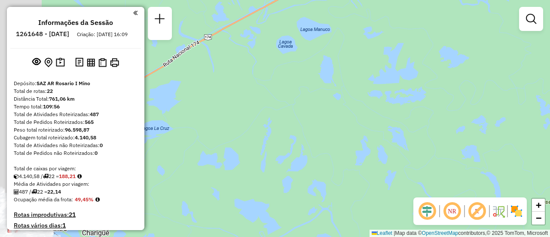
drag, startPoint x: 226, startPoint y: 96, endPoint x: 550, endPoint y: 61, distance: 326.1
click at [550, 61] on div "Janela de atendimento Grade de atendimento Capacidade Transportadoras Veículos …" at bounding box center [275, 118] width 550 height 237
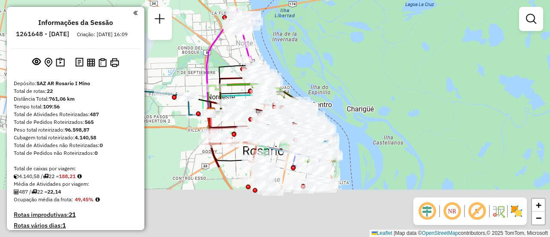
drag, startPoint x: 302, startPoint y: 135, endPoint x: 328, endPoint y: 65, distance: 74.0
click at [341, 38] on div "Janela de atendimento Grade de atendimento Capacidade Transportadoras Veículos …" at bounding box center [275, 118] width 550 height 237
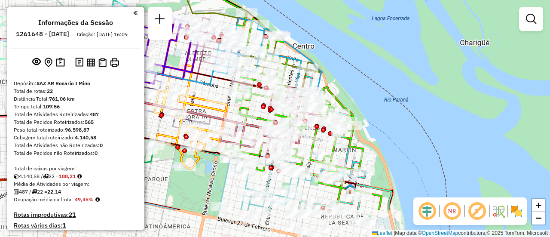
drag, startPoint x: 364, startPoint y: 110, endPoint x: 365, endPoint y: 68, distance: 41.3
click at [365, 68] on div "Janela de atendimento Grade de atendimento Capacidade Transportadoras Veículos …" at bounding box center [275, 118] width 550 height 237
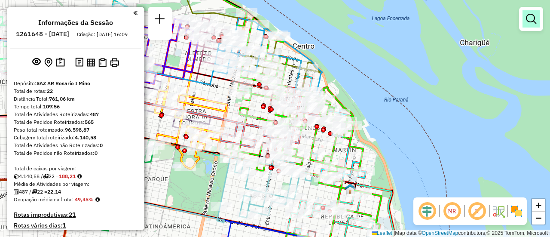
click at [533, 18] on em at bounding box center [531, 19] width 10 height 10
click at [0, 0] on span "Rotas" at bounding box center [0, 0] width 0 height 0
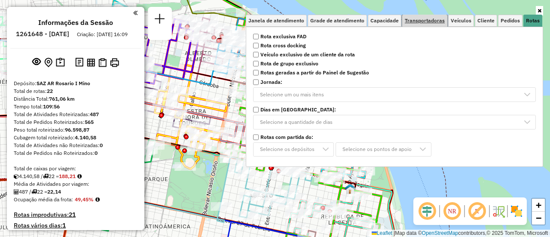
click at [428, 20] on span "Transportadoras" at bounding box center [425, 20] width 40 height 5
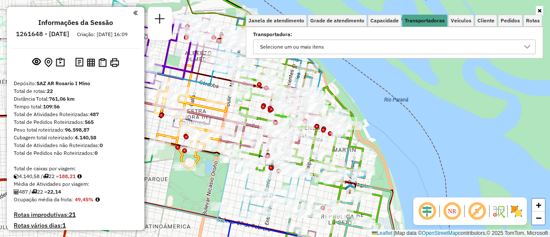
click at [528, 48] on icon at bounding box center [527, 46] width 6 height 3
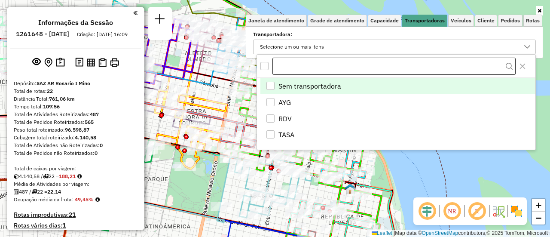
scroll to position [5, 30]
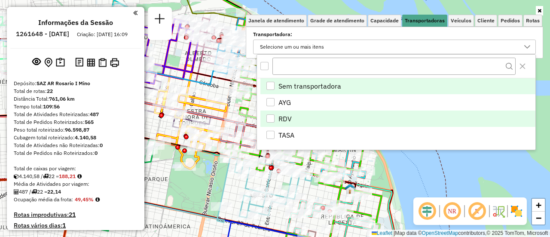
click at [270, 116] on div "RDV" at bounding box center [271, 118] width 8 height 8
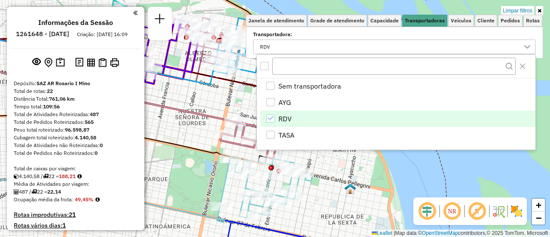
click at [334, 163] on div "Limpar filtros Janela de atendimento Grade de atendimento Capacidade Transporta…" at bounding box center [275, 118] width 550 height 237
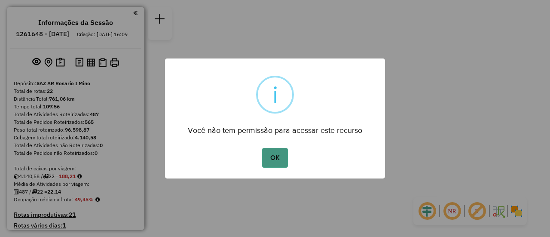
click at [276, 158] on button "OK" at bounding box center [274, 158] width 25 height 20
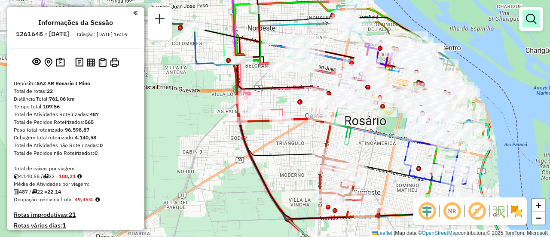
click at [532, 18] on em at bounding box center [531, 19] width 10 height 10
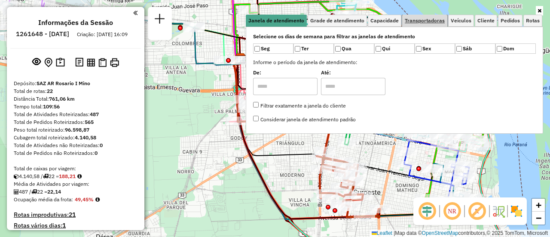
click at [435, 20] on span "Transportadoras" at bounding box center [425, 20] width 40 height 5
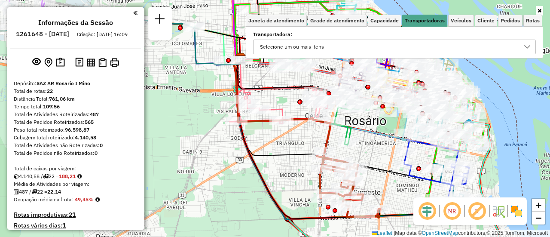
click at [528, 49] on icon at bounding box center [527, 46] width 7 height 7
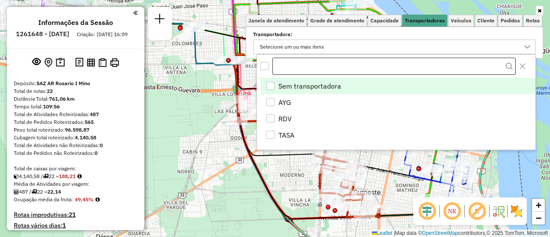
scroll to position [5, 30]
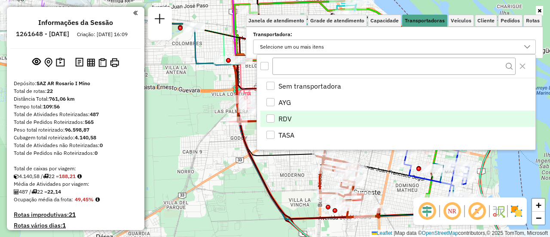
click at [270, 115] on div "RDV" at bounding box center [271, 118] width 8 height 8
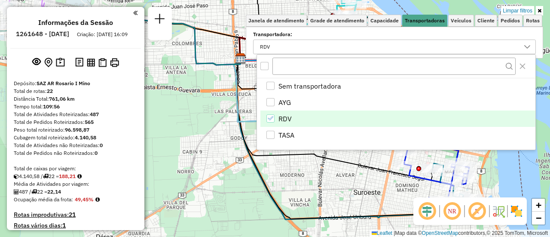
click at [343, 158] on icon at bounding box center [334, 118] width 196 height 126
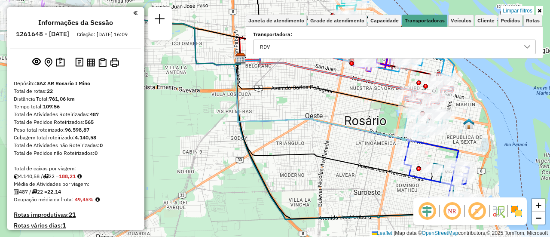
select select "**********"
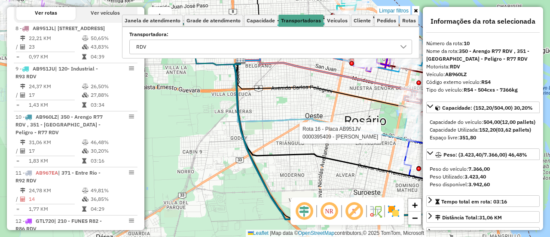
scroll to position [402, 0]
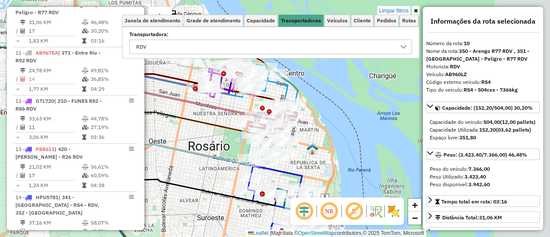
drag, startPoint x: 358, startPoint y: 121, endPoint x: 213, endPoint y: 133, distance: 145.4
click at [204, 135] on div "Limpar filtros Janela de atendimento Grade de atendimento Capacidade Transporta…" at bounding box center [275, 118] width 550 height 237
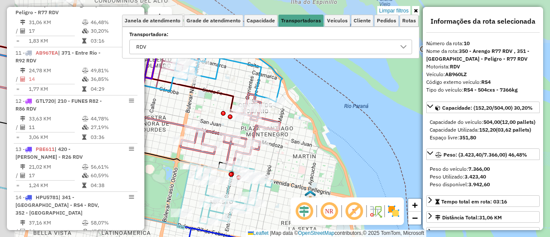
drag, startPoint x: 286, startPoint y: 87, endPoint x: 303, endPoint y: 132, distance: 48.4
click at [303, 132] on div "Limpar filtros Janela de atendimento Grade de atendimento Capacidade Transporta…" at bounding box center [275, 118] width 550 height 237
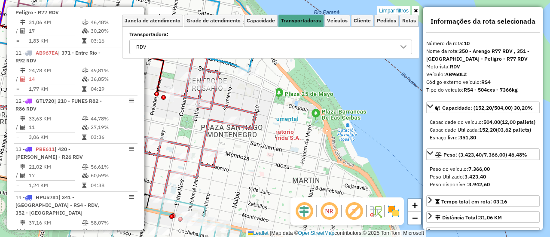
click at [356, 132] on div "Limpar filtros Janela de atendimento Grade de atendimento Capacidade Transporta…" at bounding box center [275, 118] width 550 height 237
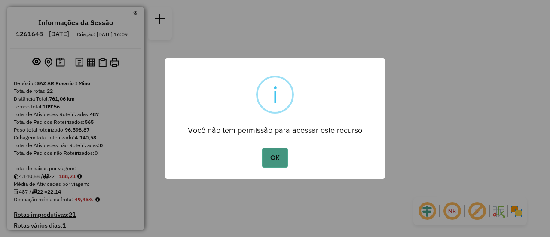
click at [273, 162] on button "OK" at bounding box center [274, 158] width 25 height 20
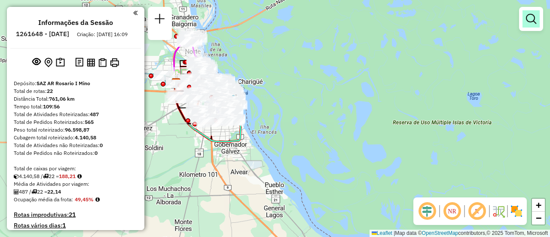
click at [529, 18] on em at bounding box center [531, 19] width 10 height 10
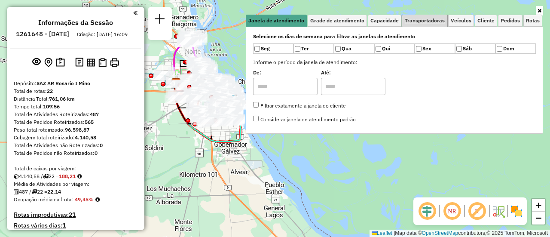
click at [427, 22] on span "Transportadoras" at bounding box center [425, 20] width 40 height 5
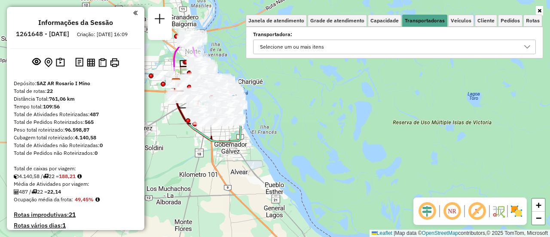
click at [527, 47] on icon at bounding box center [527, 46] width 7 height 7
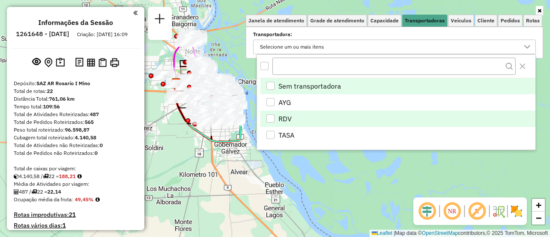
click at [269, 116] on div "RDV" at bounding box center [271, 118] width 8 height 8
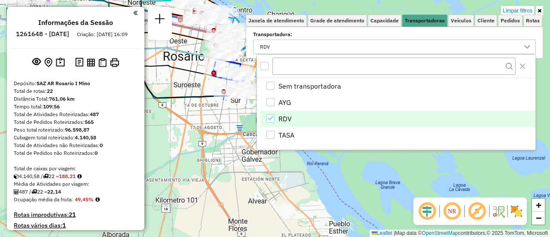
click at [224, 127] on div "Limpar filtros Janela de atendimento Grade de atendimento Capacidade Transporta…" at bounding box center [275, 118] width 550 height 237
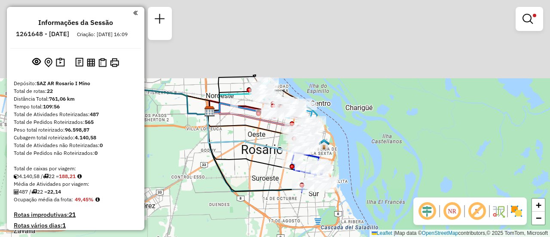
drag, startPoint x: 225, startPoint y: 119, endPoint x: 356, endPoint y: 251, distance: 186.7
click at [356, 236] on html "Aplicando filtros Pop-up bloqueado! Seu navegador bloqueou automáticamente a ab…" at bounding box center [275, 118] width 550 height 237
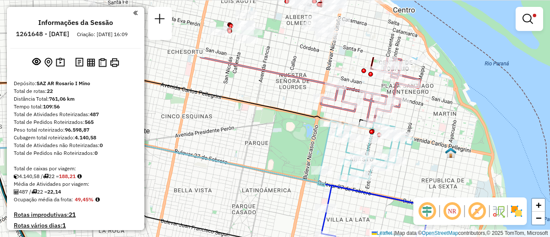
drag, startPoint x: 426, startPoint y: 60, endPoint x: 414, endPoint y: 147, distance: 88.0
click at [414, 147] on div "Limpar filtros Janela de atendimento Grade de atendimento Capacidade Transporta…" at bounding box center [275, 118] width 550 height 237
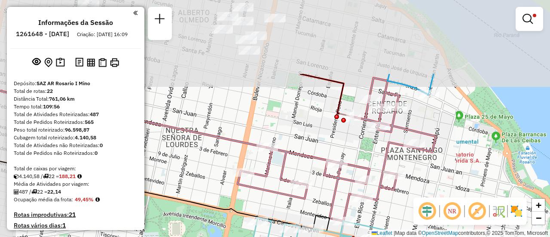
drag, startPoint x: 435, startPoint y: 61, endPoint x: 466, endPoint y: 159, distance: 102.3
click at [466, 159] on div "Limpar filtros Janela de atendimento Grade de atendimento Capacidade Transporta…" at bounding box center [275, 118] width 550 height 237
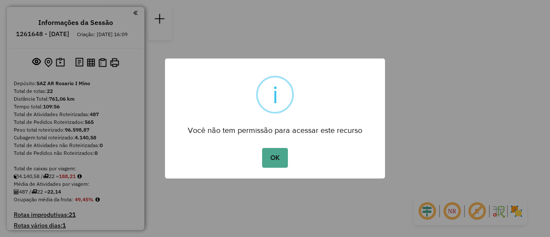
click at [269, 155] on button "OK" at bounding box center [274, 158] width 25 height 20
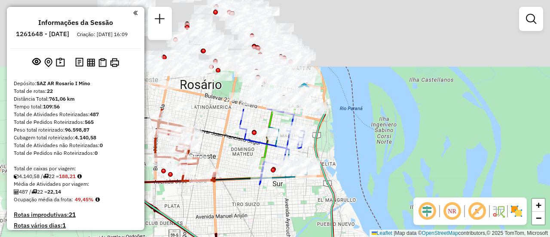
drag, startPoint x: 324, startPoint y: 26, endPoint x: 350, endPoint y: 207, distance: 182.8
click at [350, 207] on div "Janela de atendimento Grade de atendimento Capacidade Transportadoras Veículos …" at bounding box center [275, 118] width 550 height 237
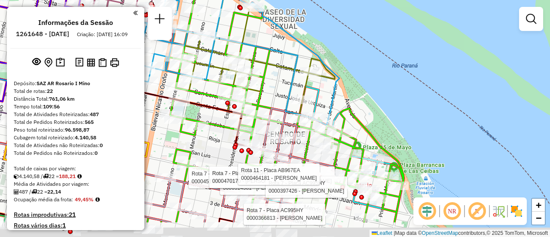
drag, startPoint x: 389, startPoint y: 165, endPoint x: 376, endPoint y: 96, distance: 70.1
click at [376, 98] on div "Rota 7 - Placa AC995HY 0000366813 - [PERSON_NAME] 7 - Placa AC995HY 0000314581 …" at bounding box center [275, 118] width 550 height 237
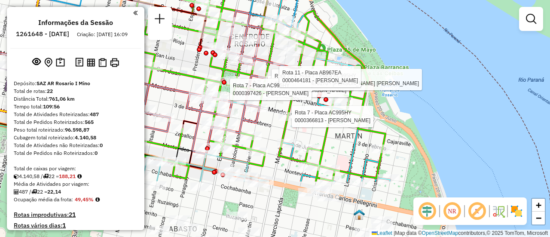
drag, startPoint x: 221, startPoint y: 140, endPoint x: 262, endPoint y: 56, distance: 92.7
click at [262, 56] on icon at bounding box center [199, 82] width 198 height 143
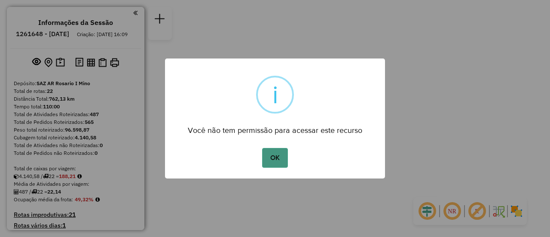
click at [275, 154] on button "OK" at bounding box center [274, 158] width 25 height 20
click at [276, 159] on button "OK" at bounding box center [274, 158] width 25 height 20
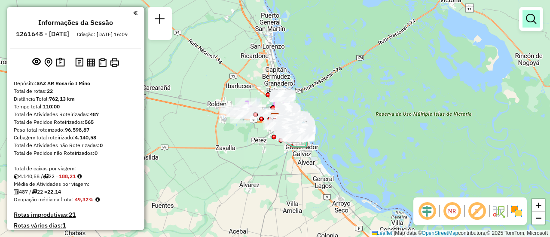
click at [534, 15] on em at bounding box center [531, 19] width 10 height 10
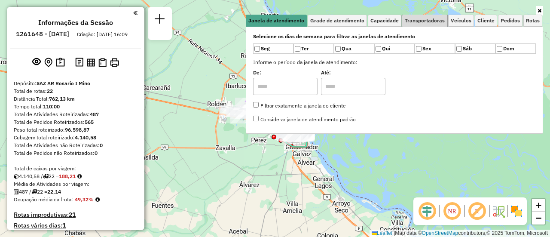
click at [425, 20] on span "Transportadoras" at bounding box center [425, 20] width 40 height 5
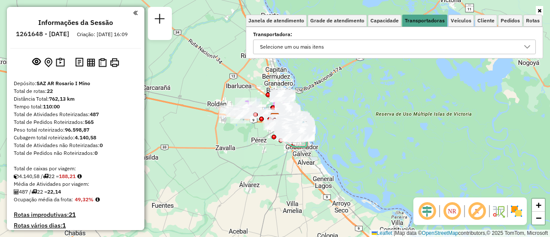
click at [526, 45] on icon at bounding box center [527, 46] width 7 height 7
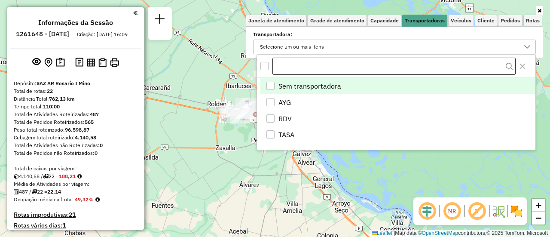
scroll to position [5, 30]
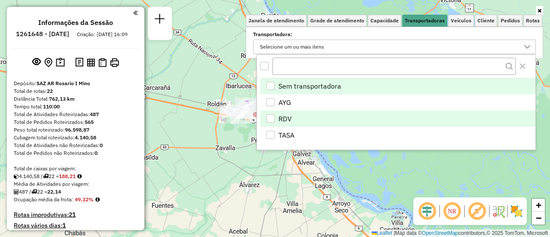
click at [270, 119] on div "RDV" at bounding box center [271, 118] width 8 height 8
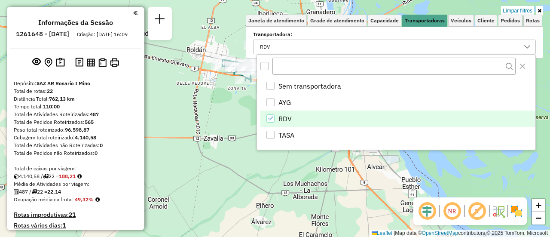
click at [236, 132] on div "Limpar filtros Janela de atendimento Grade de atendimento Capacidade Transporta…" at bounding box center [275, 118] width 550 height 237
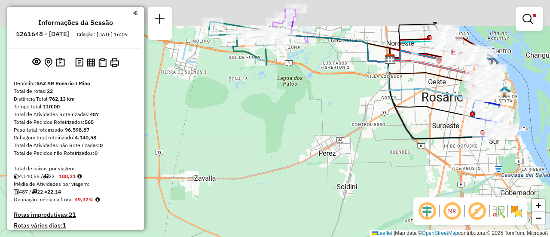
drag, startPoint x: 305, startPoint y: 117, endPoint x: 340, endPoint y: 212, distance: 101.6
click at [337, 210] on div "Limpar filtros Janela de atendimento Grade de atendimento Capacidade Transporta…" at bounding box center [275, 118] width 550 height 237
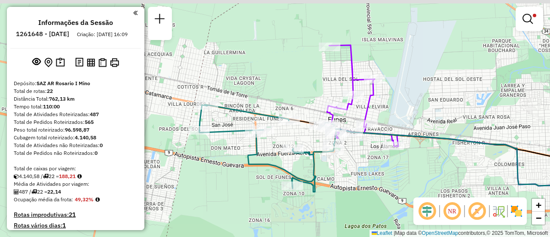
drag, startPoint x: 371, startPoint y: 153, endPoint x: 438, endPoint y: 184, distance: 73.3
click at [437, 184] on div "Limpar filtros Janela de atendimento Grade de atendimento Capacidade Transporta…" at bounding box center [275, 118] width 550 height 237
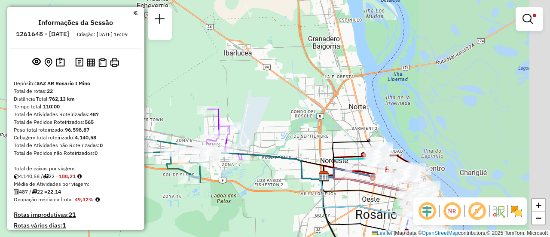
drag, startPoint x: 456, startPoint y: 121, endPoint x: 272, endPoint y: 130, distance: 184.6
click at [272, 130] on div "Limpar filtros Janela de atendimento Grade de atendimento Capacidade Transporta…" at bounding box center [275, 118] width 550 height 237
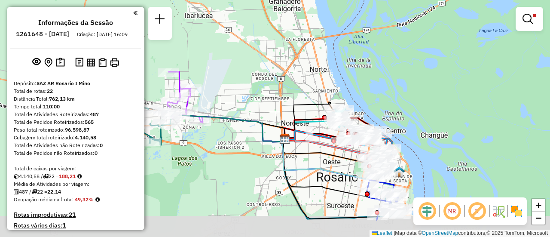
drag, startPoint x: 313, startPoint y: 150, endPoint x: 285, endPoint y: 120, distance: 40.8
click at [261, 108] on div "Limpar filtros Janela de atendimento Grade de atendimento Capacidade Transporta…" at bounding box center [275, 118] width 550 height 237
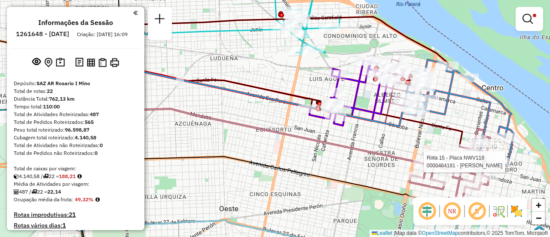
select select "**********"
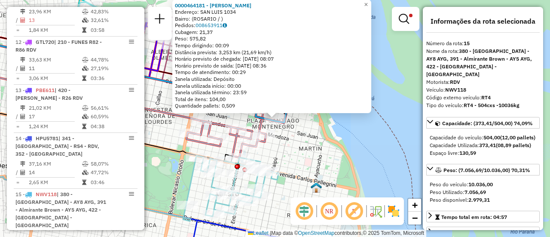
scroll to position [626, 0]
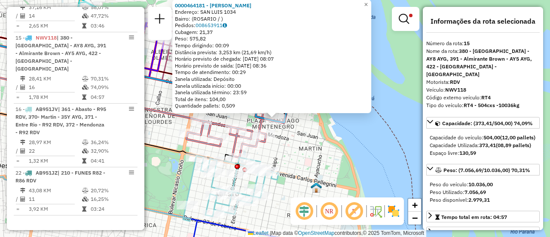
drag, startPoint x: 519, startPoint y: 199, endPoint x: 509, endPoint y: 157, distance: 43.0
click at [509, 157] on div "Capacidade: (373,41/504,00) 74,09% Capacidade do veículo: 504,00 (12,00 pallets…" at bounding box center [482, 203] width 113 height 172
click at [382, 169] on div "0000464181 - RIOS BRUNO Endereço: SAN LUIS 1034 Bairro: (ROSARIO / ) Pedidos: 0…" at bounding box center [275, 118] width 550 height 237
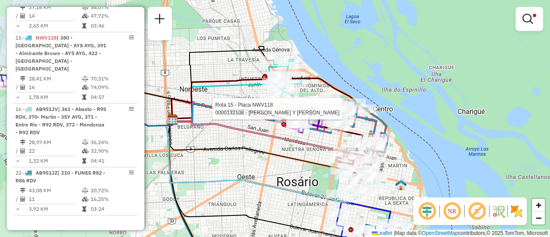
select select "**********"
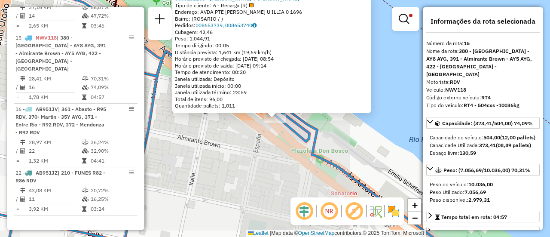
scroll to position [86, 0]
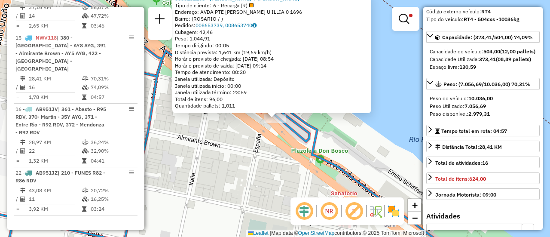
click at [248, 167] on div "0000132108 - RITAGLIATI PEDRO Y GONZALEZ SERGIO SH Tipo de cliente: 6 - Recarga…" at bounding box center [275, 118] width 550 height 237
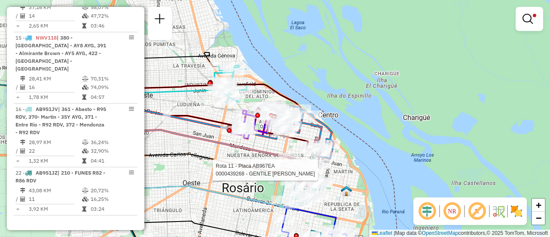
select select "**********"
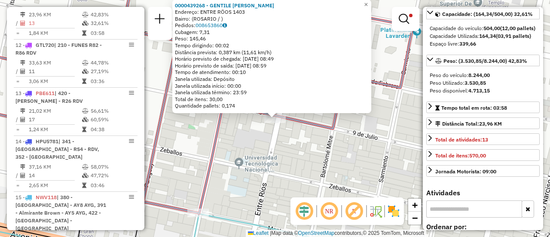
click at [305, 166] on div "0000439268 - GENTILE PABLO DARIO Endereço: ENTRE RÖOS 1403 Bairro: (ROSARIO / )…" at bounding box center [275, 118] width 550 height 237
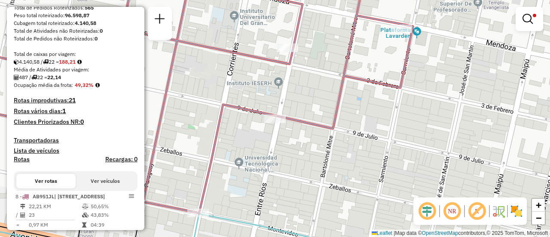
scroll to position [0, 0]
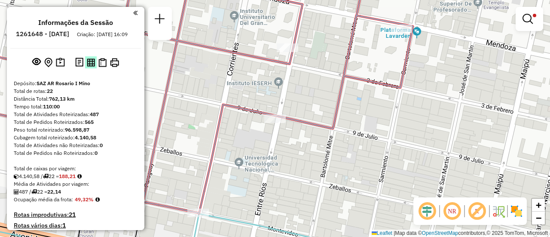
click at [89, 67] on img at bounding box center [91, 62] width 8 height 8
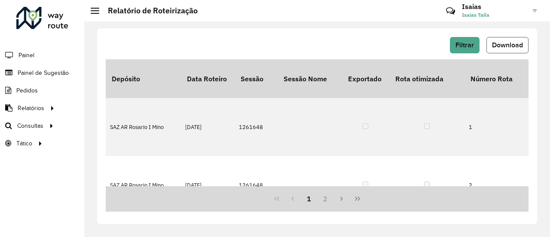
click at [508, 45] on span "Download" at bounding box center [507, 44] width 31 height 7
